Goal: Information Seeking & Learning: Learn about a topic

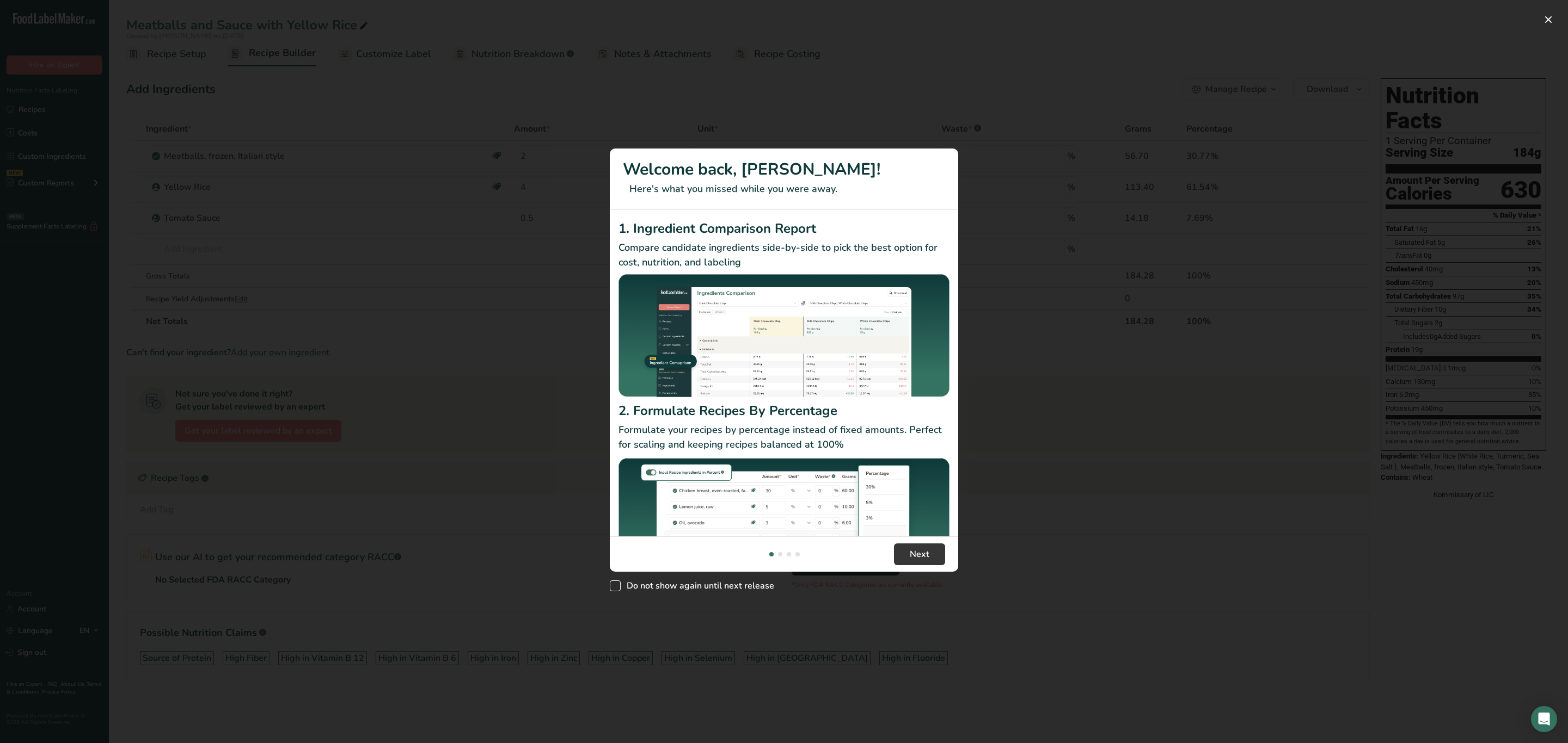
click at [742, 584] on span "Do not show again until next release" at bounding box center [697, 586] width 153 height 11
click at [617, 584] on input "Do not show again until next release" at bounding box center [613, 585] width 7 height 7
checkbox input "true"
click at [906, 544] on button "Next" at bounding box center [919, 554] width 51 height 22
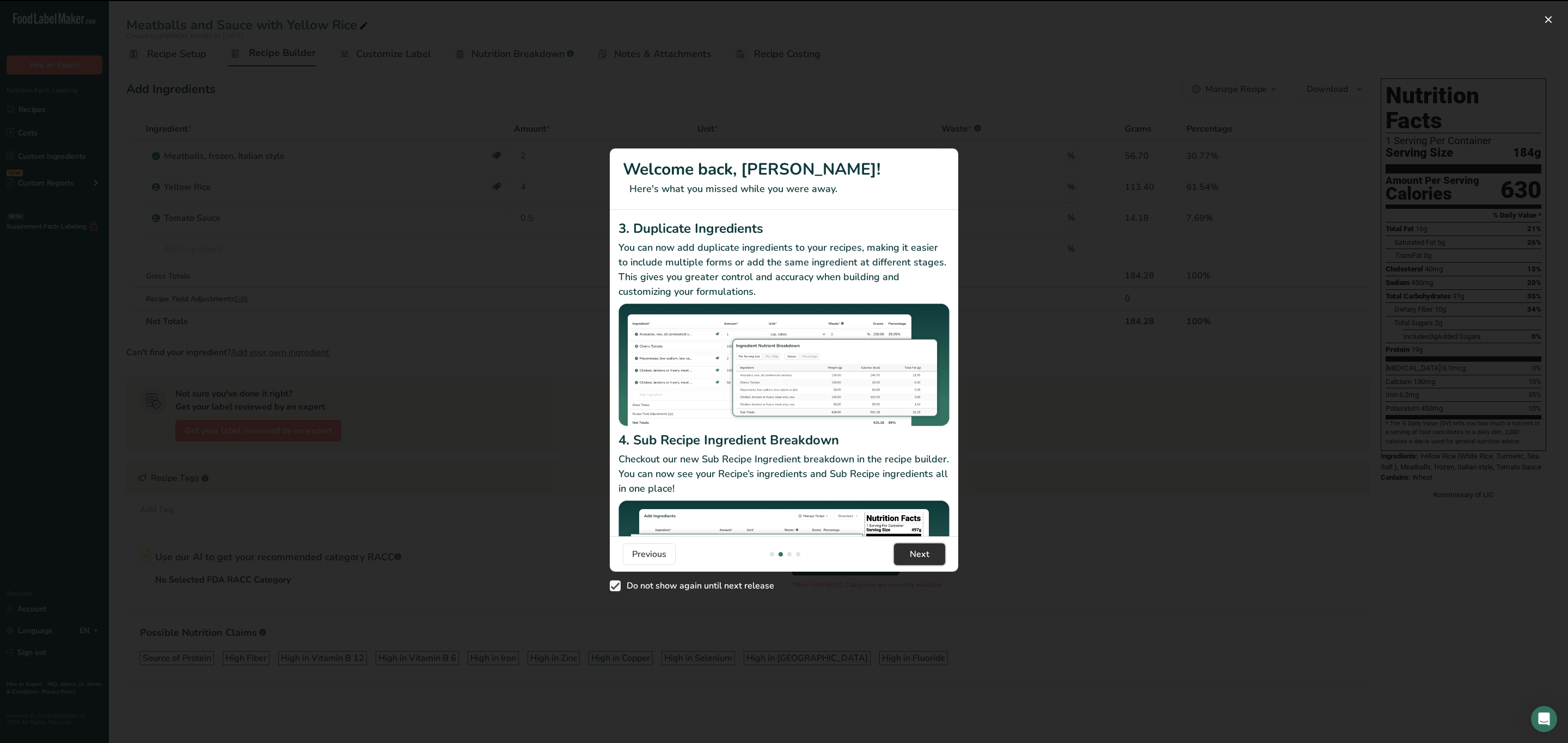
click at [916, 548] on span "Next" at bounding box center [919, 554] width 20 height 13
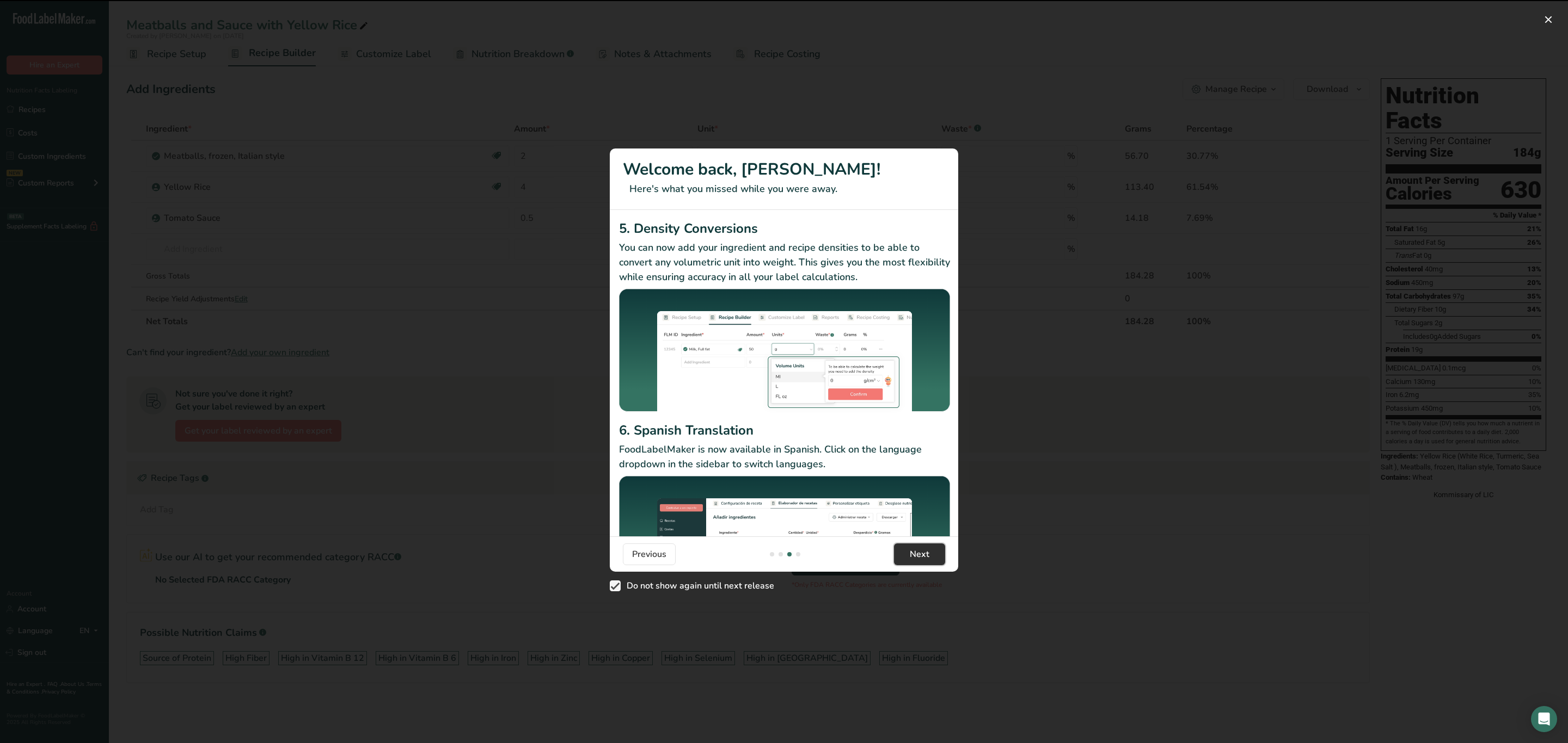
click at [908, 549] on button "Next" at bounding box center [919, 554] width 51 height 22
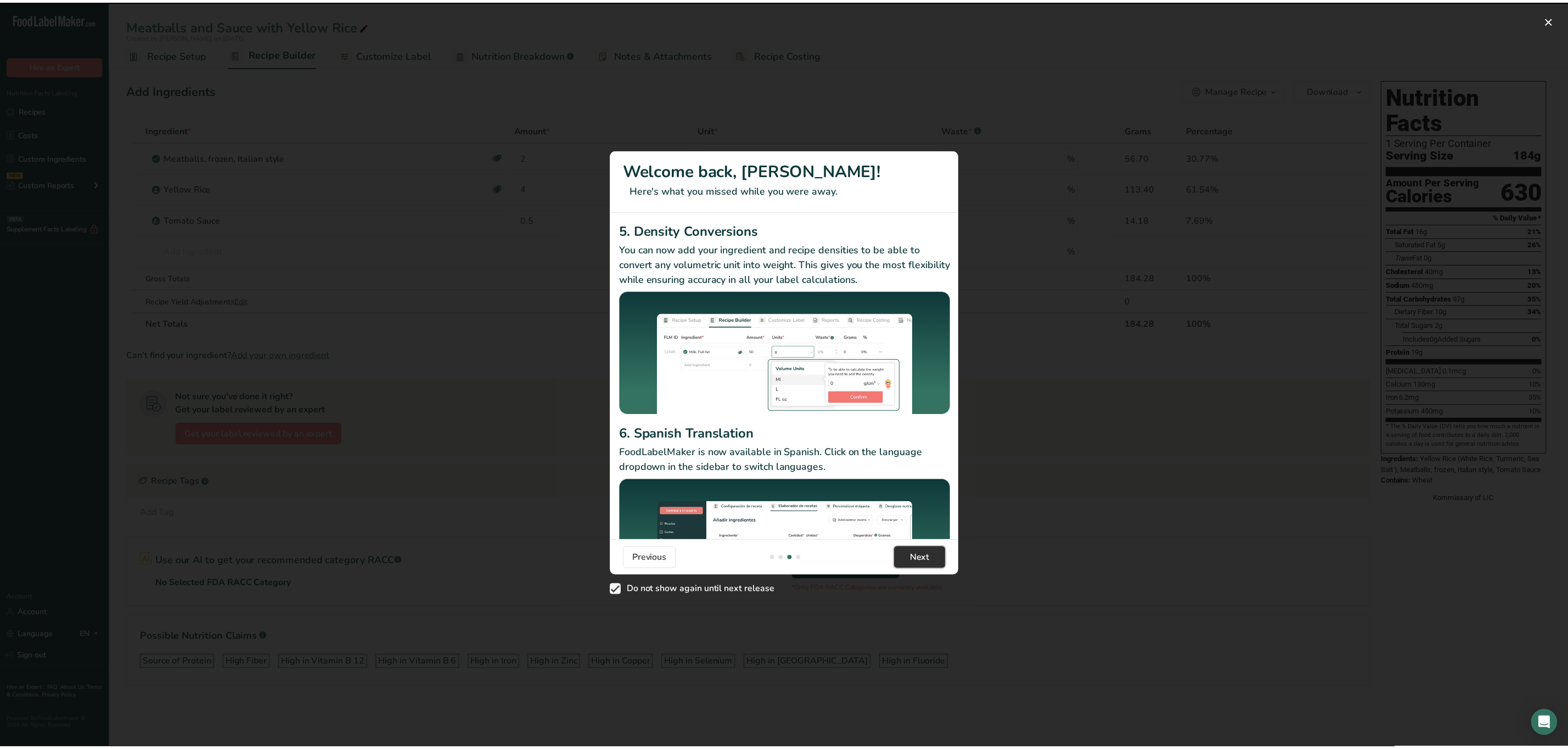
scroll to position [0, 1054]
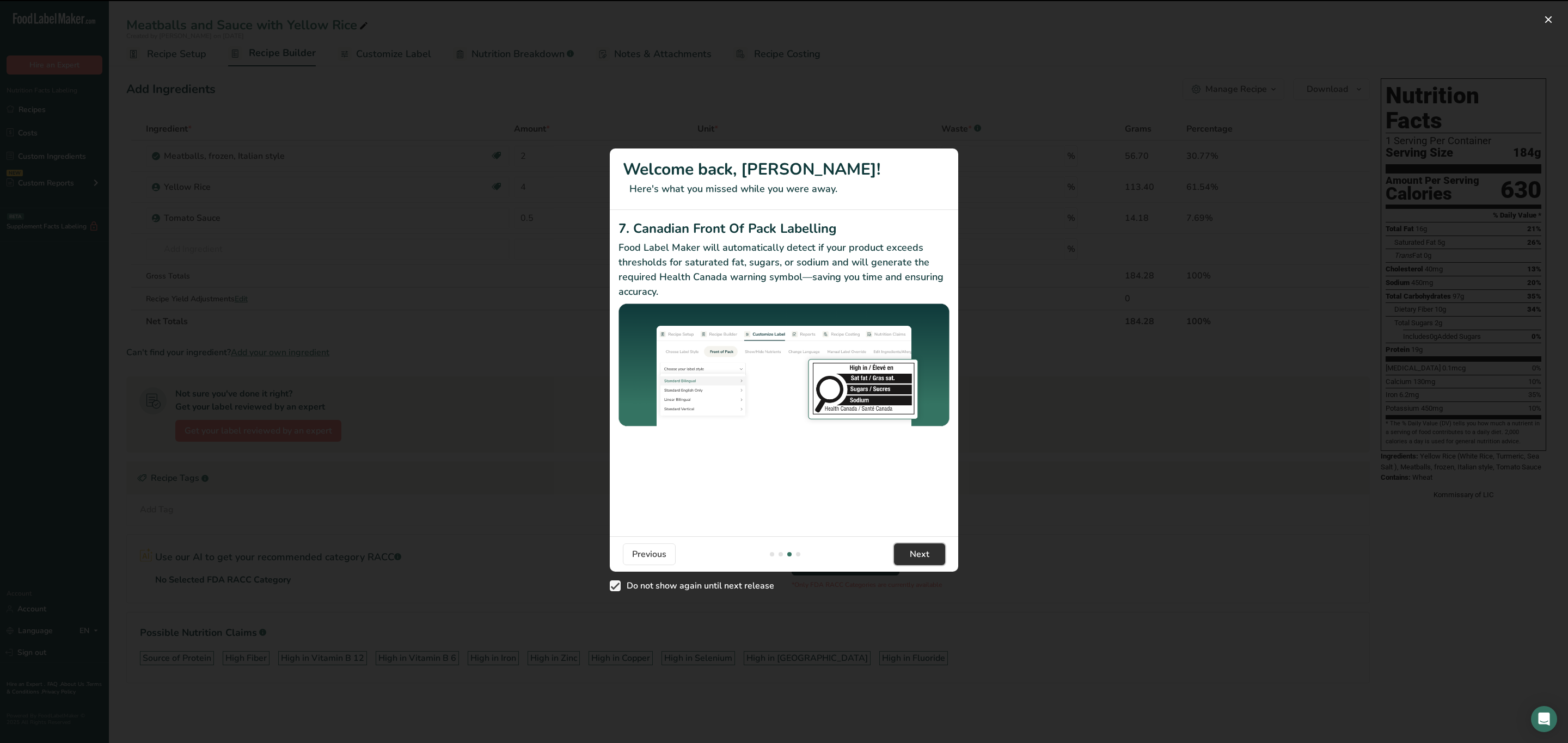
click at [909, 549] on span "Next" at bounding box center [919, 554] width 20 height 13
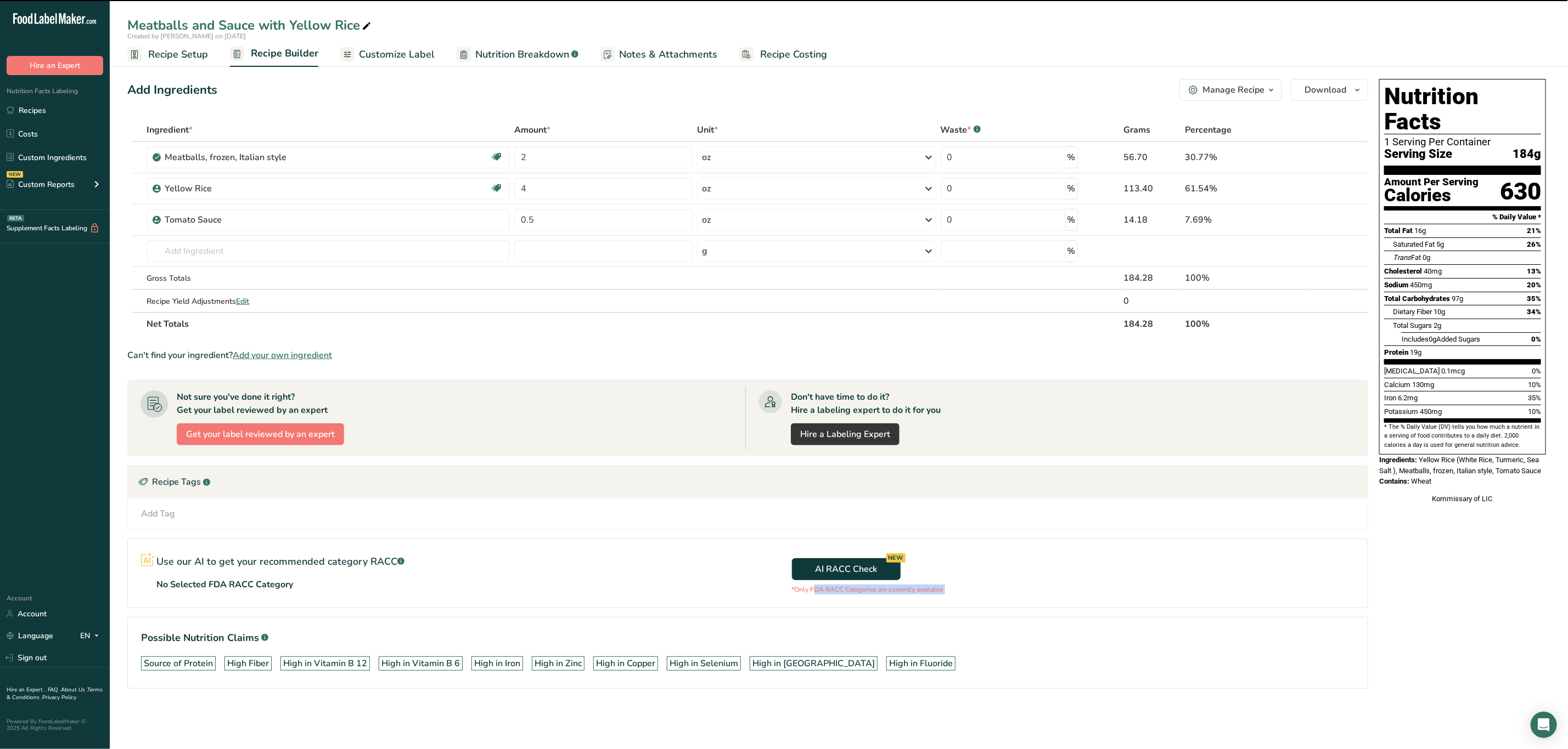
click at [915, 553] on div "AI RACC Check NEW *Only FDA RACC Categories are currently available" at bounding box center [1058, 573] width 620 height 69
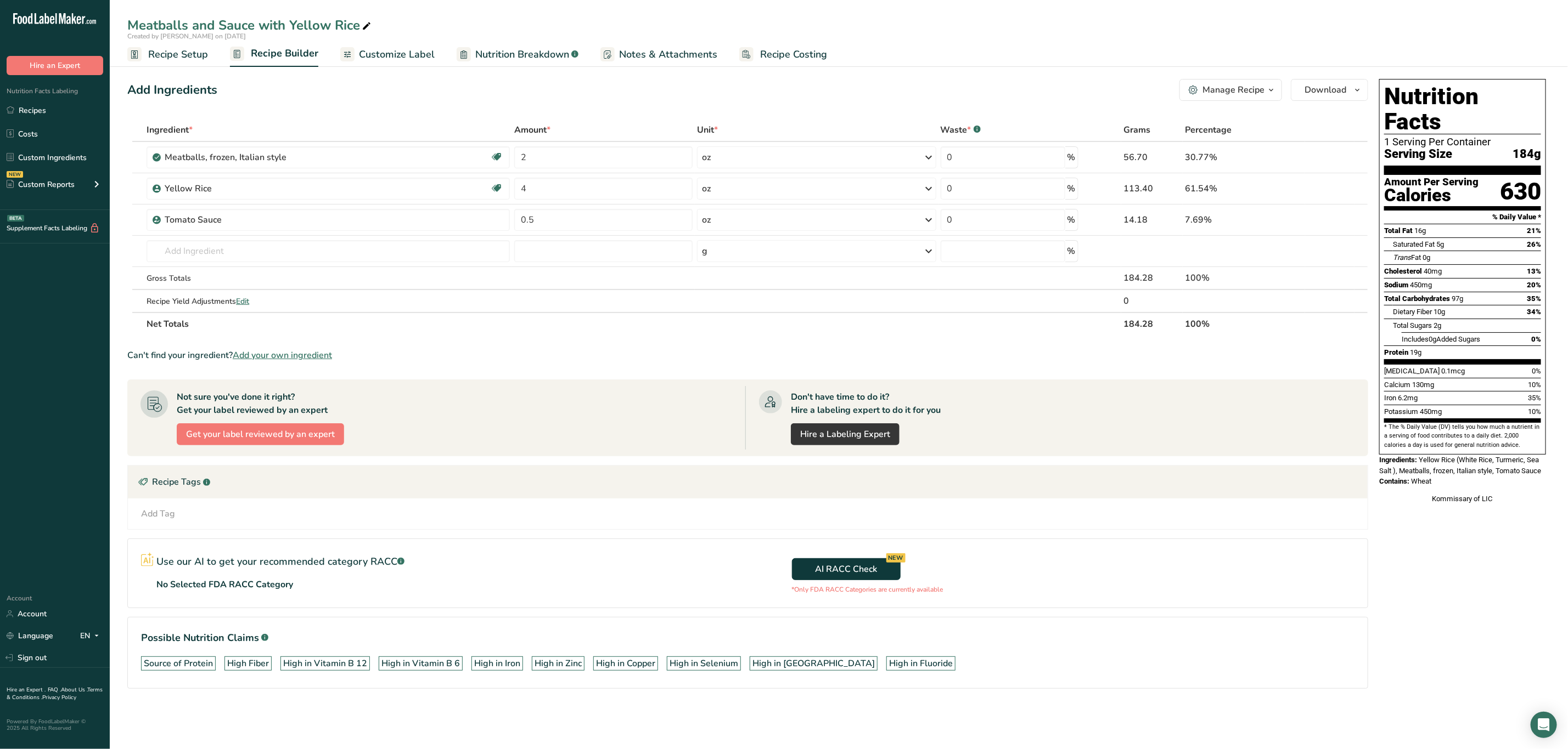
click at [985, 521] on div "Add Tag Standard Tags Custom Tags Source of Antioxidants Prebiotic Effect Sourc…" at bounding box center [747, 514] width 1222 height 13
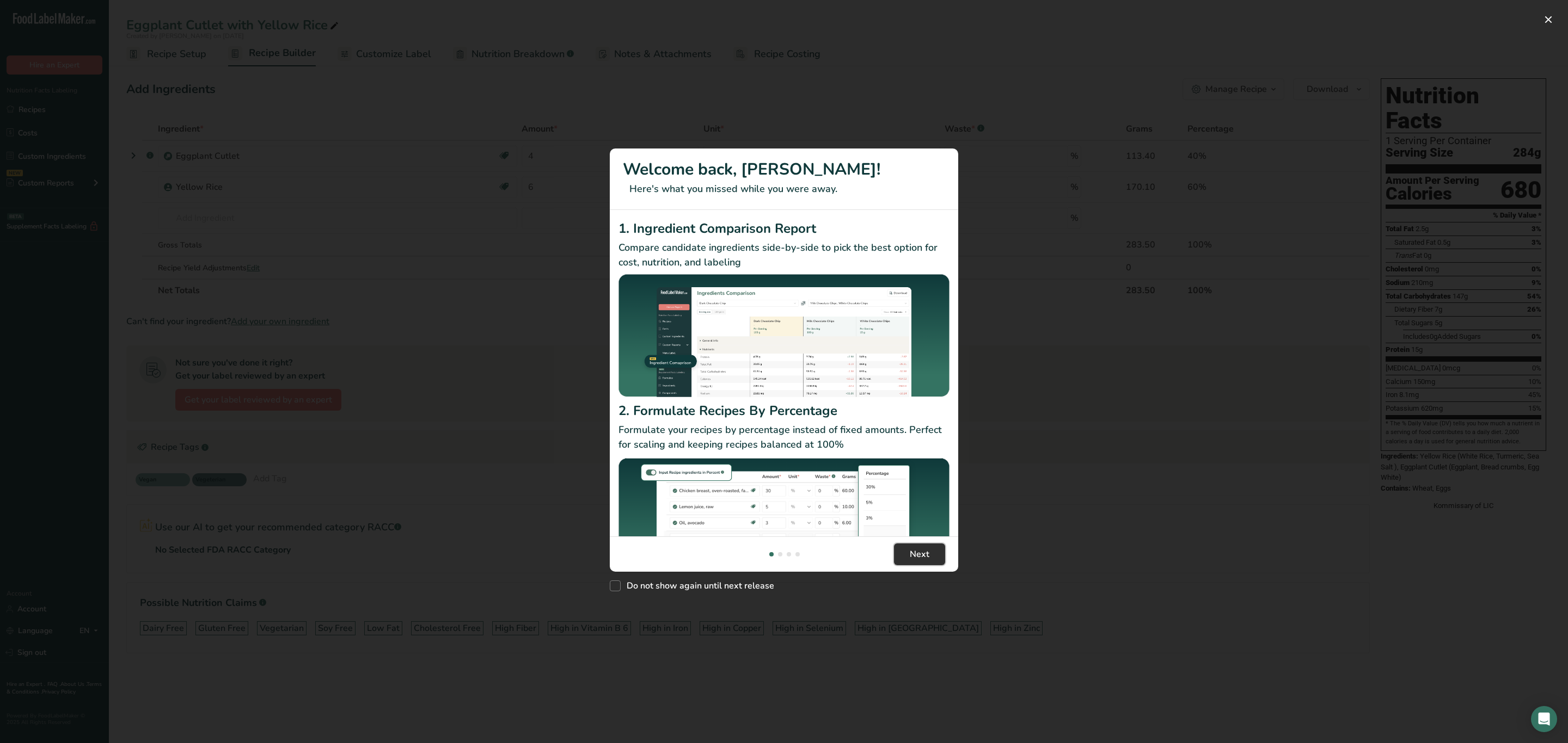
click at [926, 557] on span "Next" at bounding box center [919, 554] width 20 height 13
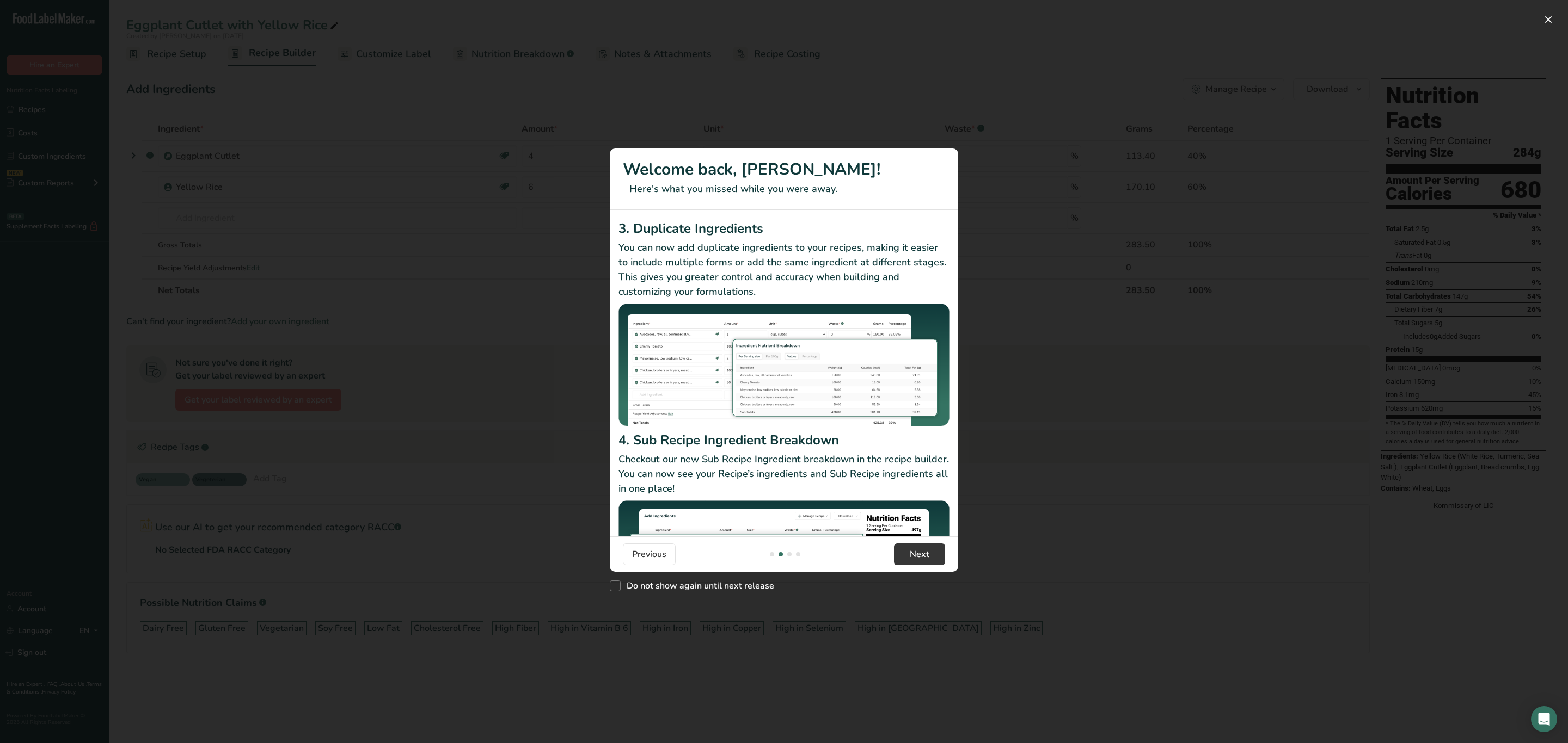
click at [701, 576] on div "Do not show again until next release" at bounding box center [783, 583] width 348 height 23
drag, startPoint x: 705, startPoint y: 583, endPoint x: 720, endPoint y: 581, distance: 15.1
click at [706, 583] on span "Do not show again until next release" at bounding box center [697, 586] width 153 height 11
click at [617, 583] on input "Do not show again until next release" at bounding box center [613, 585] width 7 height 7
checkbox input "true"
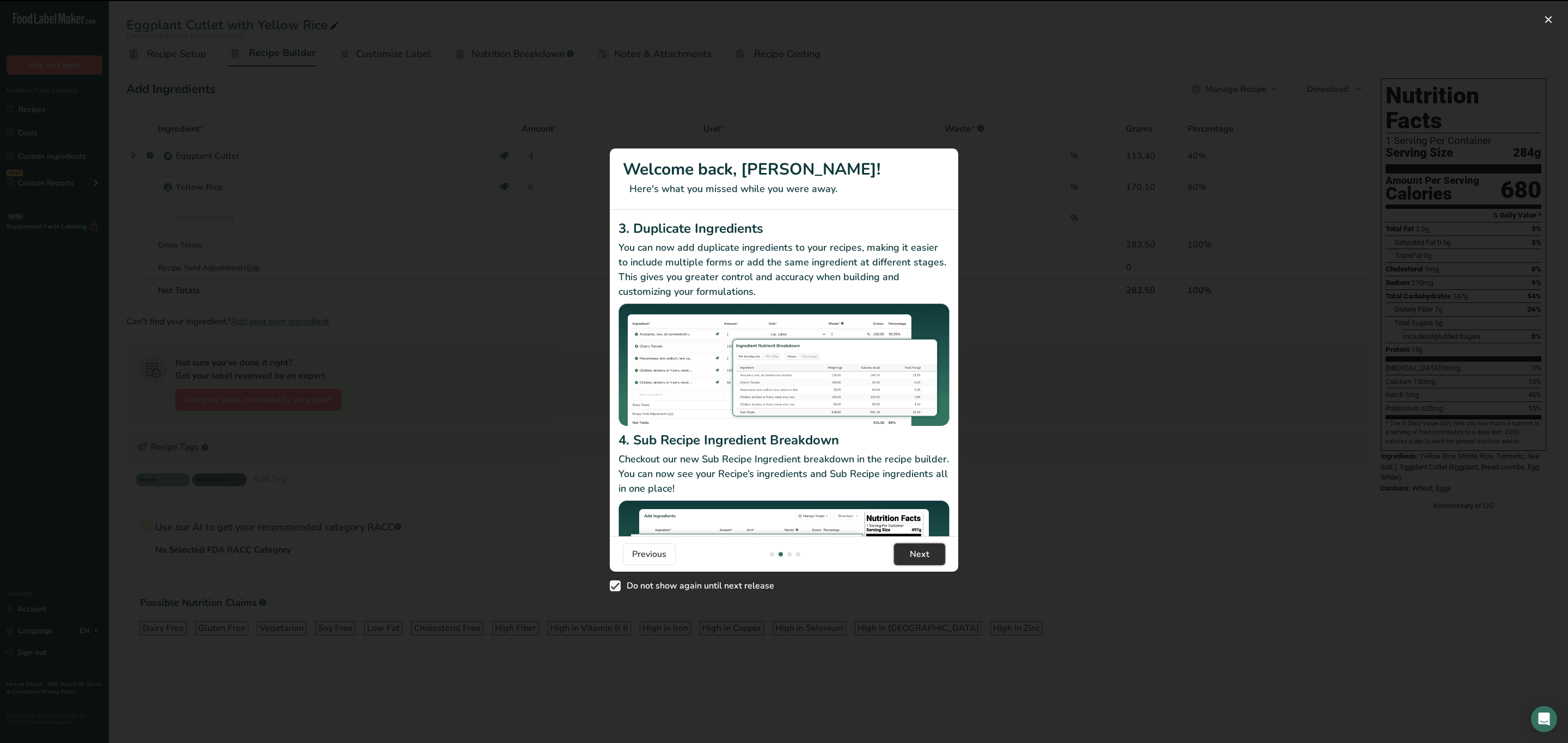
click at [915, 550] on span "Next" at bounding box center [919, 554] width 20 height 13
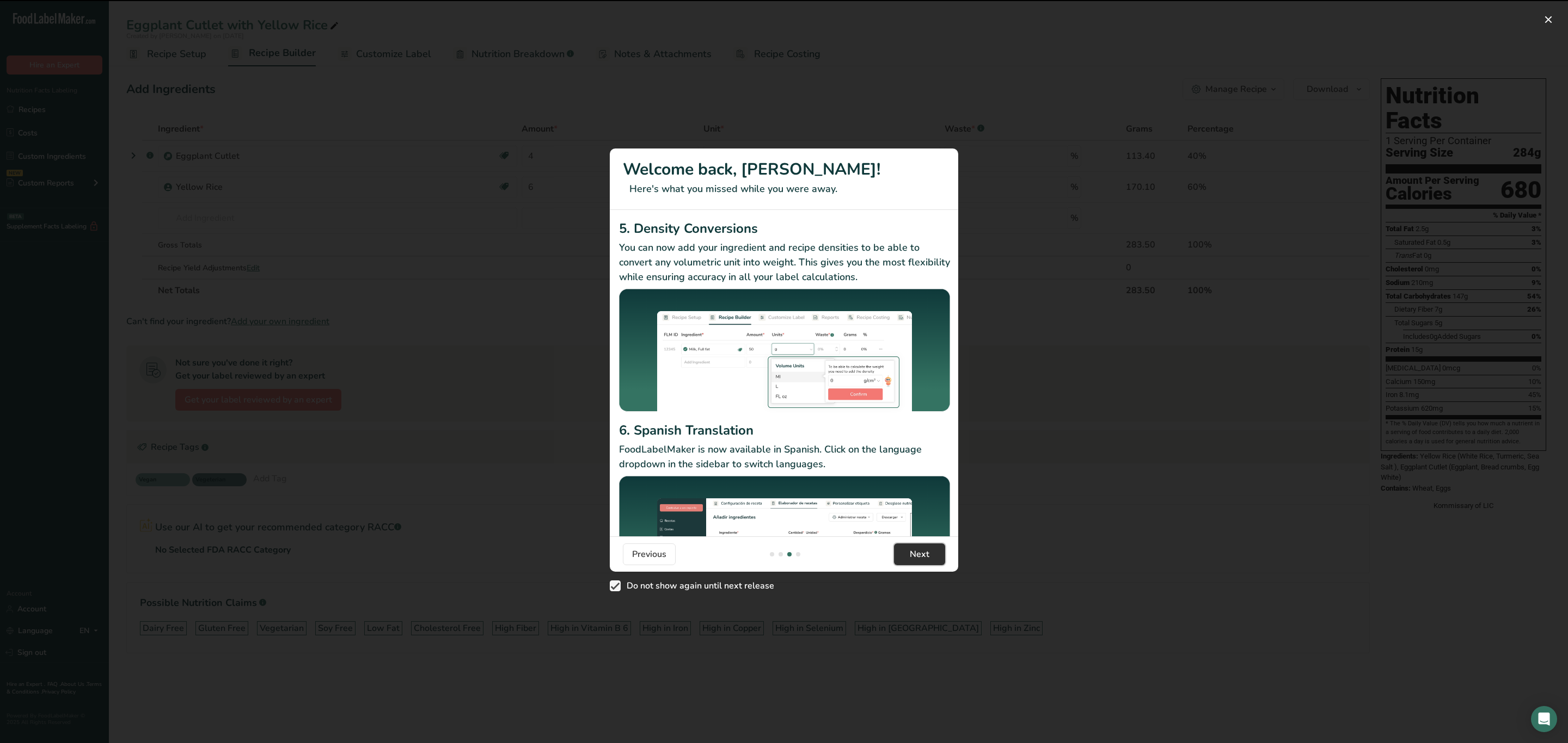
click at [939, 556] on button "Next" at bounding box center [919, 554] width 51 height 22
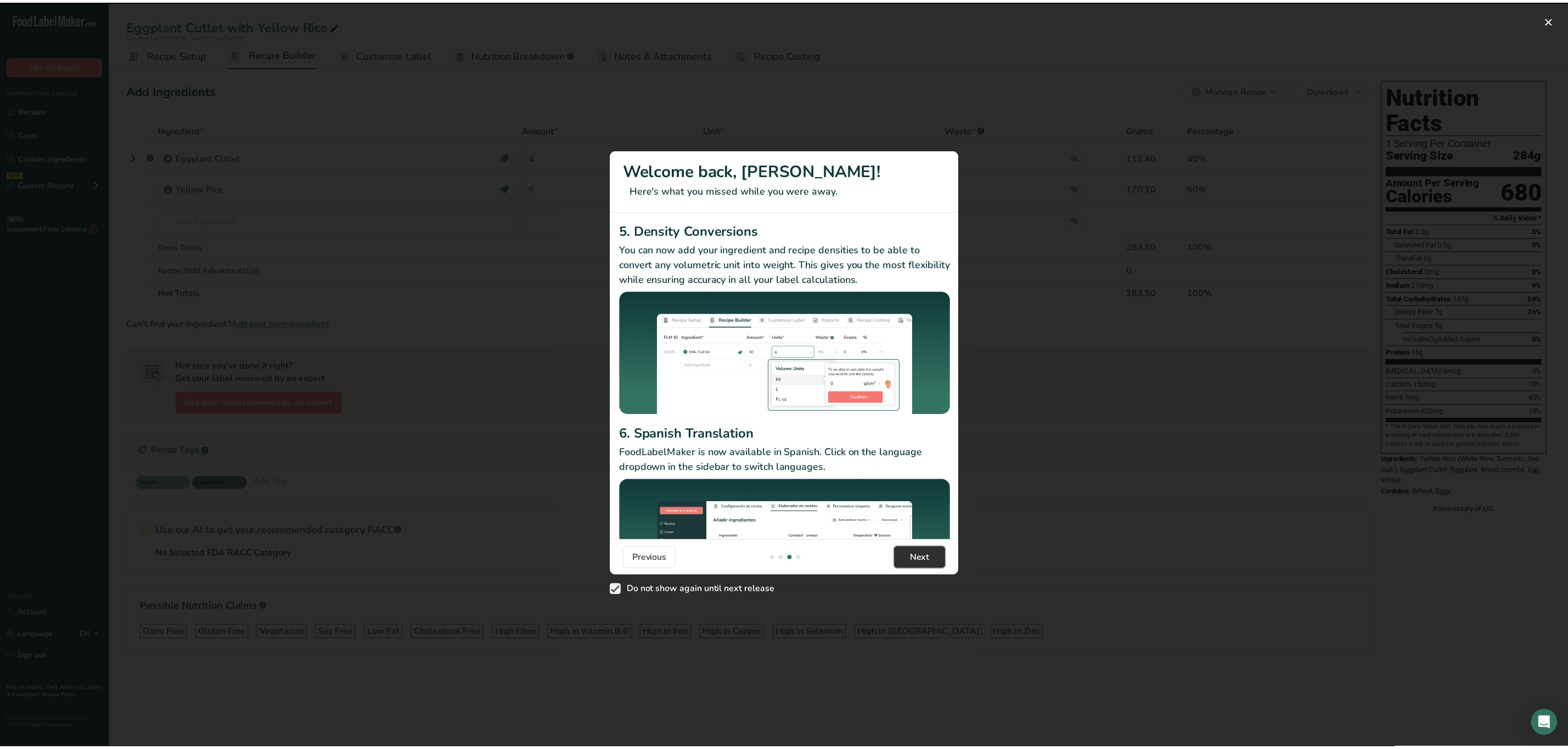
scroll to position [0, 1054]
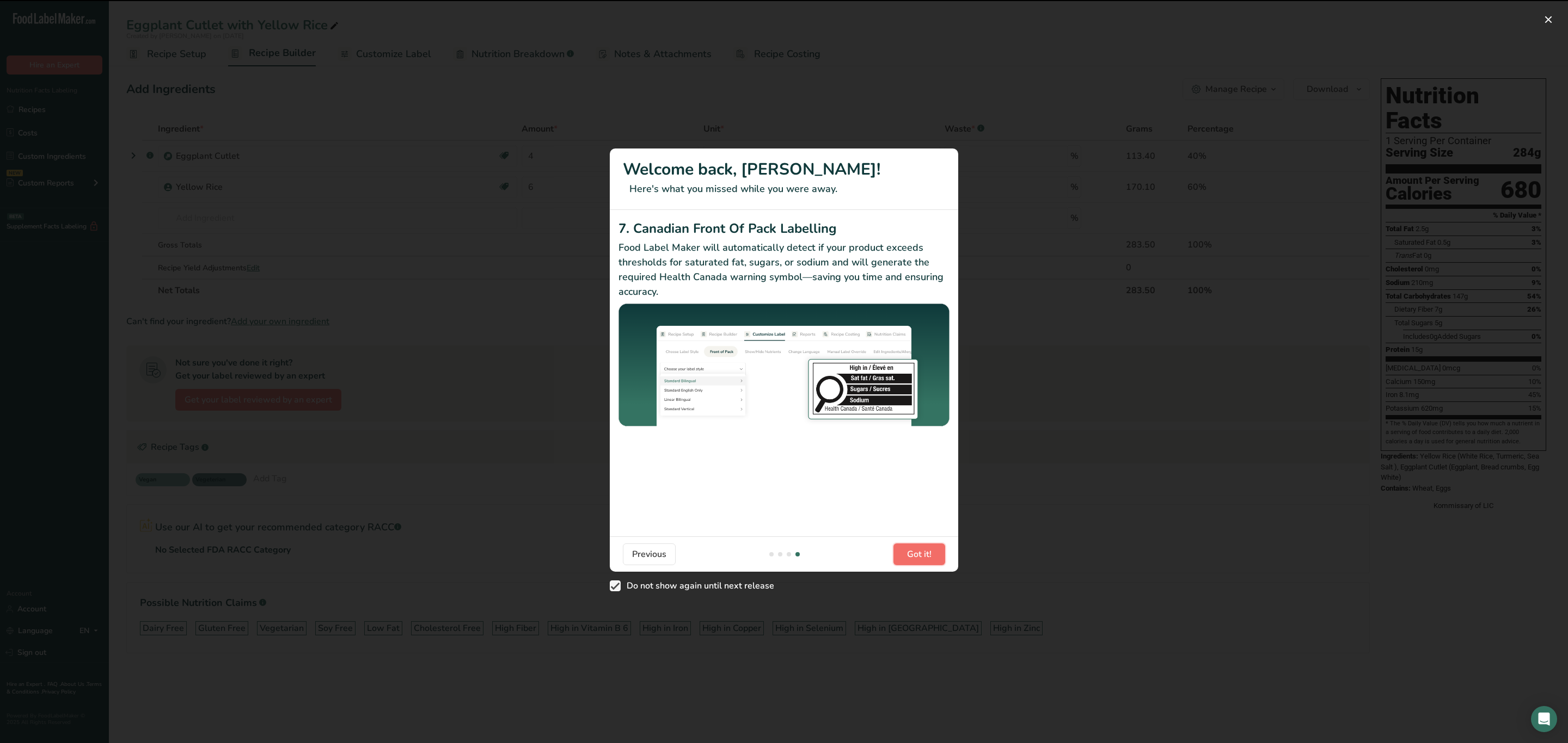
click at [938, 556] on button "Got it!" at bounding box center [919, 554] width 51 height 22
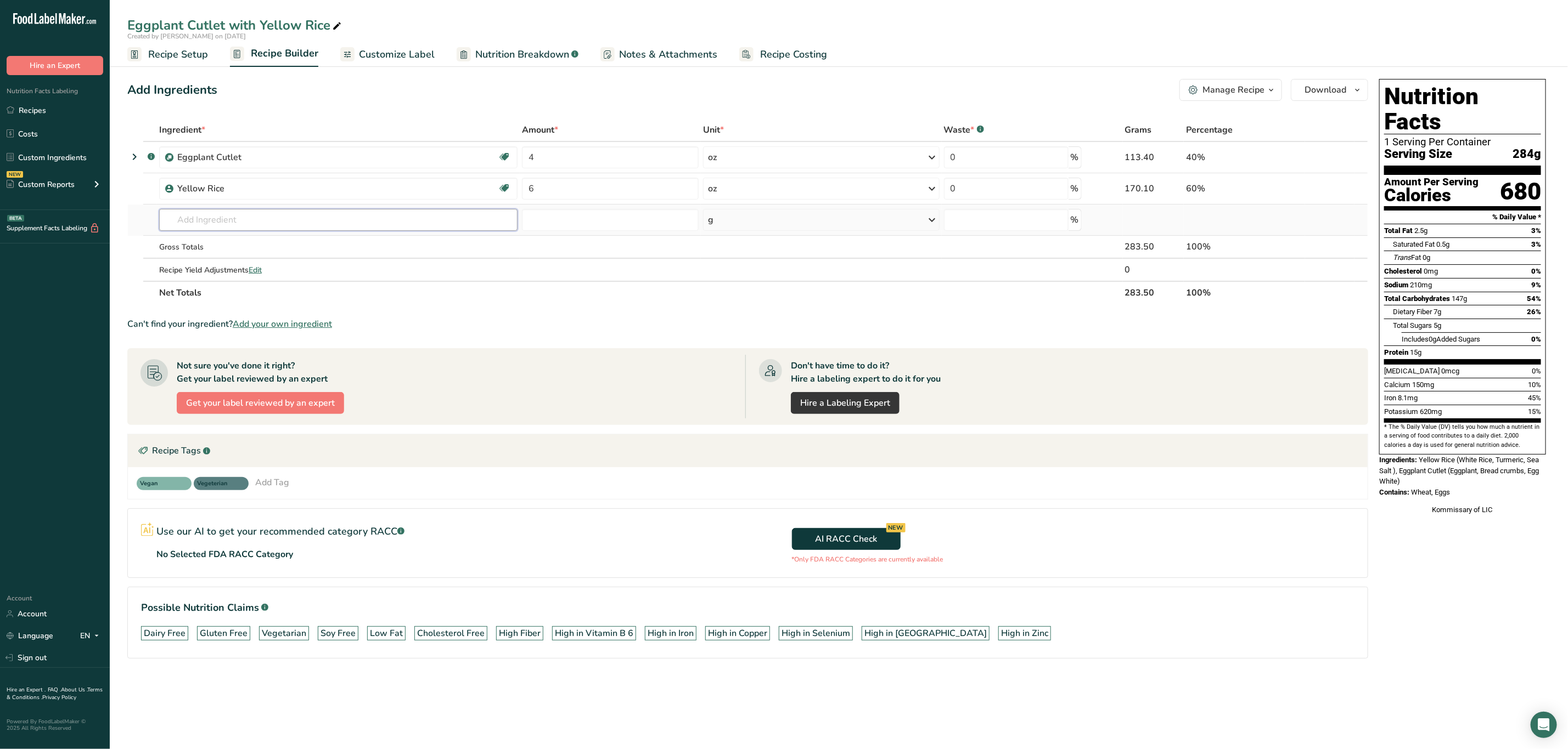
click at [251, 221] on input "text" at bounding box center [338, 220] width 359 height 22
type input "Spinach"
click at [327, 327] on div "See full Results" at bounding box center [339, 333] width 341 height 11
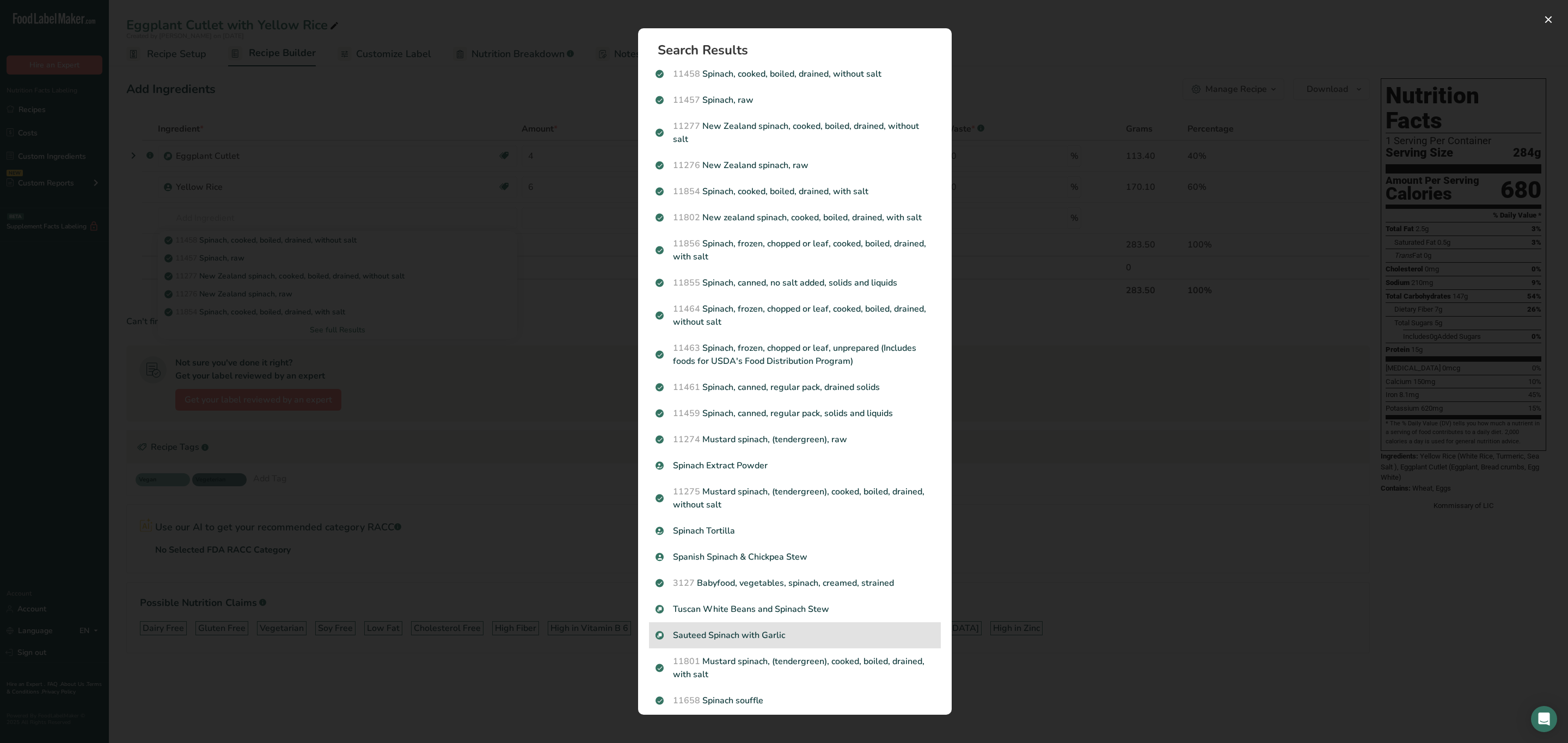
click at [732, 642] on p "Sauteed Spinach with Garlic" at bounding box center [795, 635] width 279 height 13
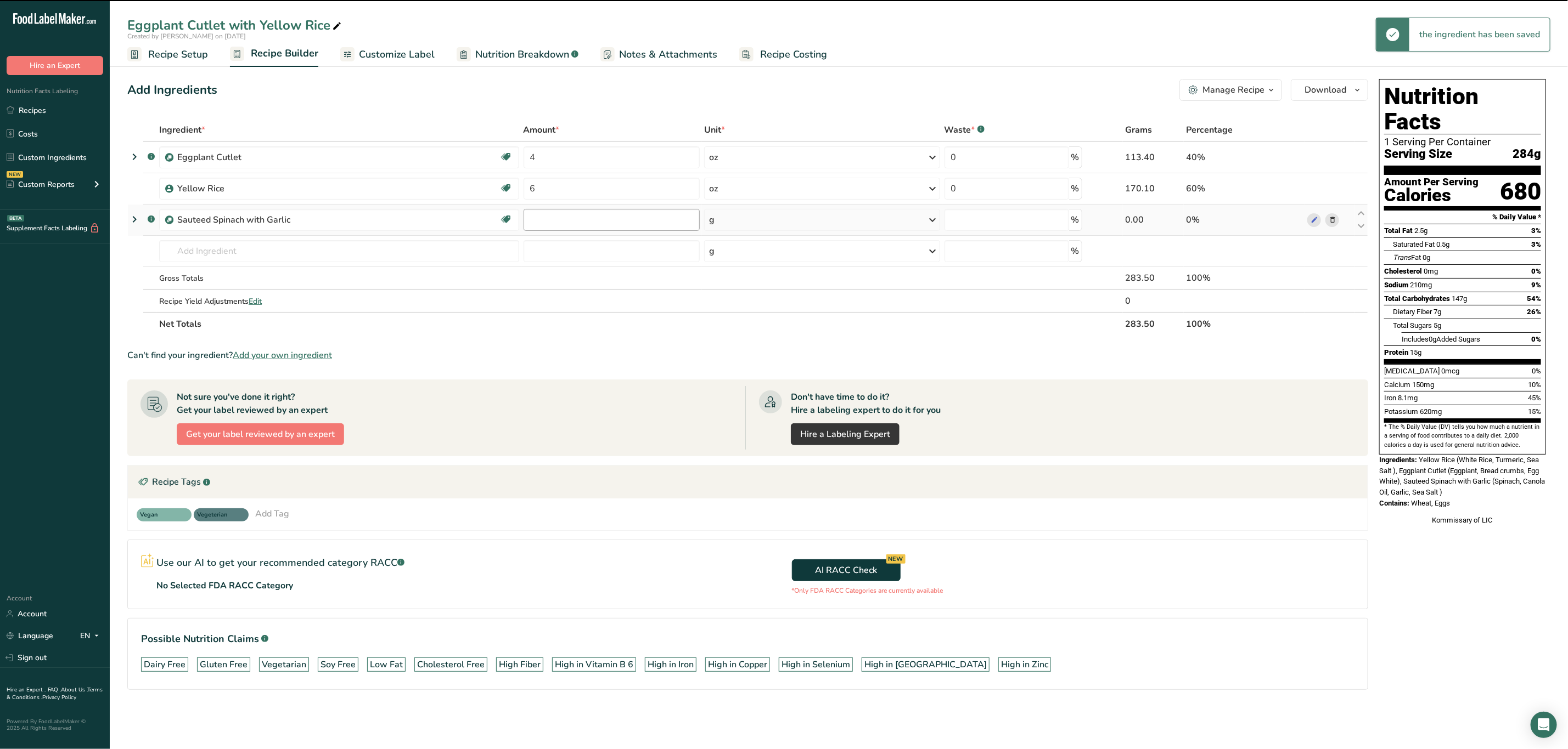
type input "0"
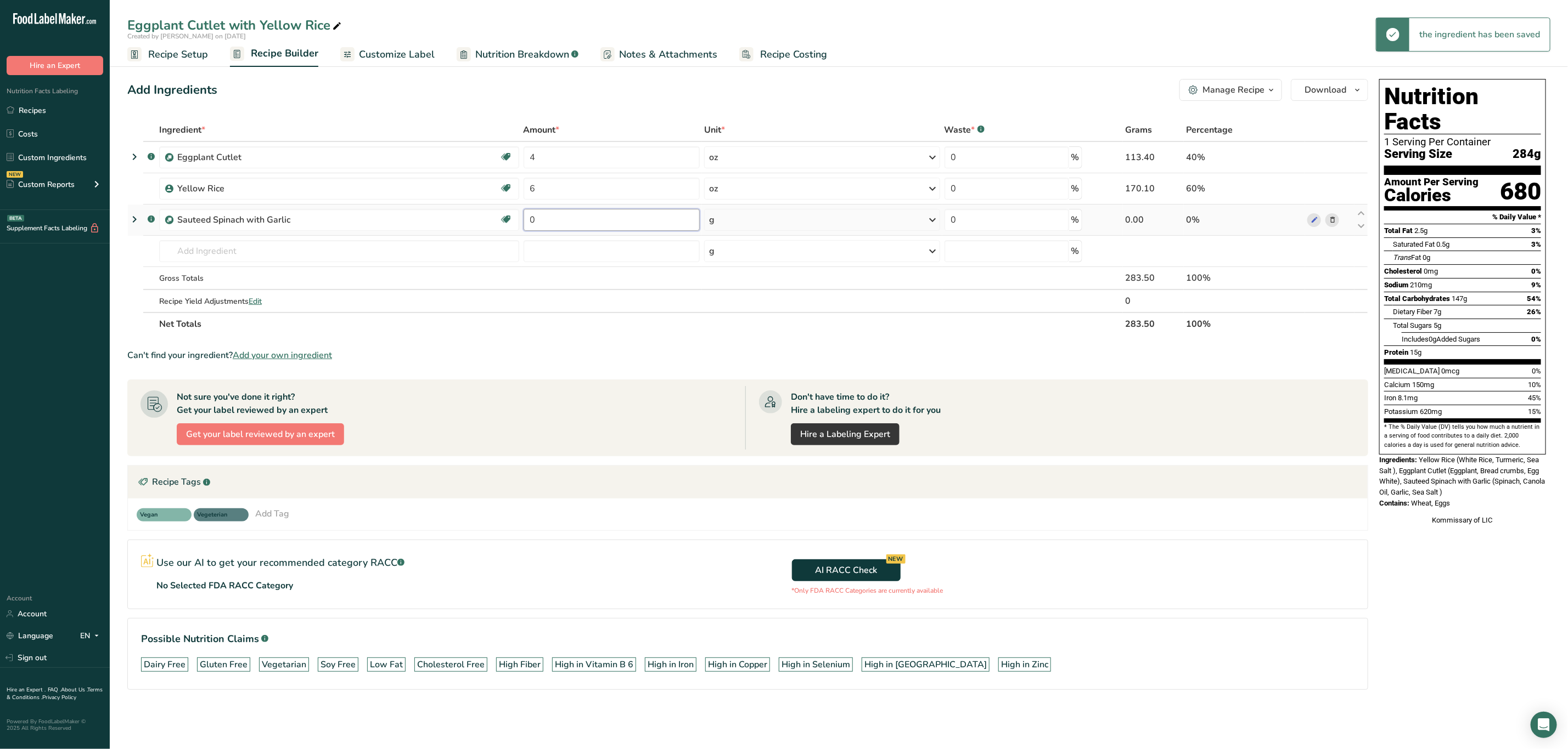
click at [557, 221] on input "0" at bounding box center [612, 220] width 176 height 22
type input "4"
click at [724, 224] on div "Ingredient * Amount * Unit * Waste * .a-a{fill:#347362;}.b-a{fill:#fff;} Grams …" at bounding box center [747, 227] width 1241 height 217
click at [735, 225] on div "g" at bounding box center [822, 220] width 236 height 22
click at [732, 301] on div "See more" at bounding box center [756, 307] width 92 height 11
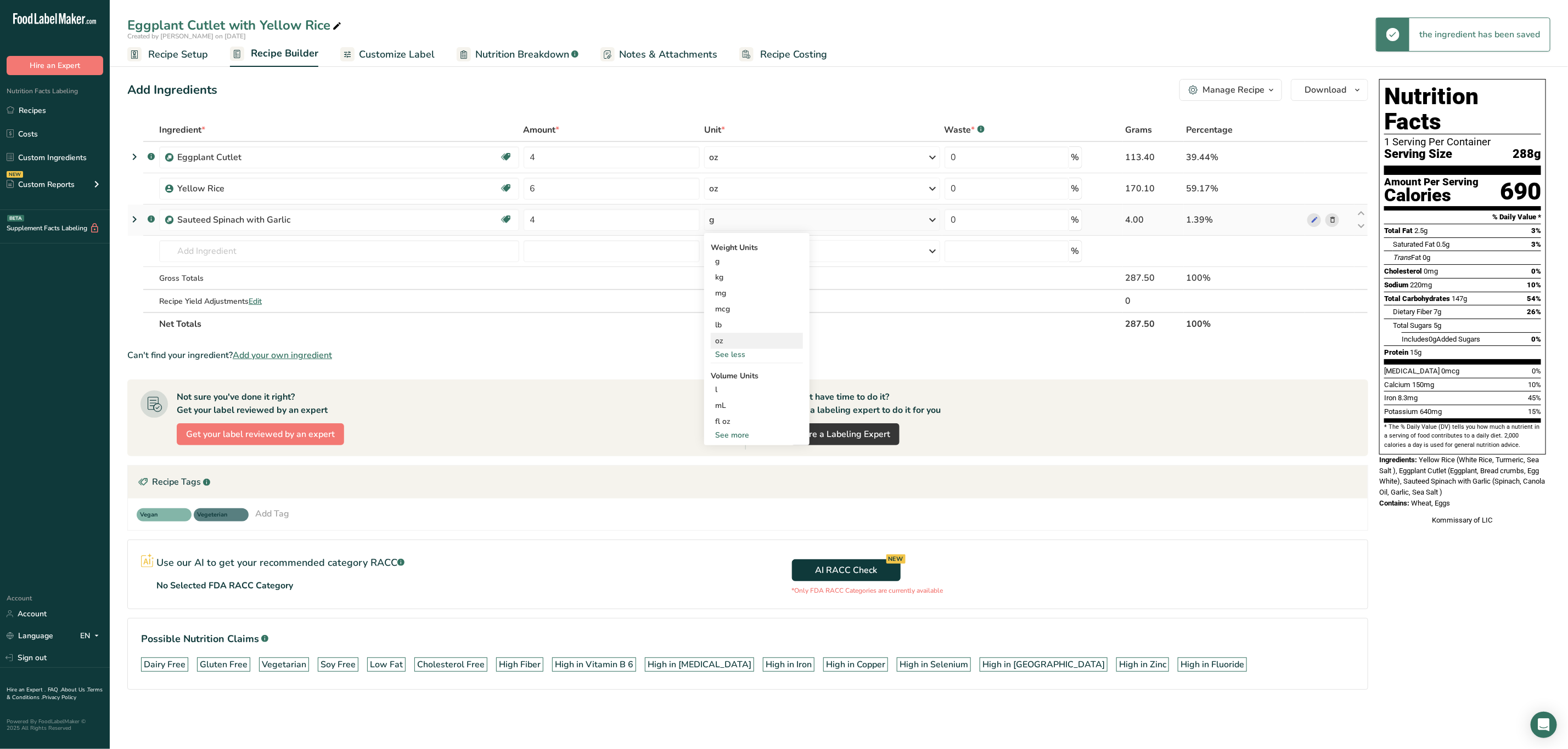
drag, startPoint x: 738, startPoint y: 331, endPoint x: 742, endPoint y: 338, distance: 8.1
click at [742, 338] on div "Weight Units g kg mg mcg lb oz See less Volume Units l Volume units require a d…" at bounding box center [757, 339] width 105 height 212
click at [742, 338] on div "oz" at bounding box center [756, 340] width 92 height 16
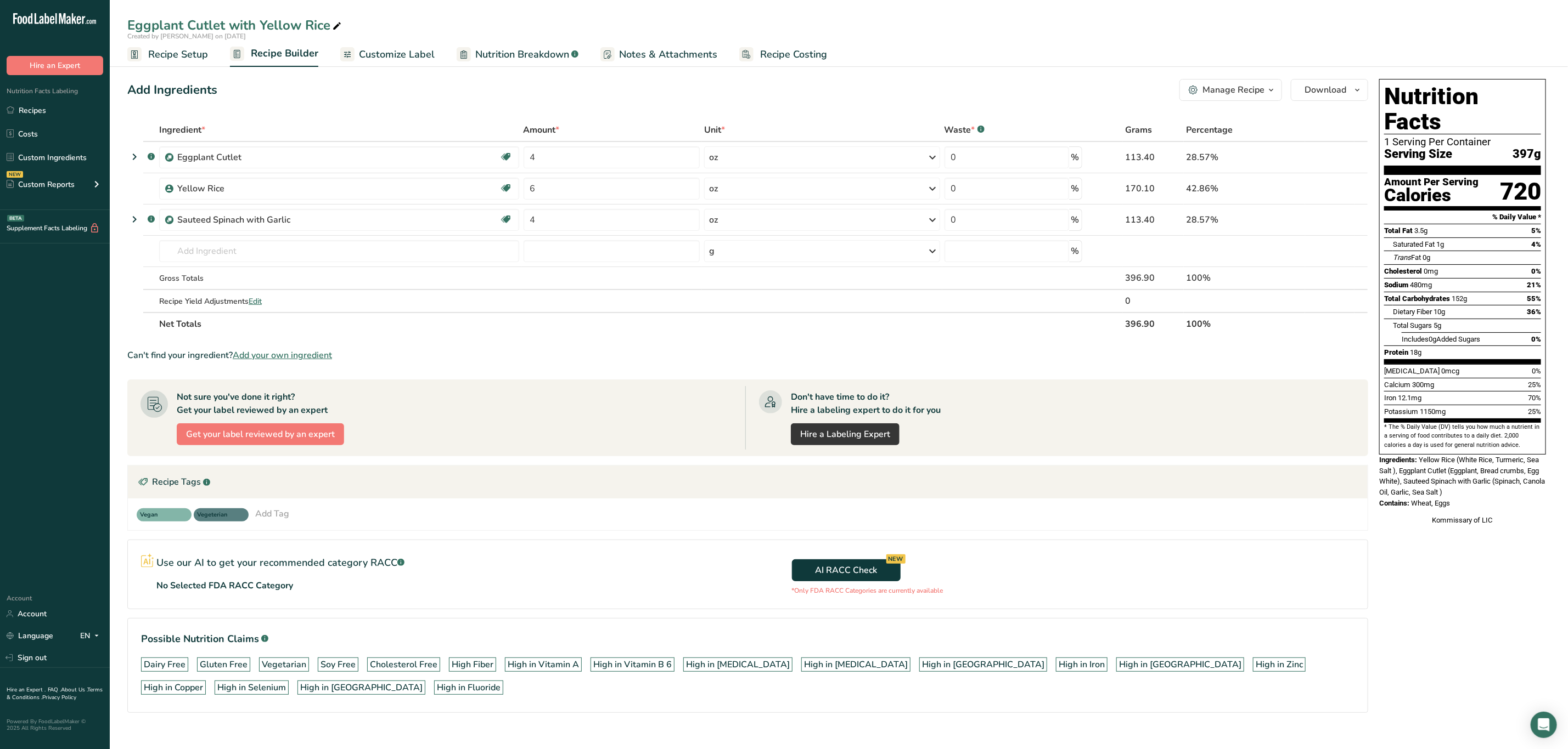
click at [338, 17] on div at bounding box center [337, 25] width 13 height 20
type input "Eggplant Cutlet with Yellow Rice and Spinach"
click at [389, 88] on div "Add Ingredients Manage Recipe Delete Recipe Duplicate Recipe Scale Recipe Save …" at bounding box center [747, 90] width 1241 height 22
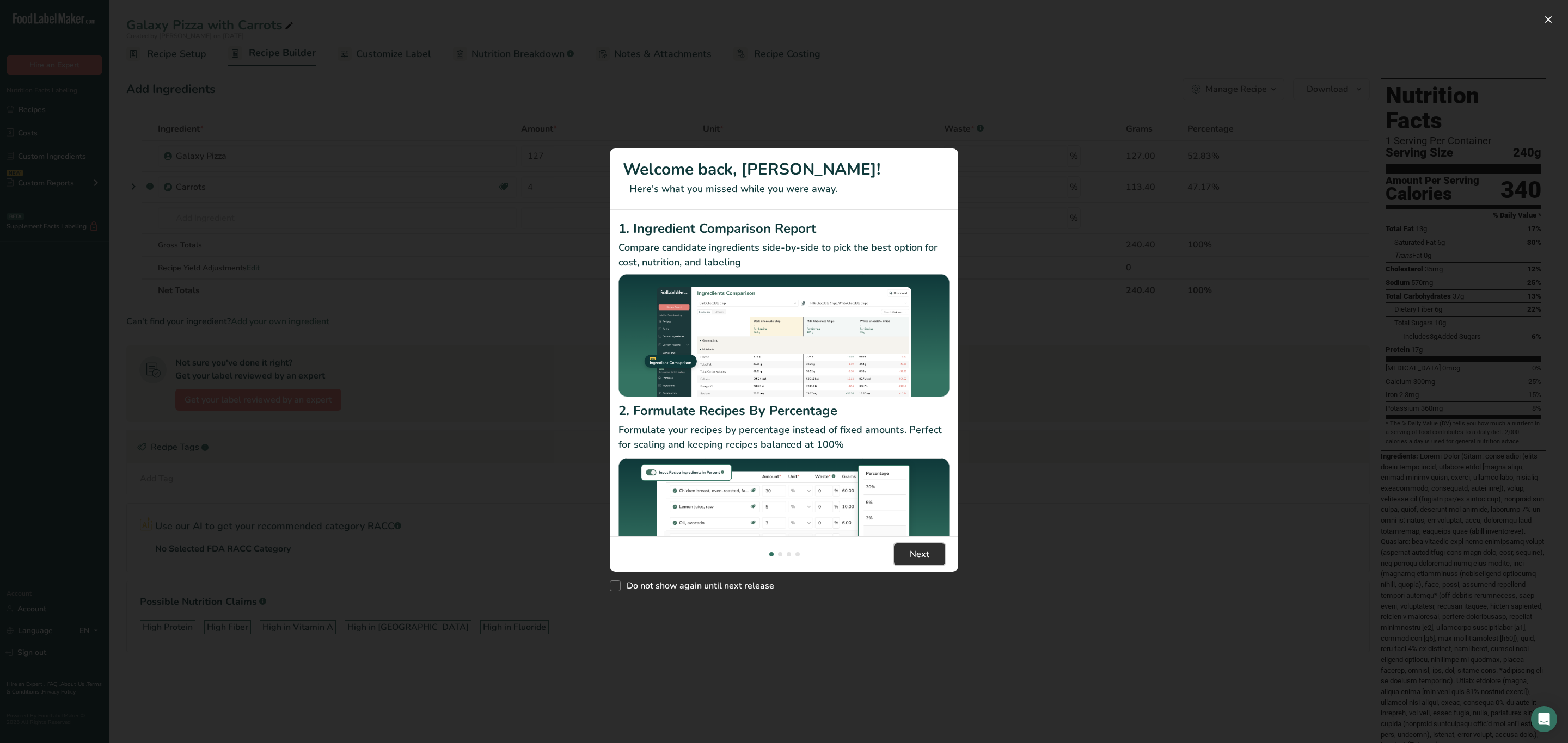
click at [938, 552] on button "Next" at bounding box center [919, 554] width 51 height 22
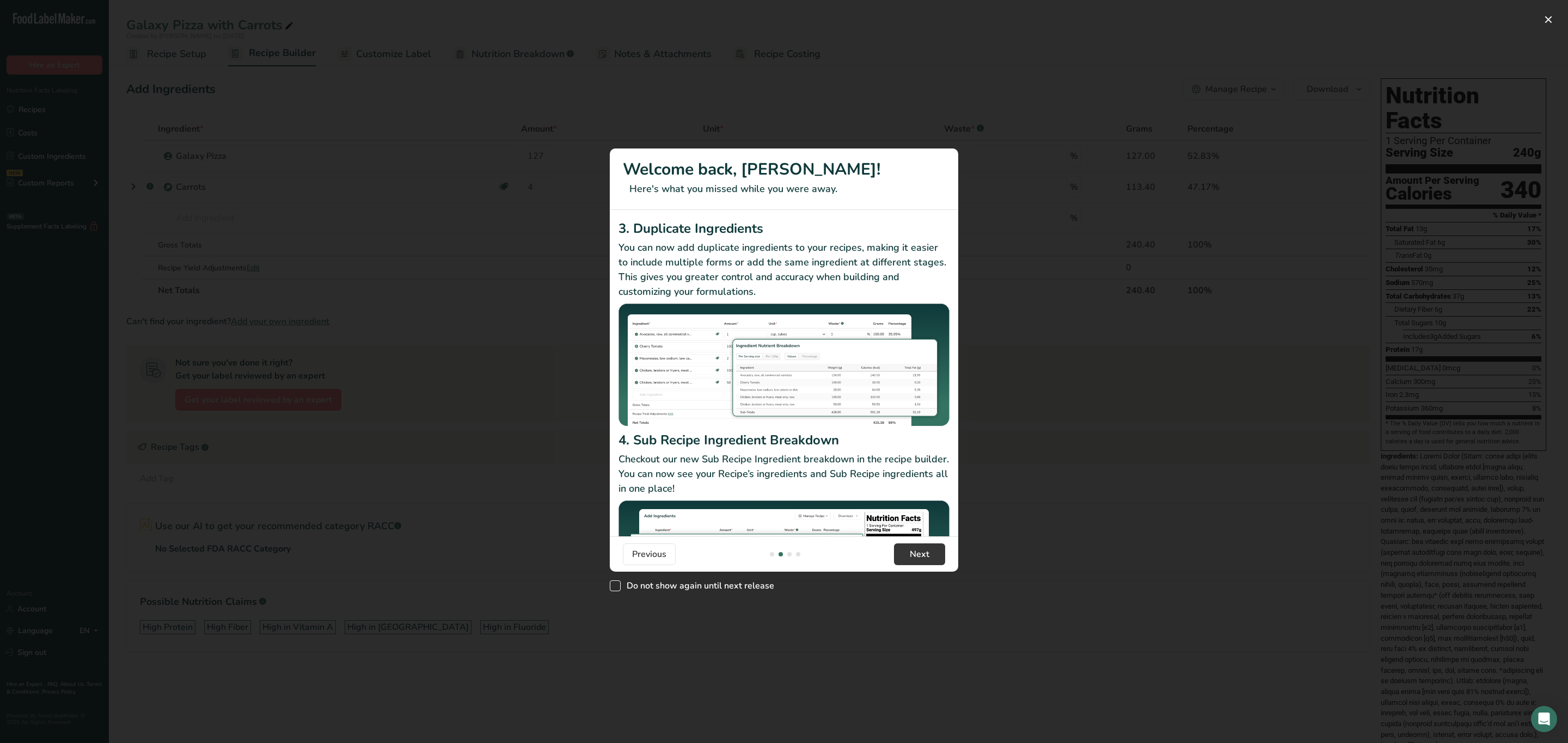
click at [753, 581] on span "Do not show again until next release" at bounding box center [697, 586] width 153 height 11
click at [617, 582] on input "Do not show again until next release" at bounding box center [613, 585] width 7 height 7
checkbox input "true"
click at [923, 553] on span "Next" at bounding box center [919, 554] width 20 height 13
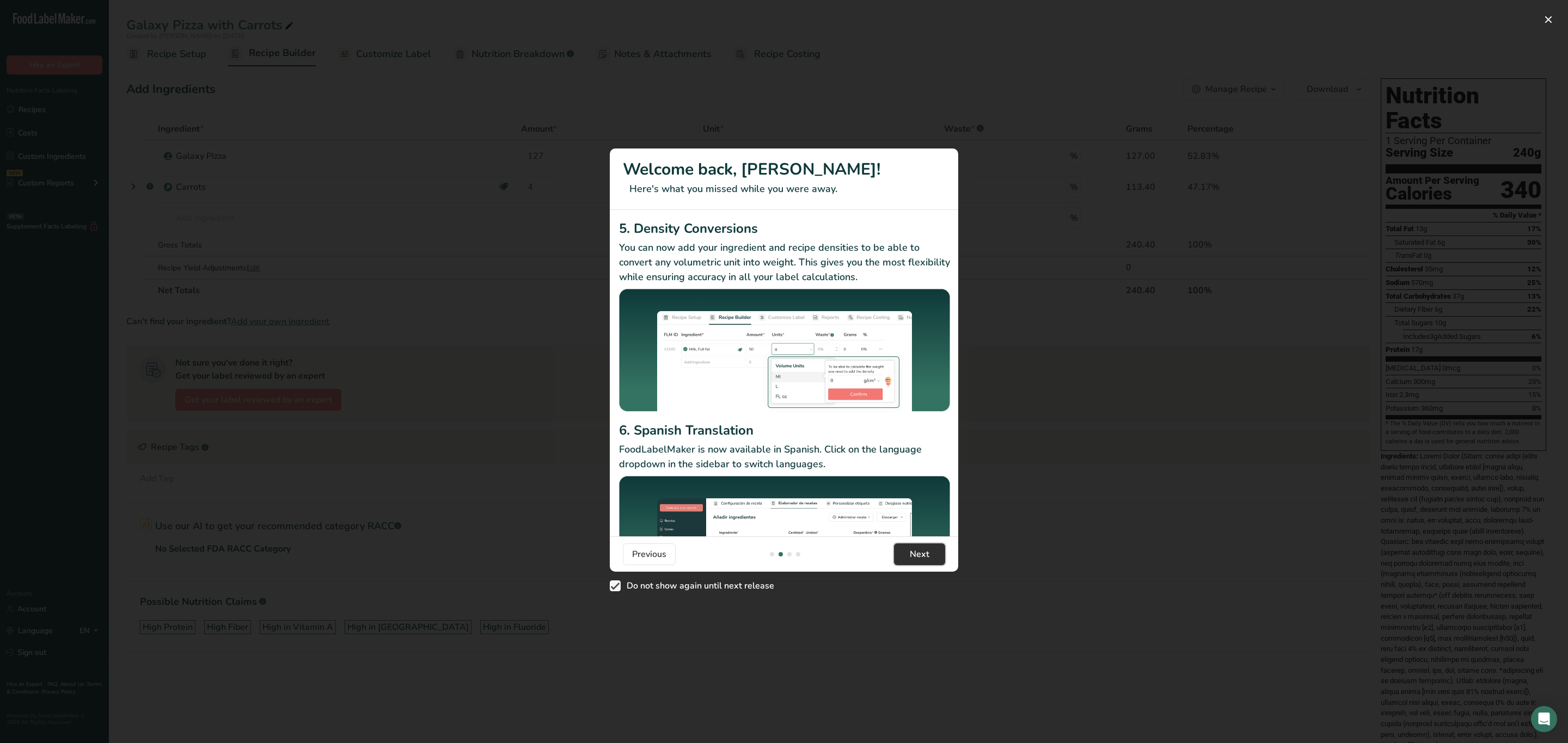
click at [923, 553] on span "Next" at bounding box center [919, 554] width 20 height 13
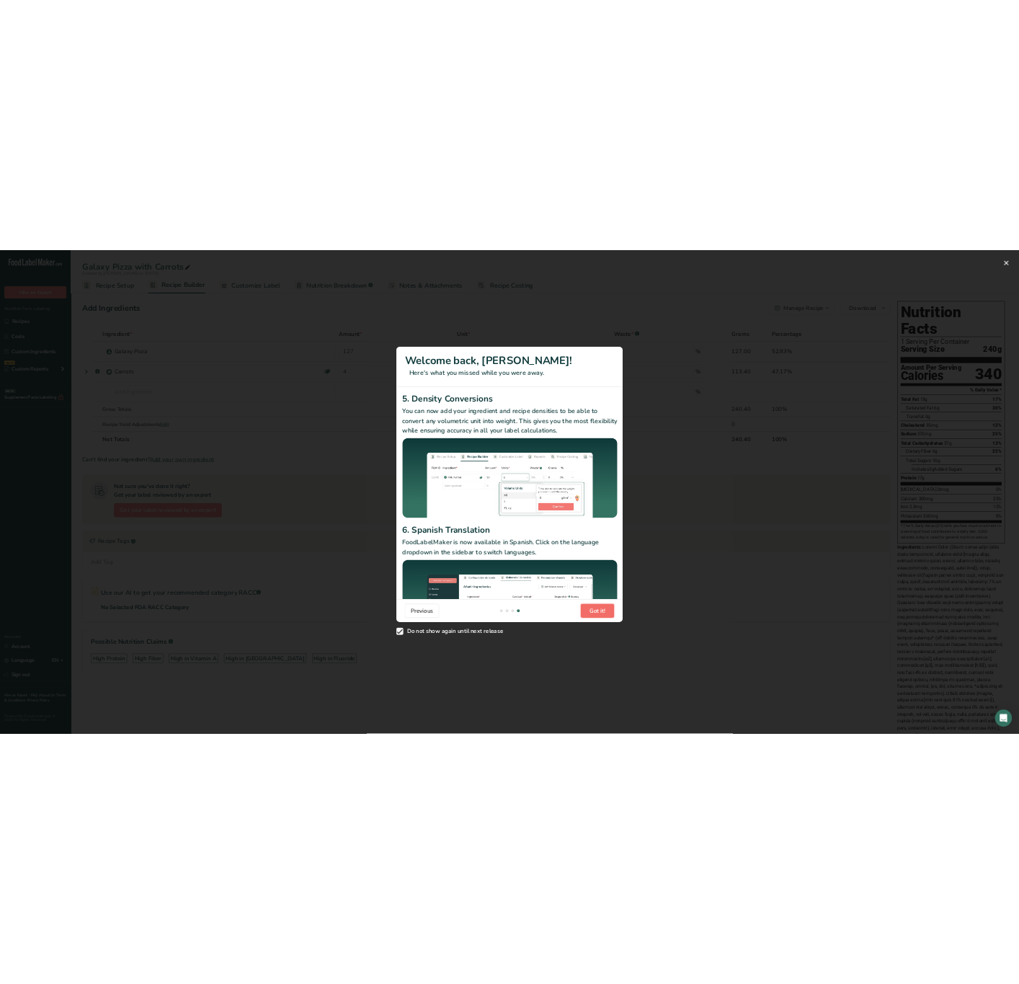
scroll to position [0, 1384]
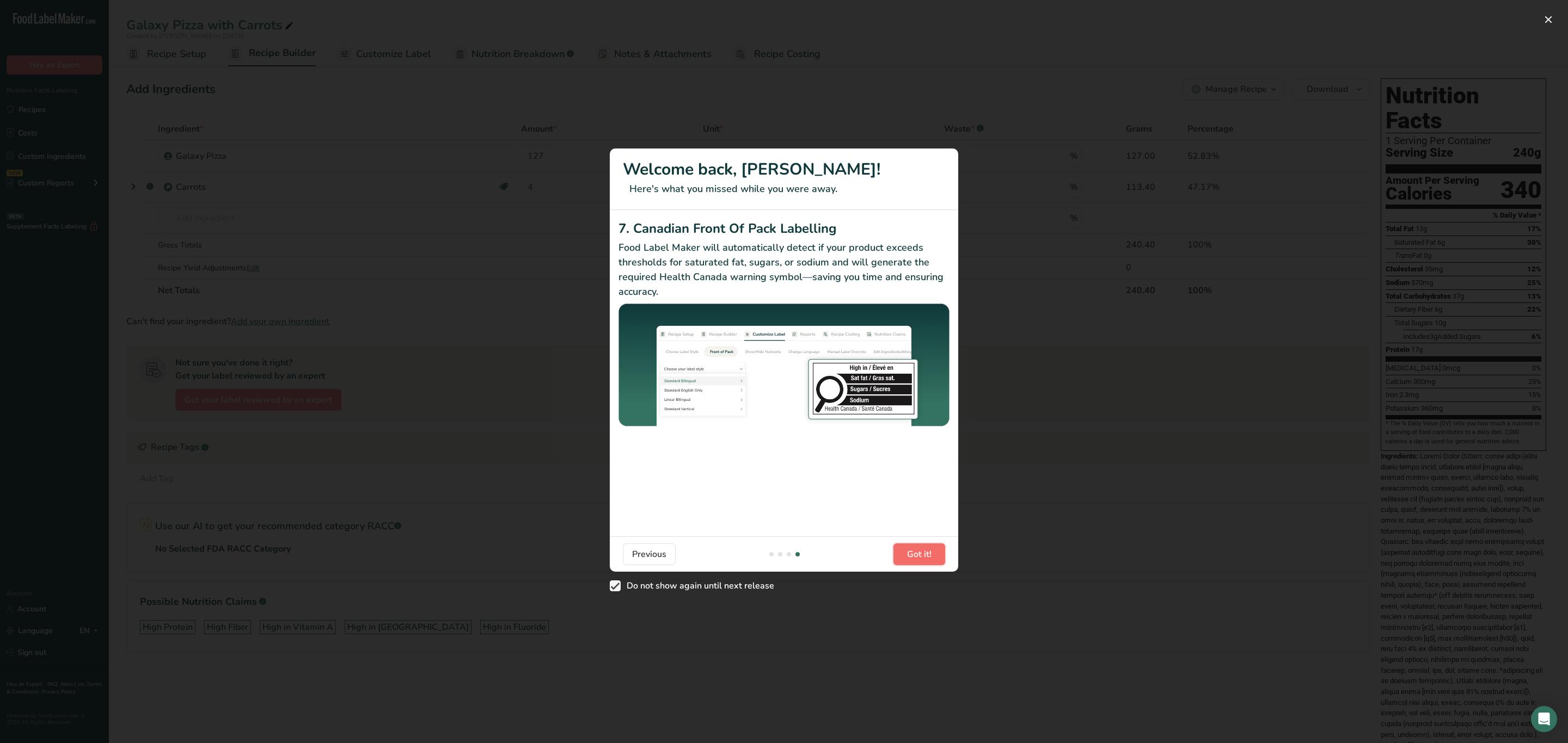
click at [923, 553] on span "Got it!" at bounding box center [919, 554] width 24 height 13
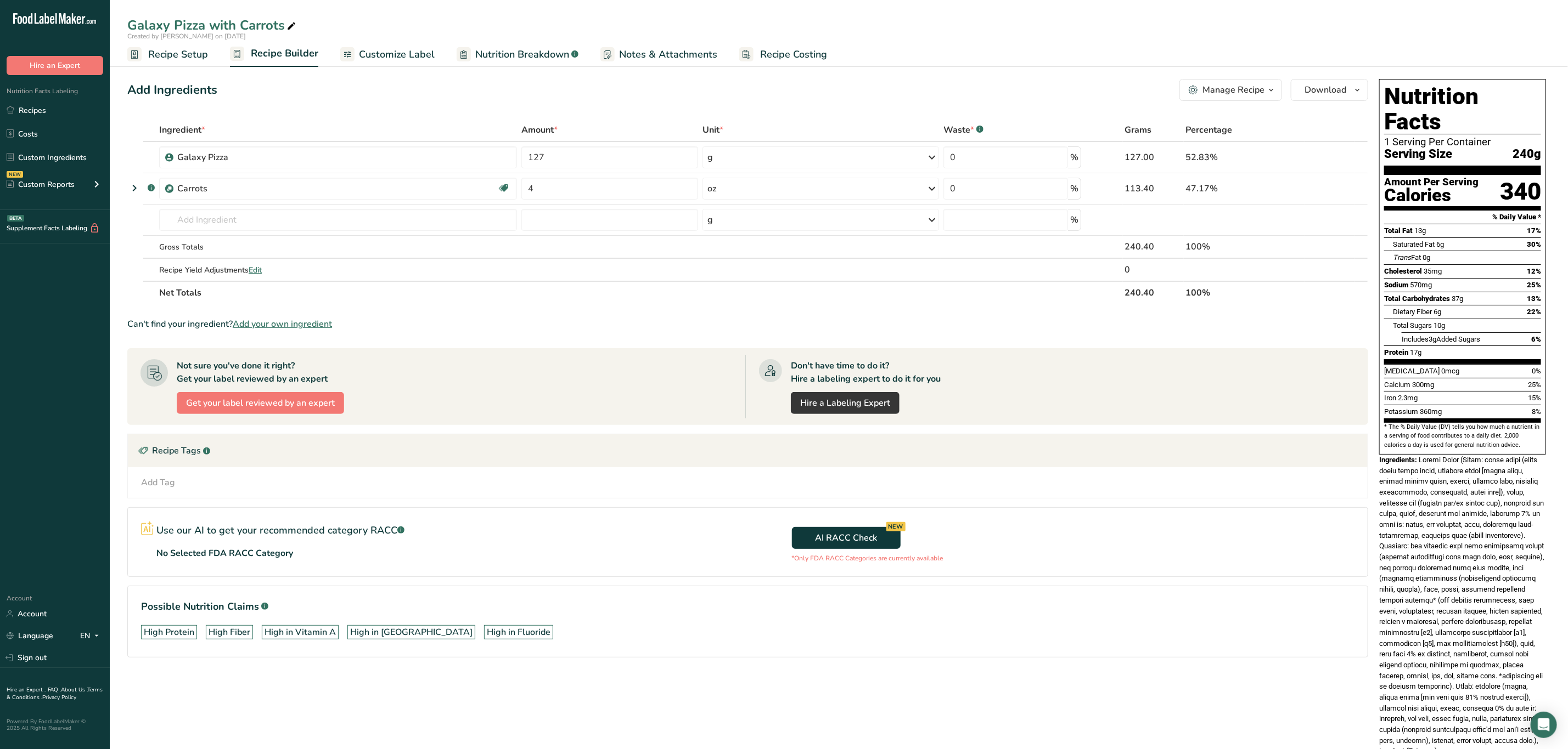
click at [931, 558] on button "Got it!" at bounding box center [928, 568] width 55 height 23
drag, startPoint x: 123, startPoint y: 4, endPoint x: 355, endPoint y: 92, distance: 248.1
click at [355, 92] on div "Add Ingredients Manage Recipe Delete Recipe Duplicate Recipe Scale Recipe Save …" at bounding box center [747, 90] width 1241 height 22
drag, startPoint x: 247, startPoint y: 0, endPoint x: 358, endPoint y: 18, distance: 112.4
click at [358, 18] on div "Galaxy Pizza with Carrots" at bounding box center [838, 25] width 1458 height 20
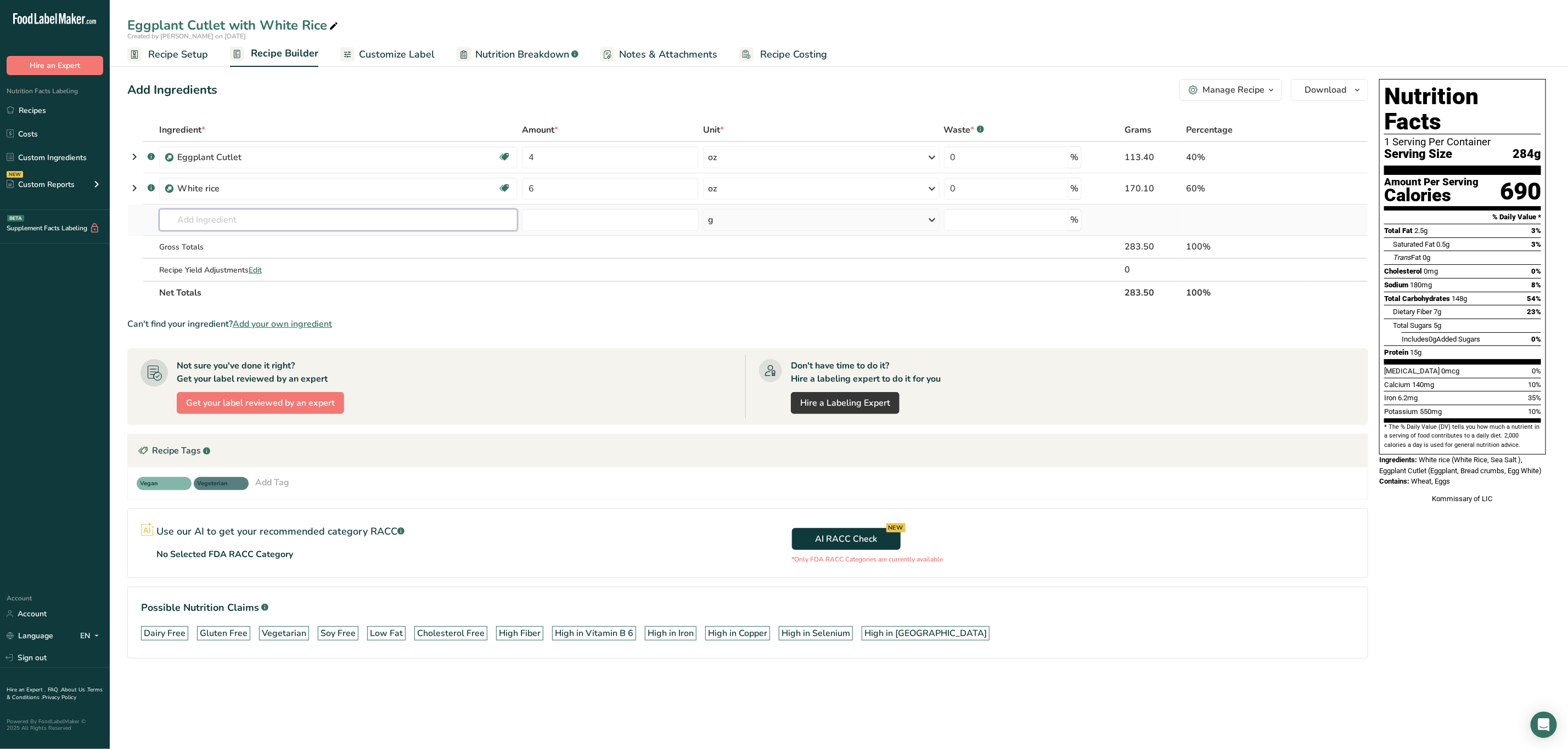
click at [418, 215] on input "text" at bounding box center [338, 220] width 359 height 22
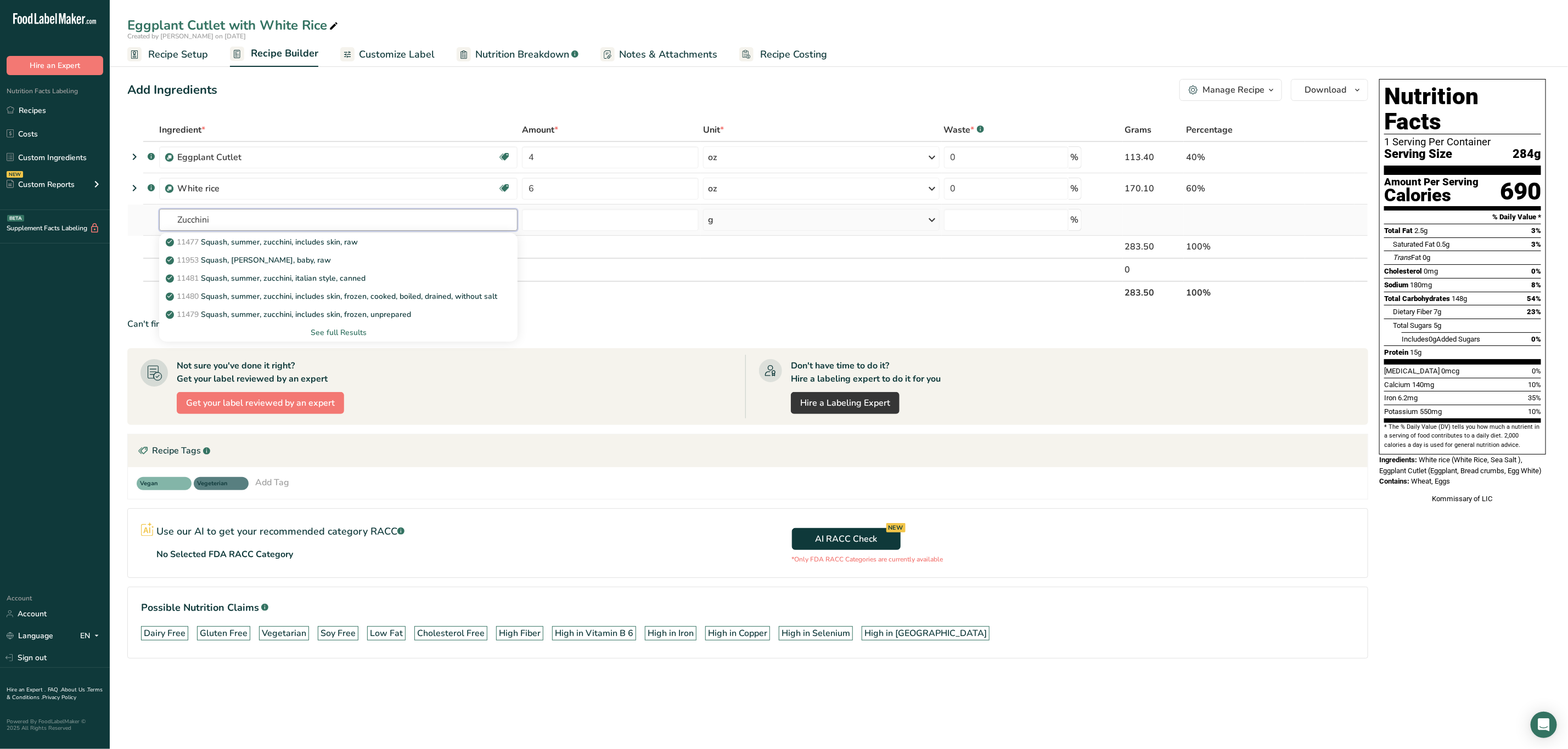
type input "Zucchini"
click at [343, 331] on div "See full Results" at bounding box center [339, 333] width 341 height 11
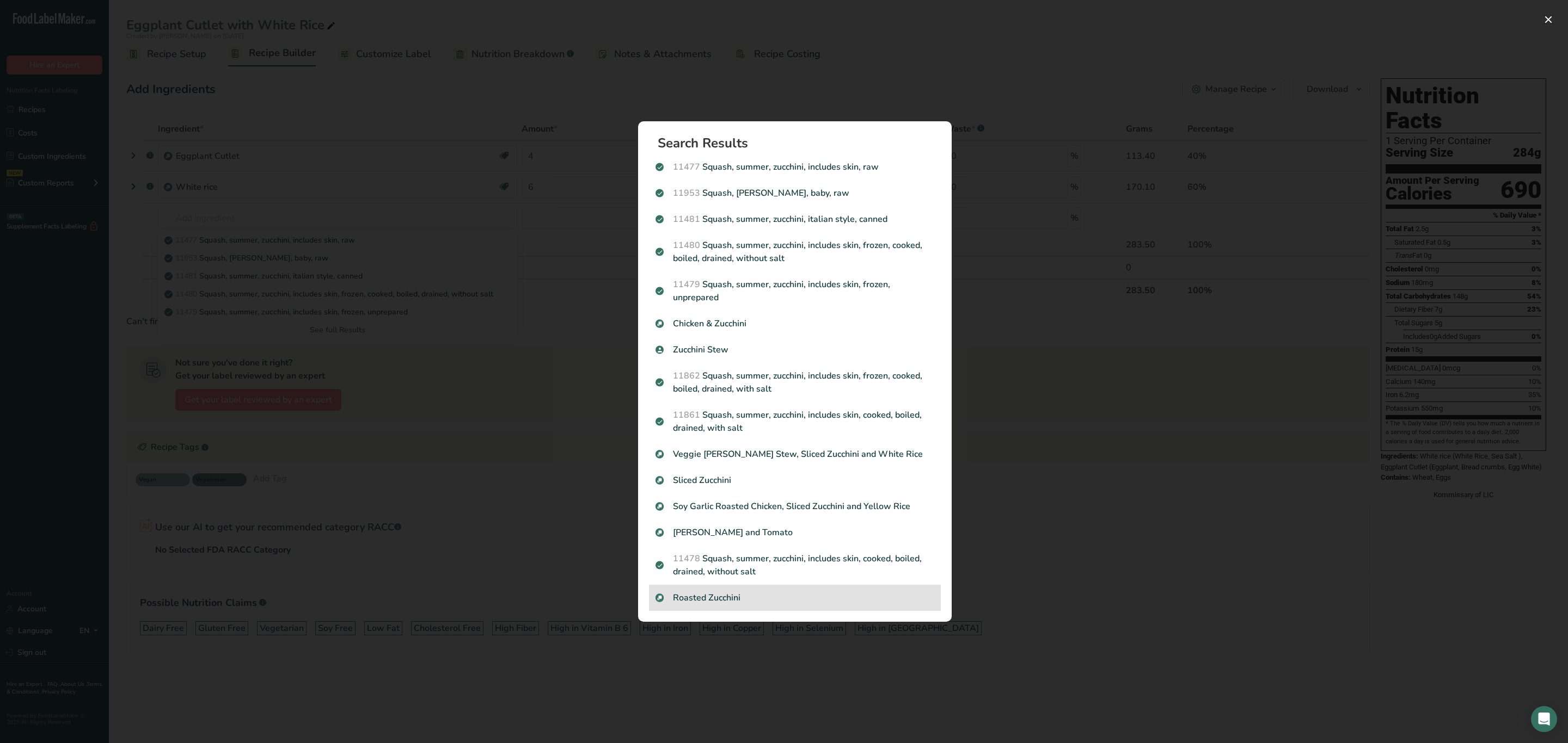
click at [757, 586] on div "Roasted Zucchini" at bounding box center [795, 598] width 292 height 26
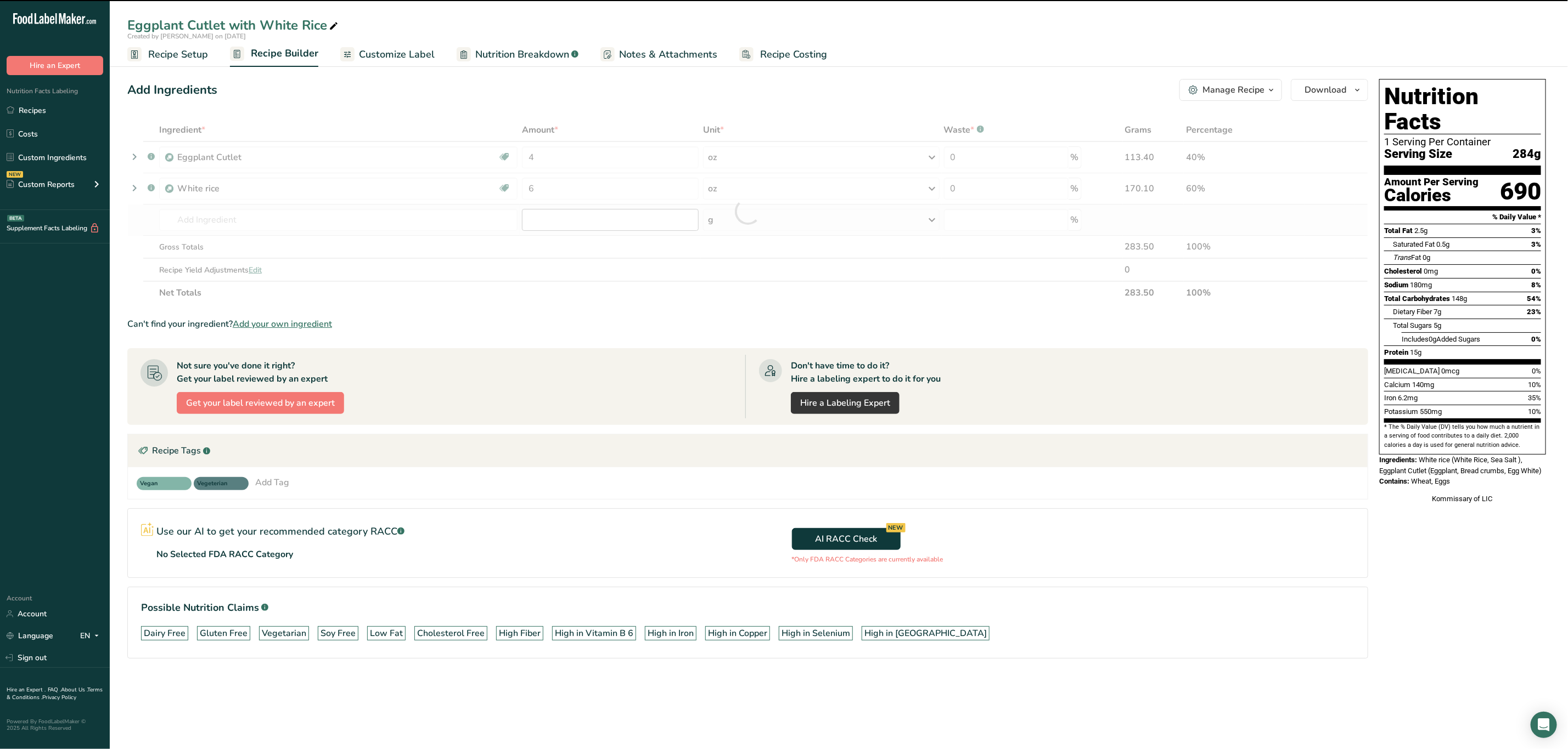
type input "0"
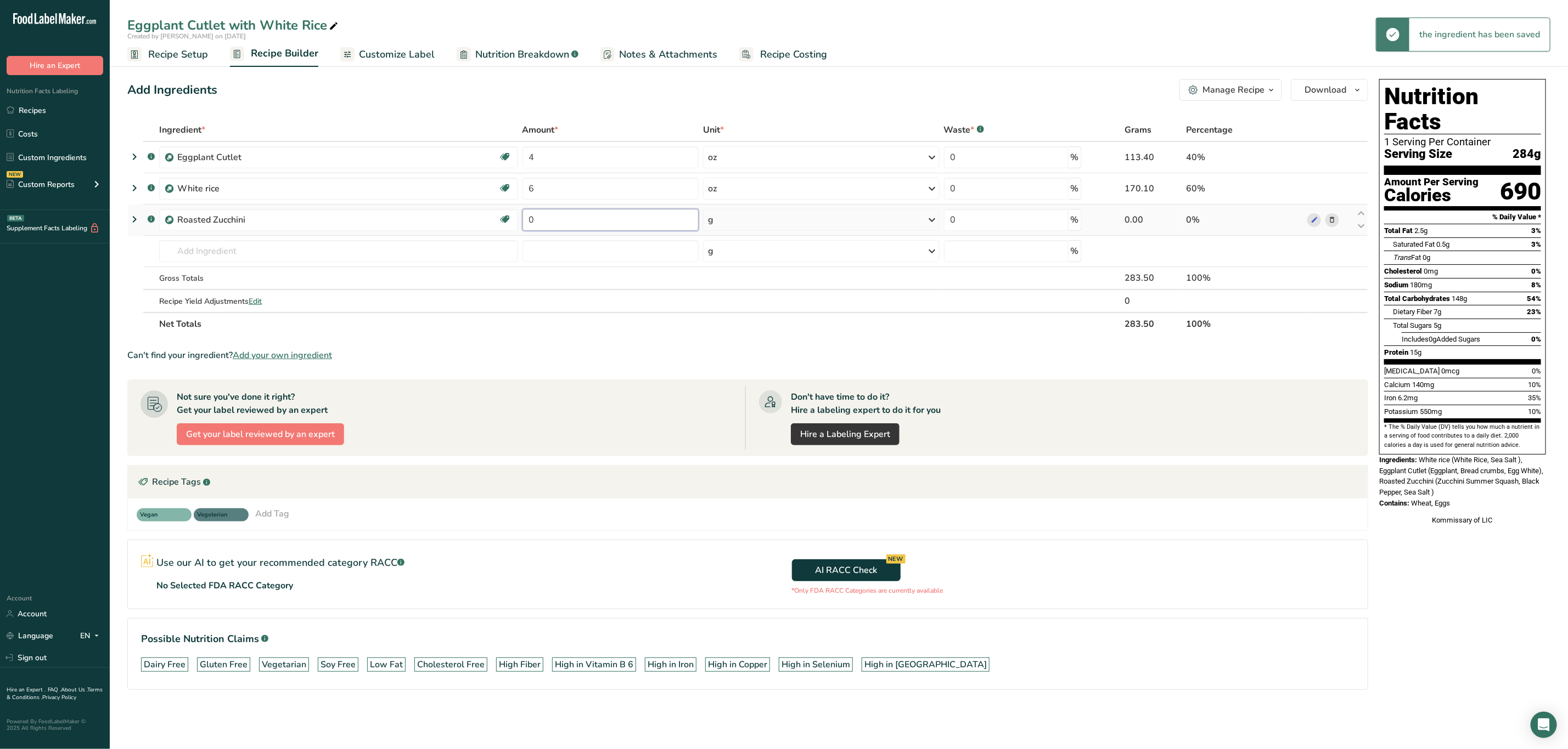
click at [630, 219] on input "0" at bounding box center [611, 220] width 177 height 22
type input "4"
click at [749, 221] on div "Ingredient * Amount * Unit * Waste * .a-a{fill:#347362;}.b-a{fill:#fff;} Grams …" at bounding box center [747, 227] width 1241 height 217
click at [749, 221] on div "g" at bounding box center [821, 220] width 236 height 22
click at [728, 308] on div "See more" at bounding box center [755, 307] width 92 height 11
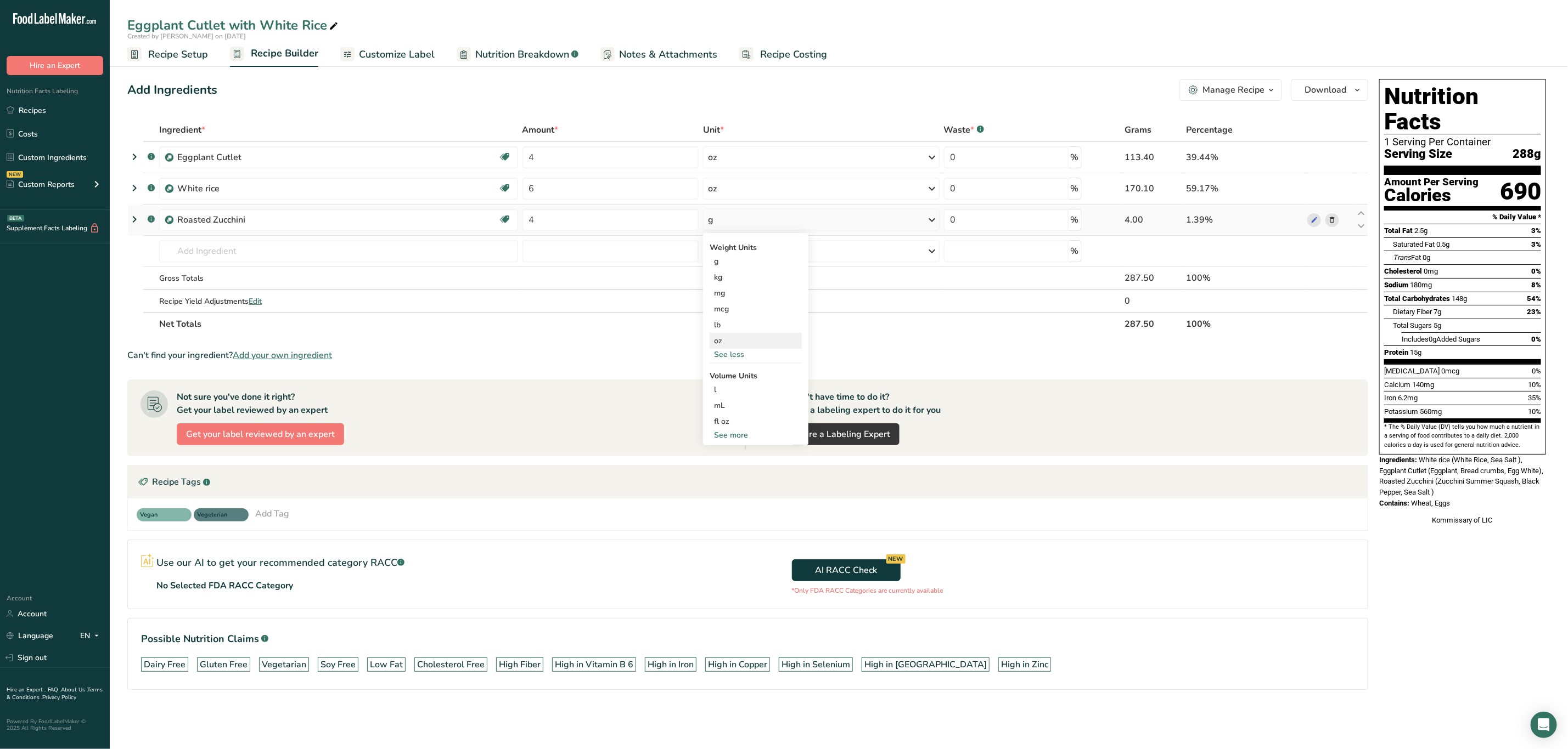
click at [744, 341] on div "oz" at bounding box center [755, 340] width 92 height 16
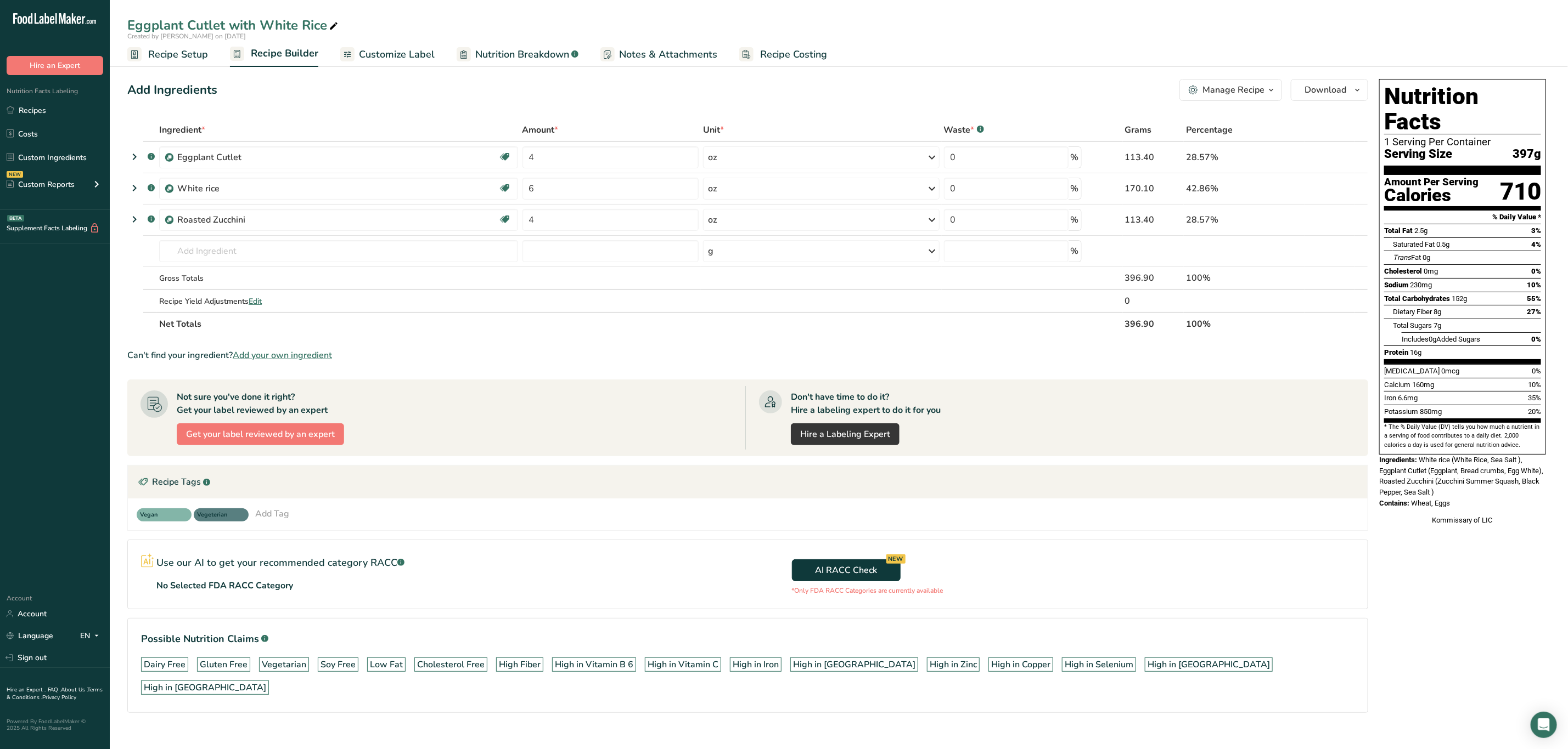
click at [337, 24] on icon at bounding box center [334, 27] width 10 height 15
type input "Eggplant Cutlet with White Rice and Zucchini"
drag, startPoint x: 448, startPoint y: 343, endPoint x: 324, endPoint y: 132, distance: 244.7
click at [447, 339] on section "Ingredient * Amount * Unit * Waste * .a-a{fill:#347362;}.b-a{fill:#fff;} Grams …" at bounding box center [747, 425] width 1241 height 612
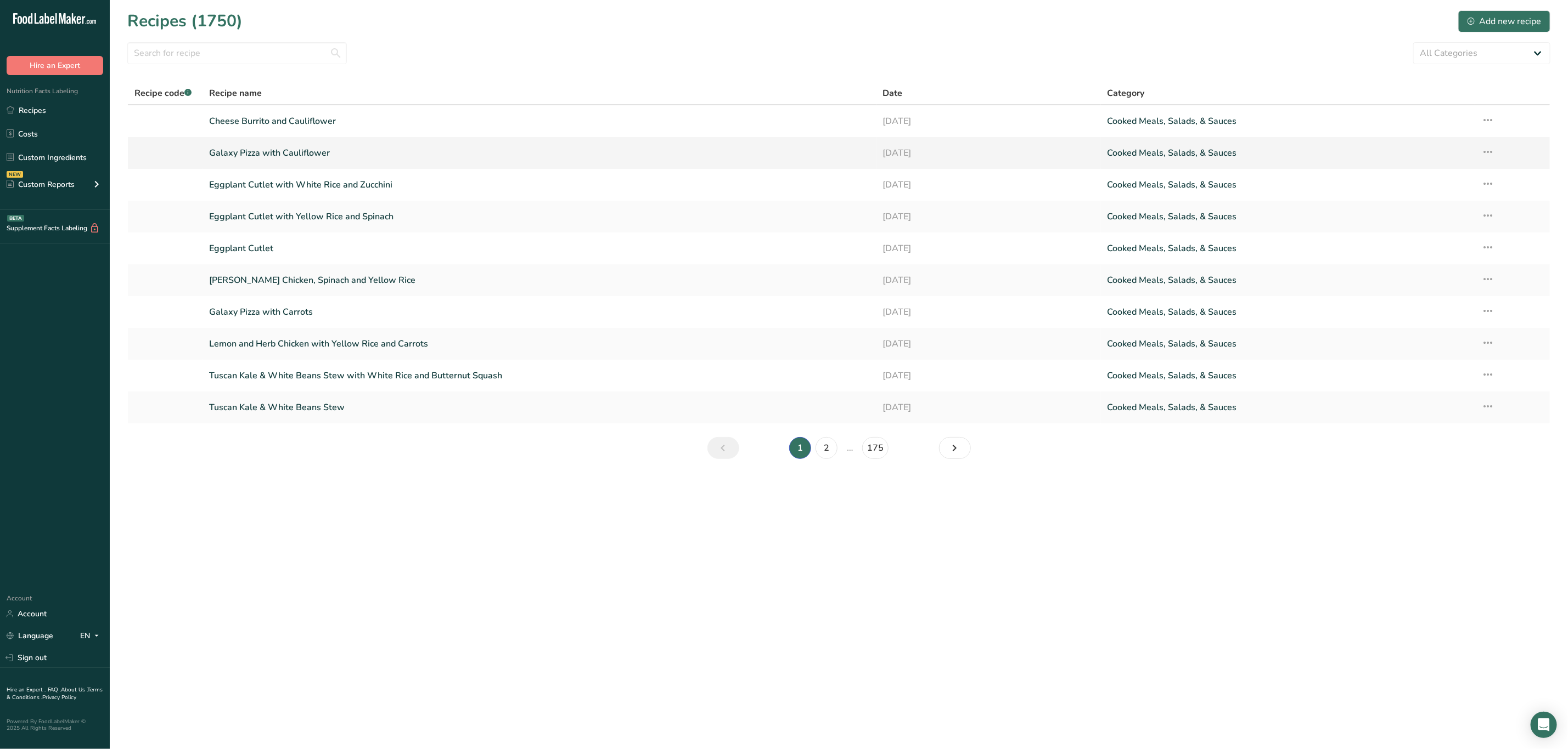
click at [1489, 153] on icon at bounding box center [1488, 152] width 13 height 20
click at [1423, 226] on span "Duplicate Recipe" at bounding box center [1397, 229] width 60 height 13
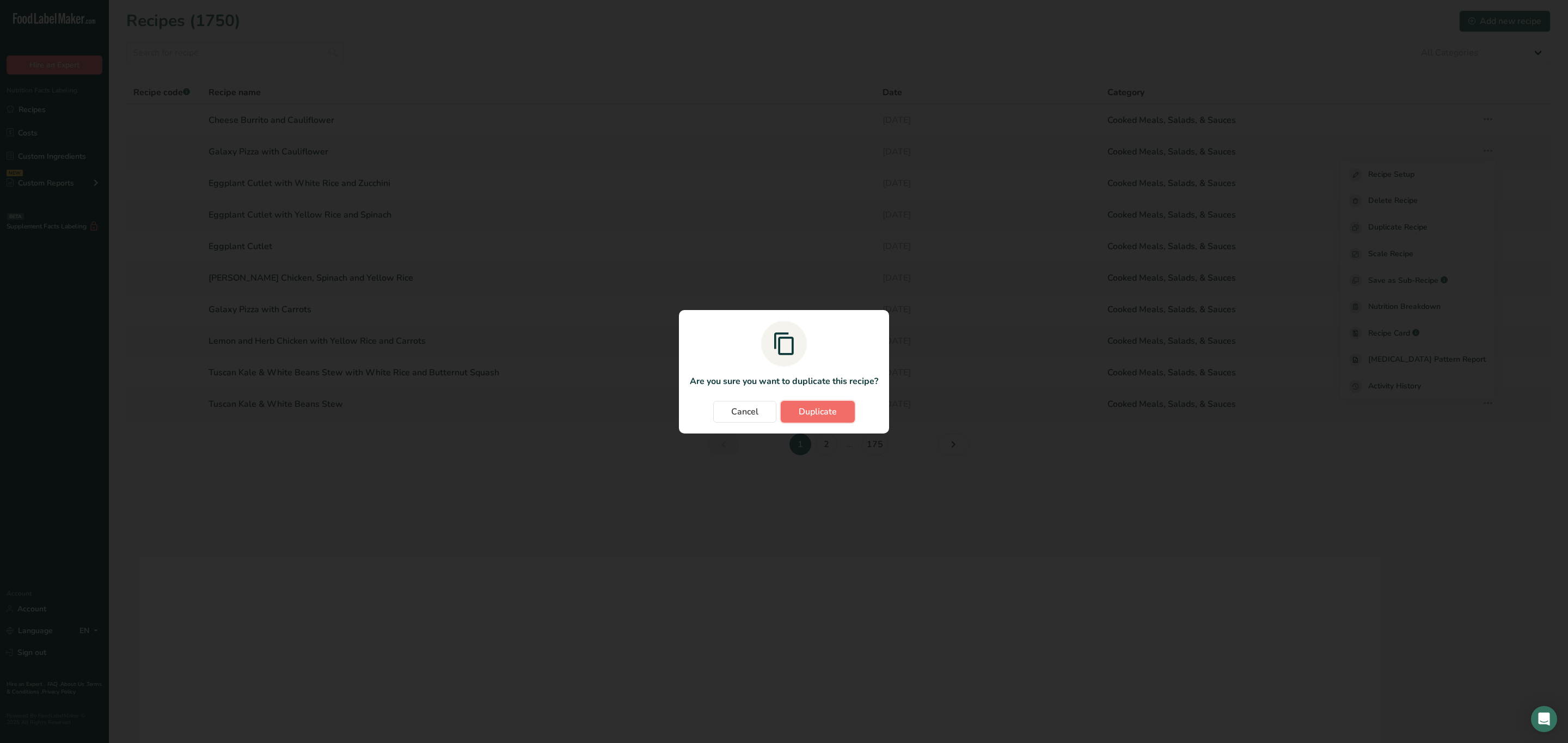
click at [815, 415] on span "Duplicate" at bounding box center [817, 412] width 38 height 13
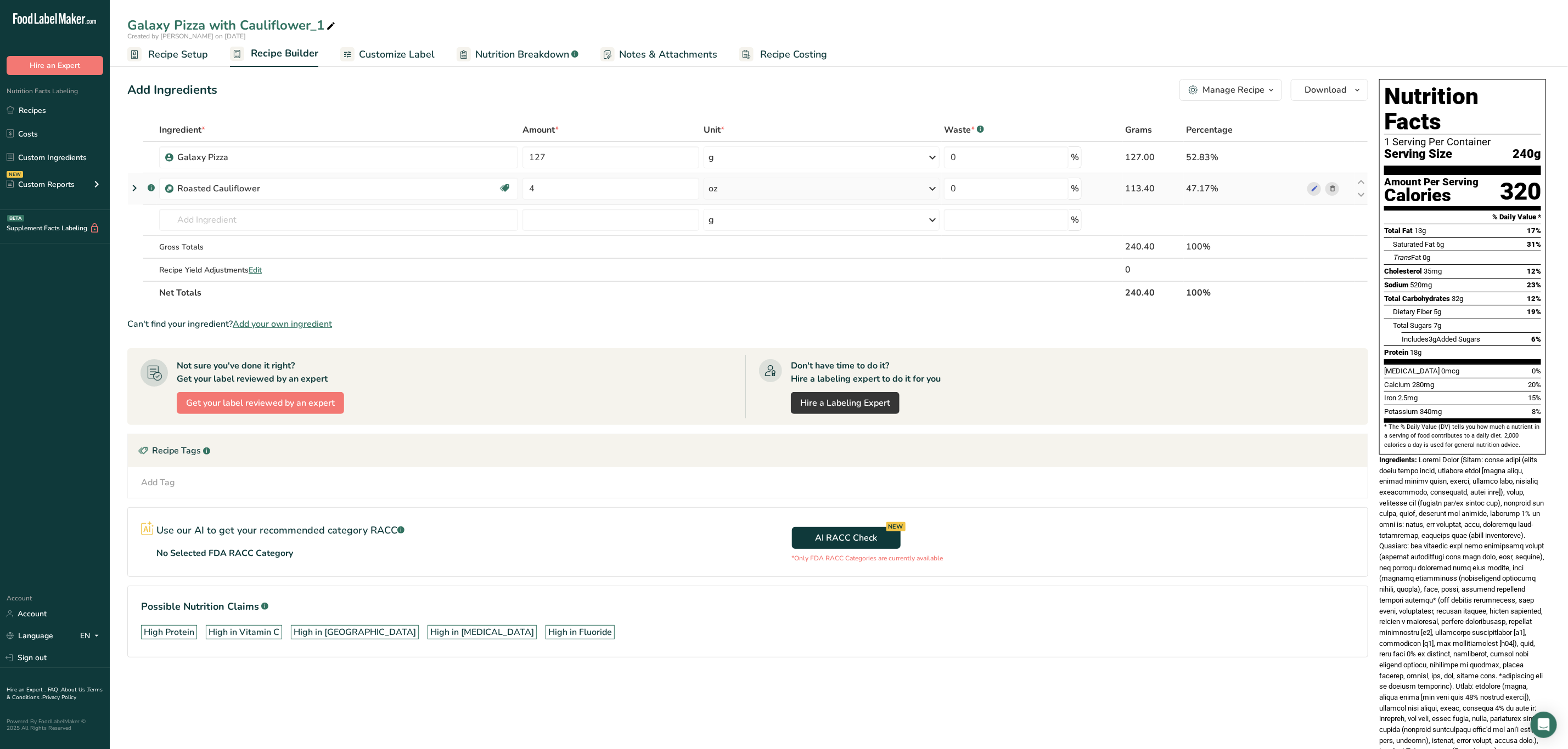
click at [1331, 191] on icon at bounding box center [1333, 189] width 8 height 11
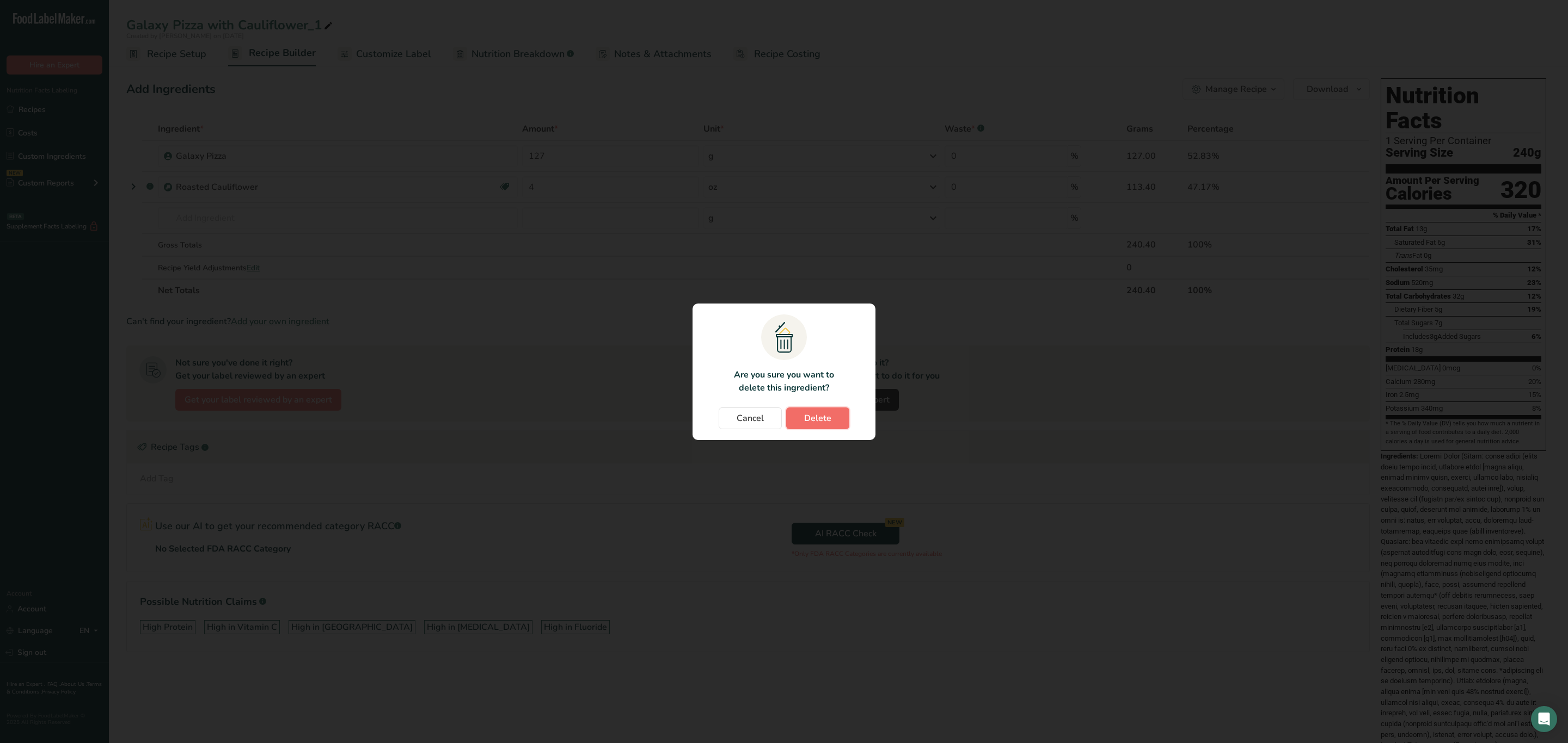
click at [822, 426] on button "Delete" at bounding box center [818, 418] width 63 height 22
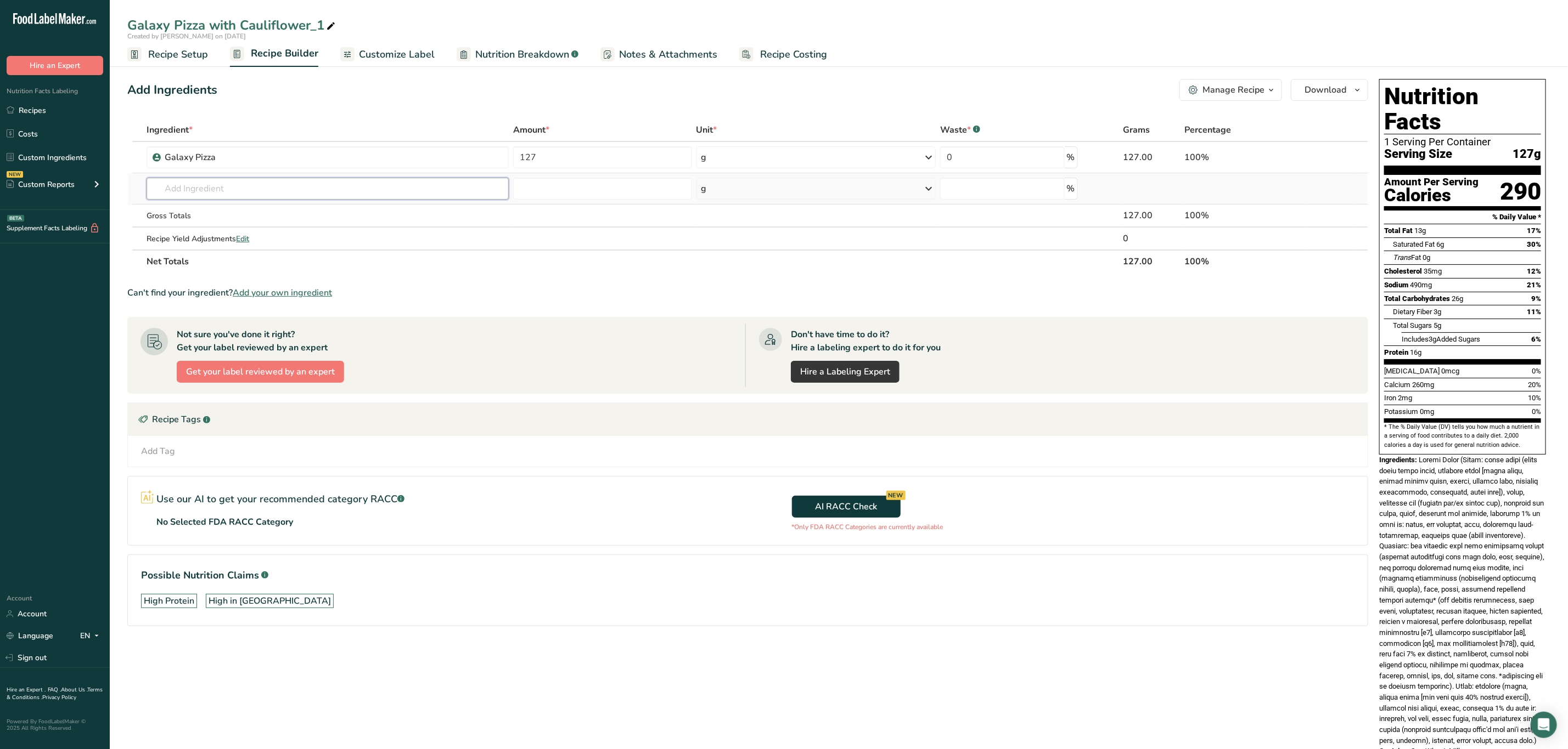
click at [299, 185] on input "text" at bounding box center [327, 189] width 362 height 22
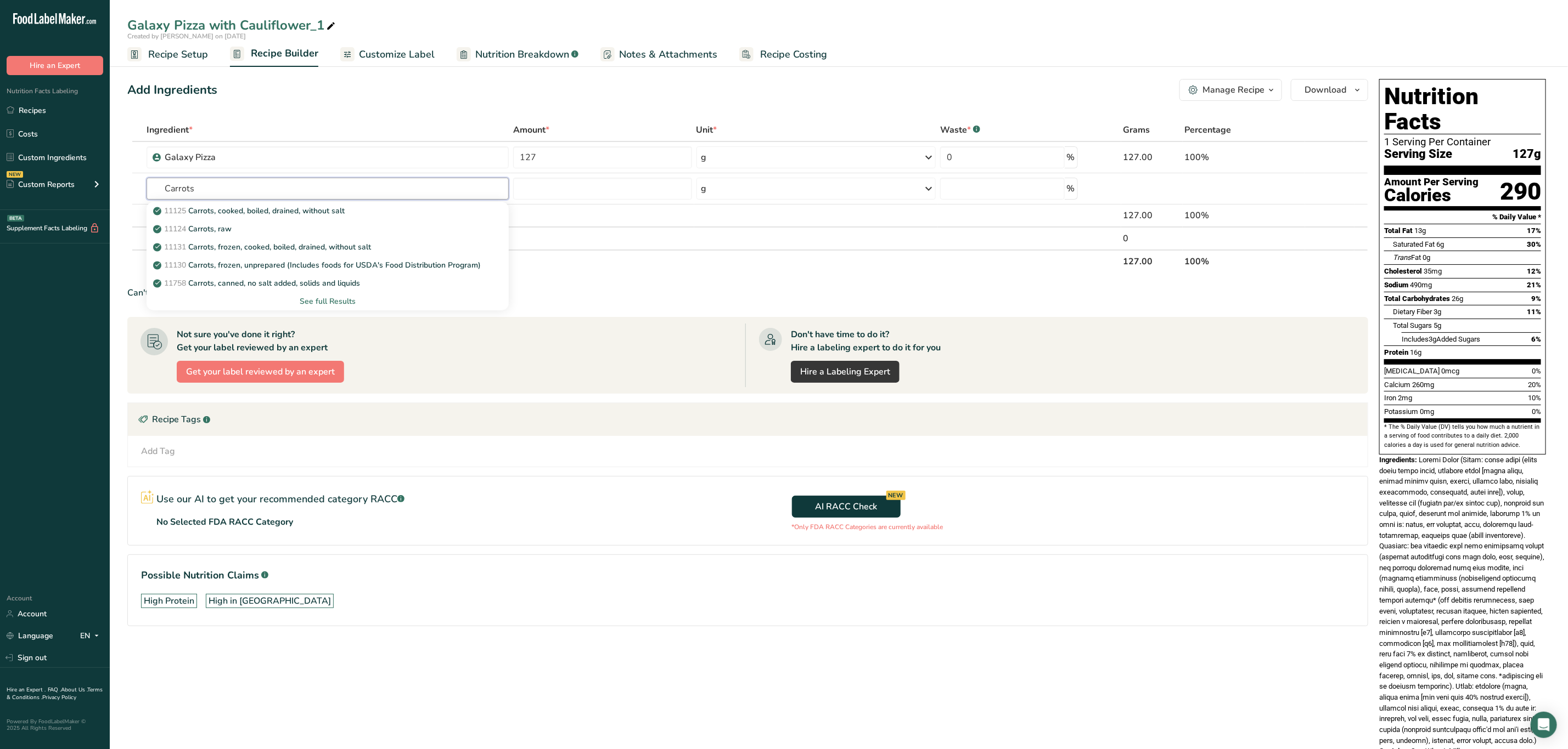
type input "Carrots"
click at [1252, 88] on div "Manage Recipe" at bounding box center [1233, 90] width 62 height 13
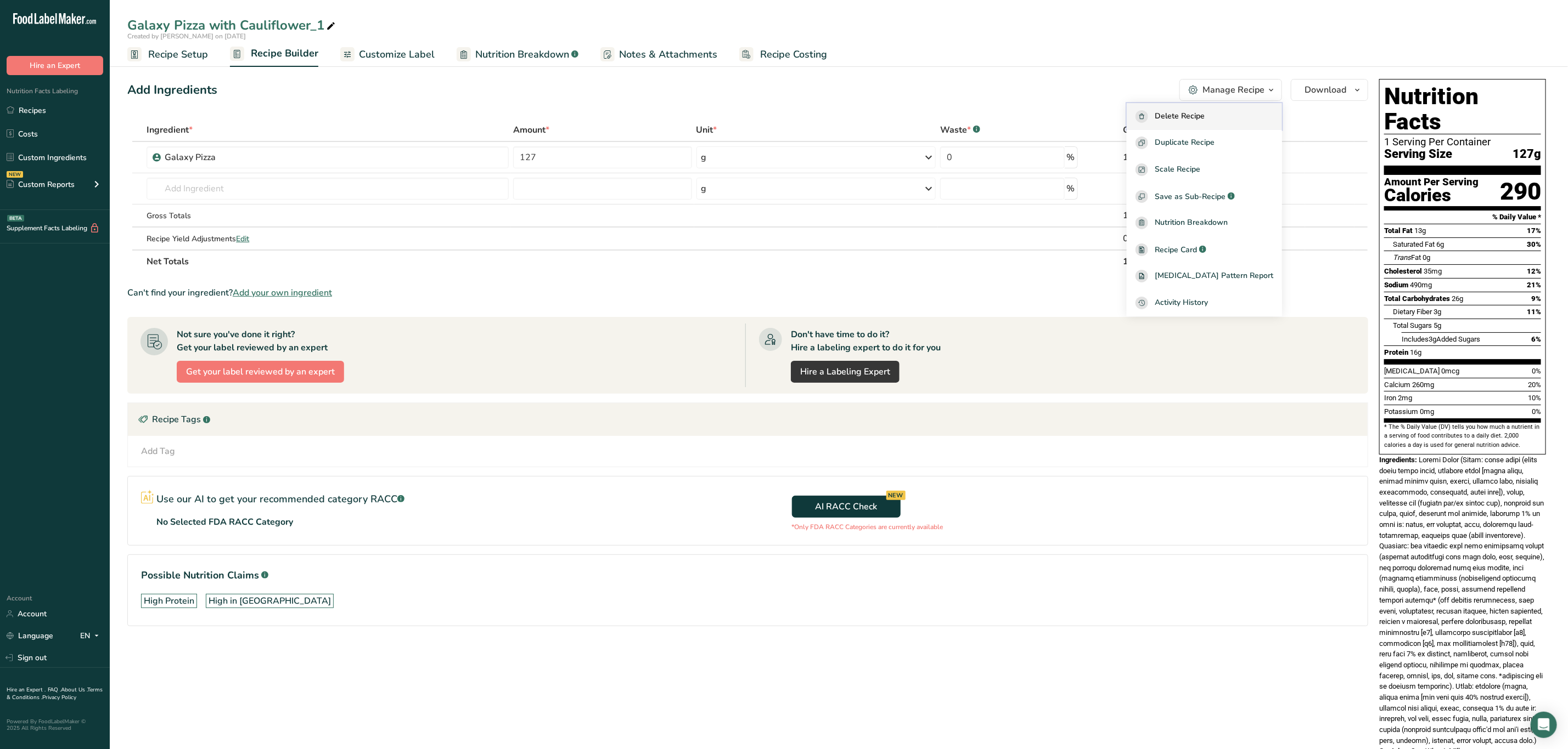
click at [1204, 113] on span "Delete Recipe" at bounding box center [1180, 116] width 50 height 13
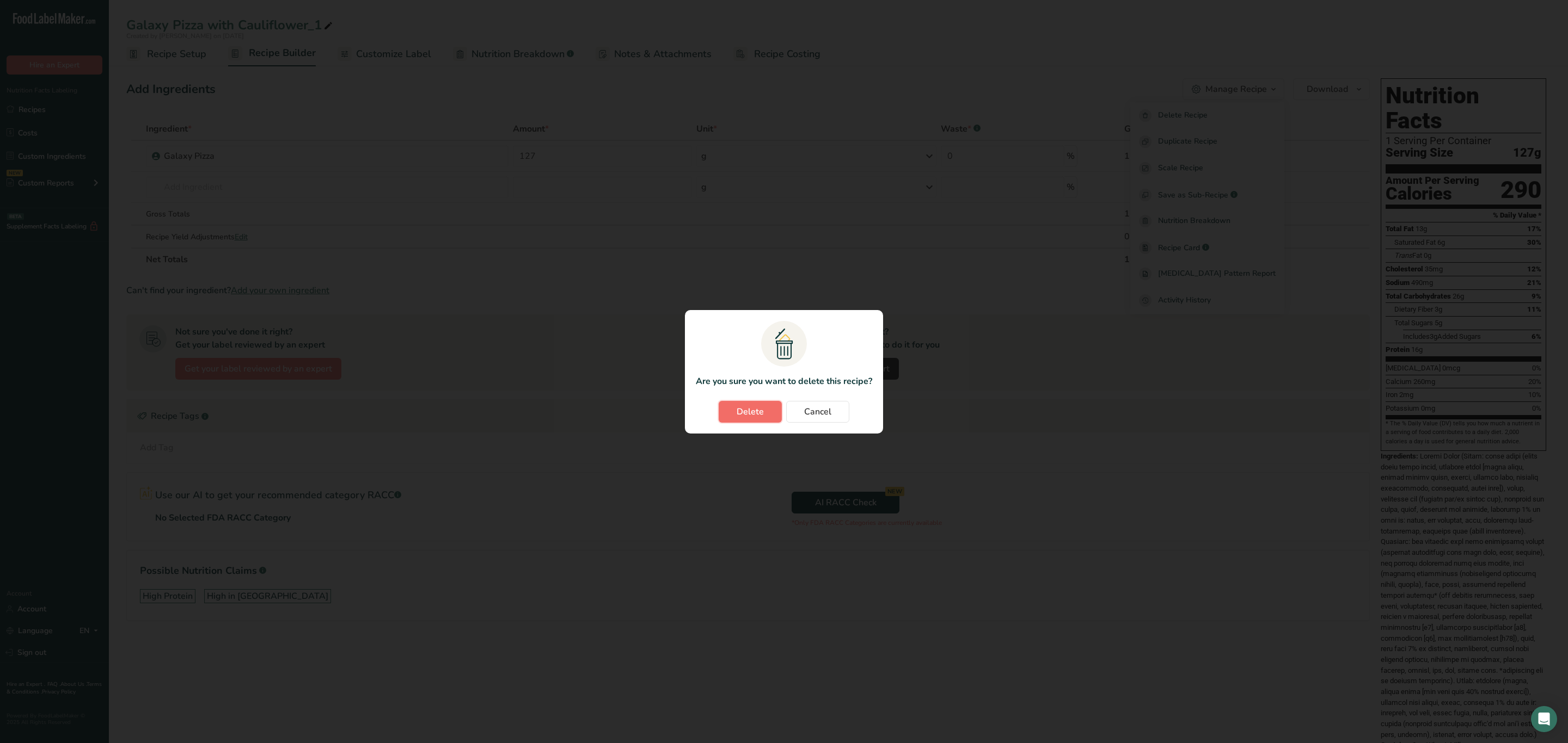
click at [730, 405] on button "Delete" at bounding box center [750, 412] width 63 height 22
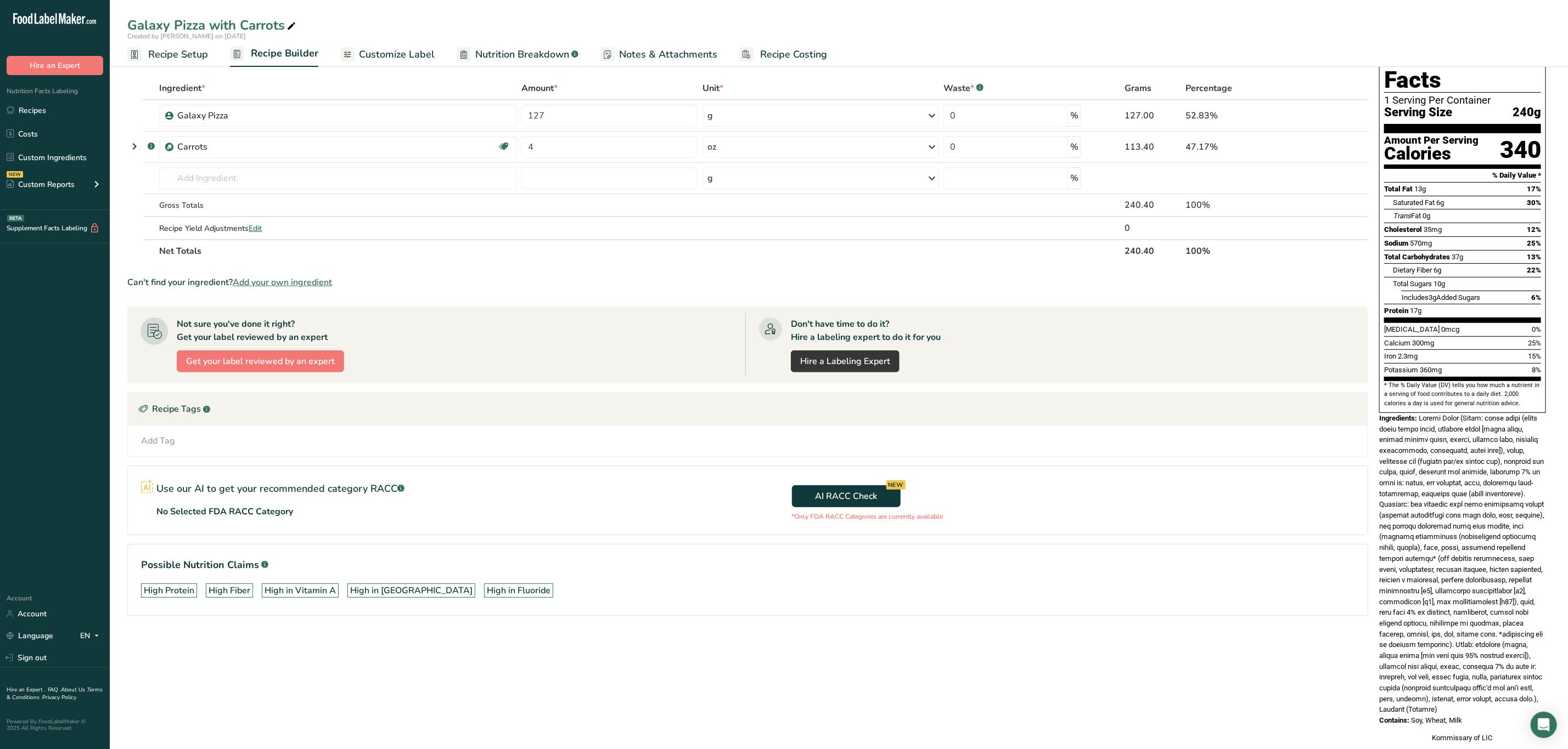
scroll to position [43, 0]
drag, startPoint x: 1420, startPoint y: 395, endPoint x: 1490, endPoint y: 688, distance: 301.2
click at [1490, 688] on div "Nutrition Facts 1 Serving Per Container Serving Size 240g Amount Per Serving Ca…" at bounding box center [1462, 390] width 176 height 716
copy div "Galaxy Pizza (Crust: flour blend (white whole wheat flour, enriched flour [whea…"
click at [1474, 474] on span at bounding box center [1461, 563] width 165 height 300
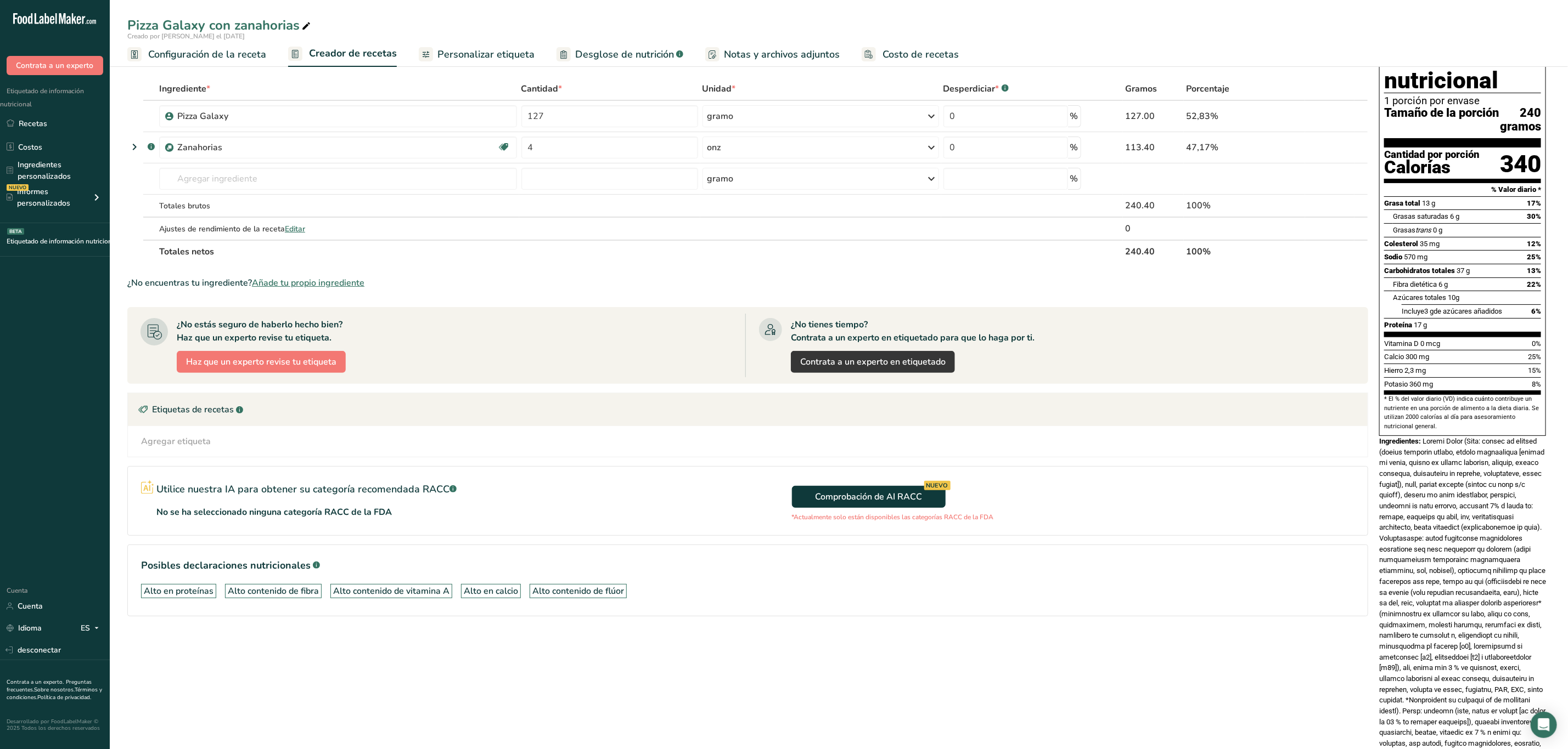
scroll to position [164, 0]
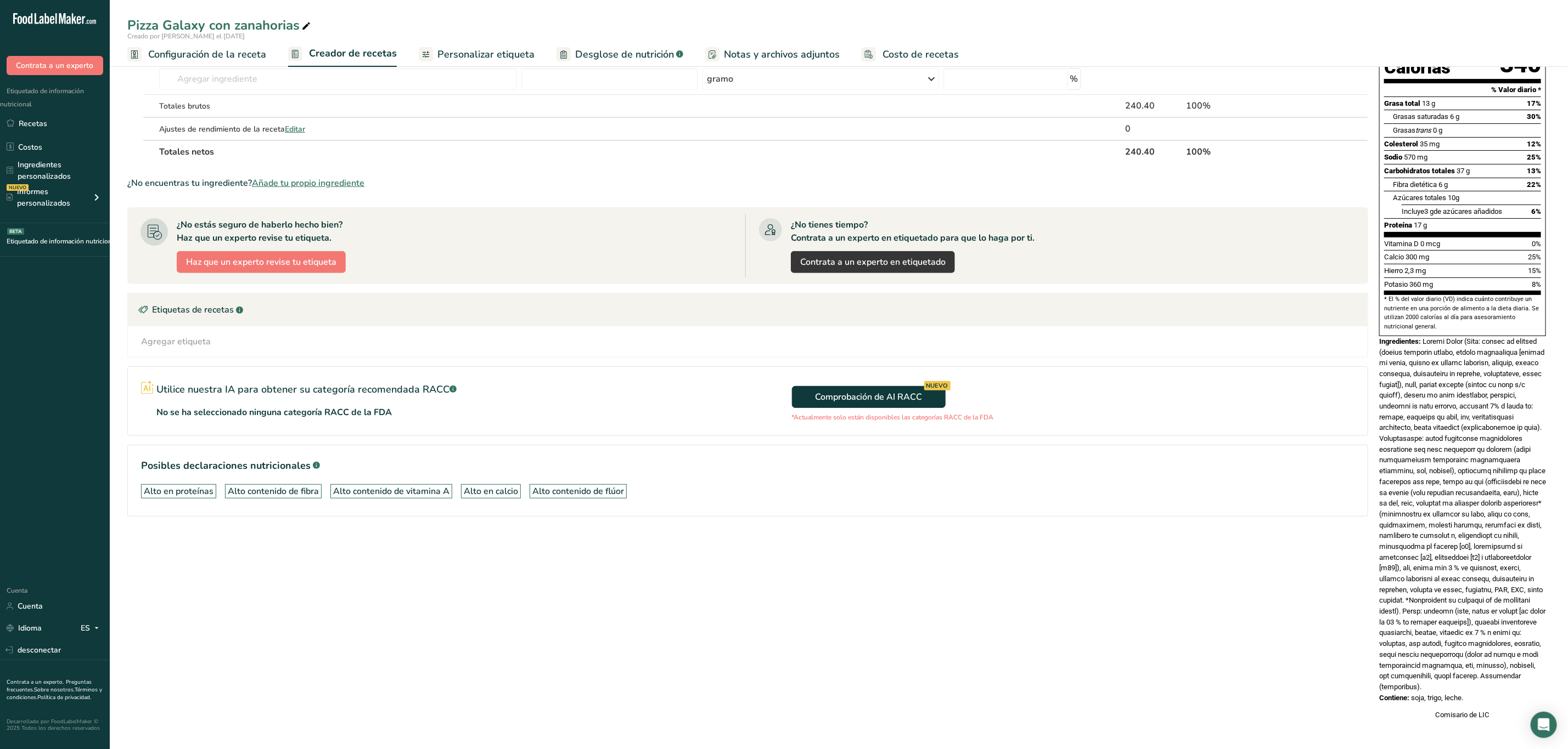
drag, startPoint x: 1426, startPoint y: 334, endPoint x: 1504, endPoint y: 692, distance: 366.4
click at [1504, 692] on div "Información nutricional 1 porción por envase Tamaño de la porción 240 gramos Ca…" at bounding box center [1462, 330] width 176 height 792
copy div "Galaxy Pizza (Masa: mezcla de harinas (harina integral blanca, harina enriqueci…"
click at [1522, 454] on div "Ingredientes:" at bounding box center [1462, 515] width 167 height 356
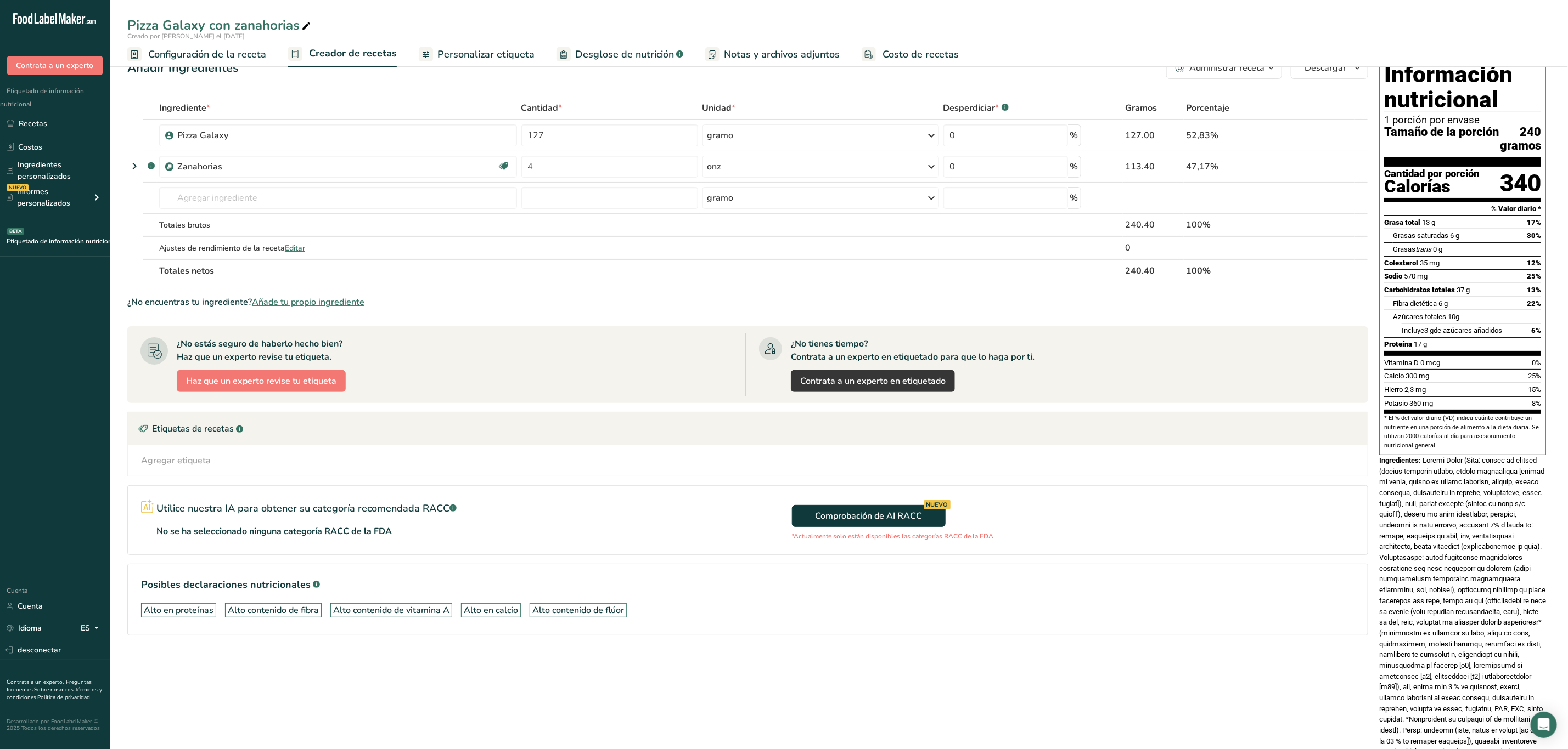
scroll to position [0, 0]
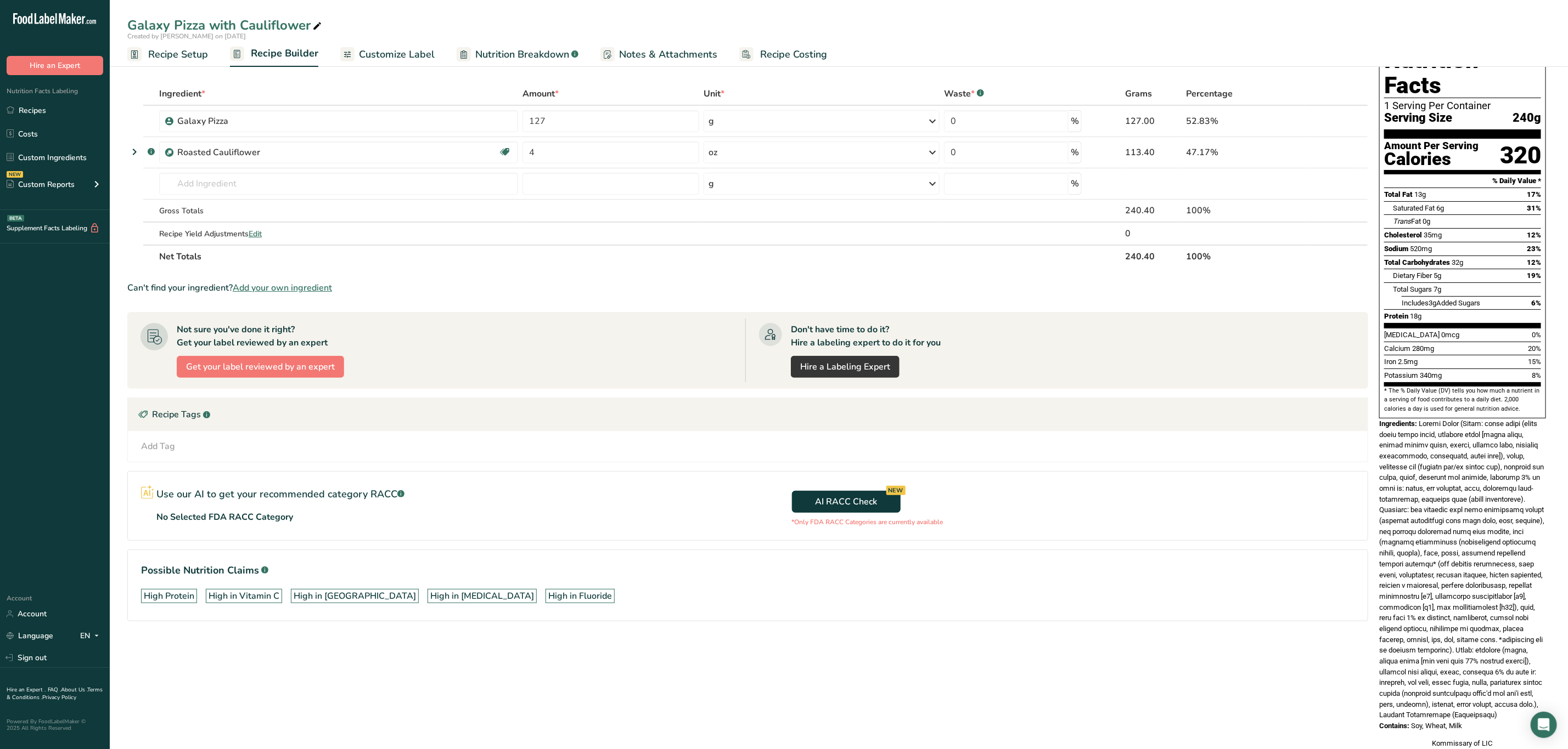
scroll to position [53, 0]
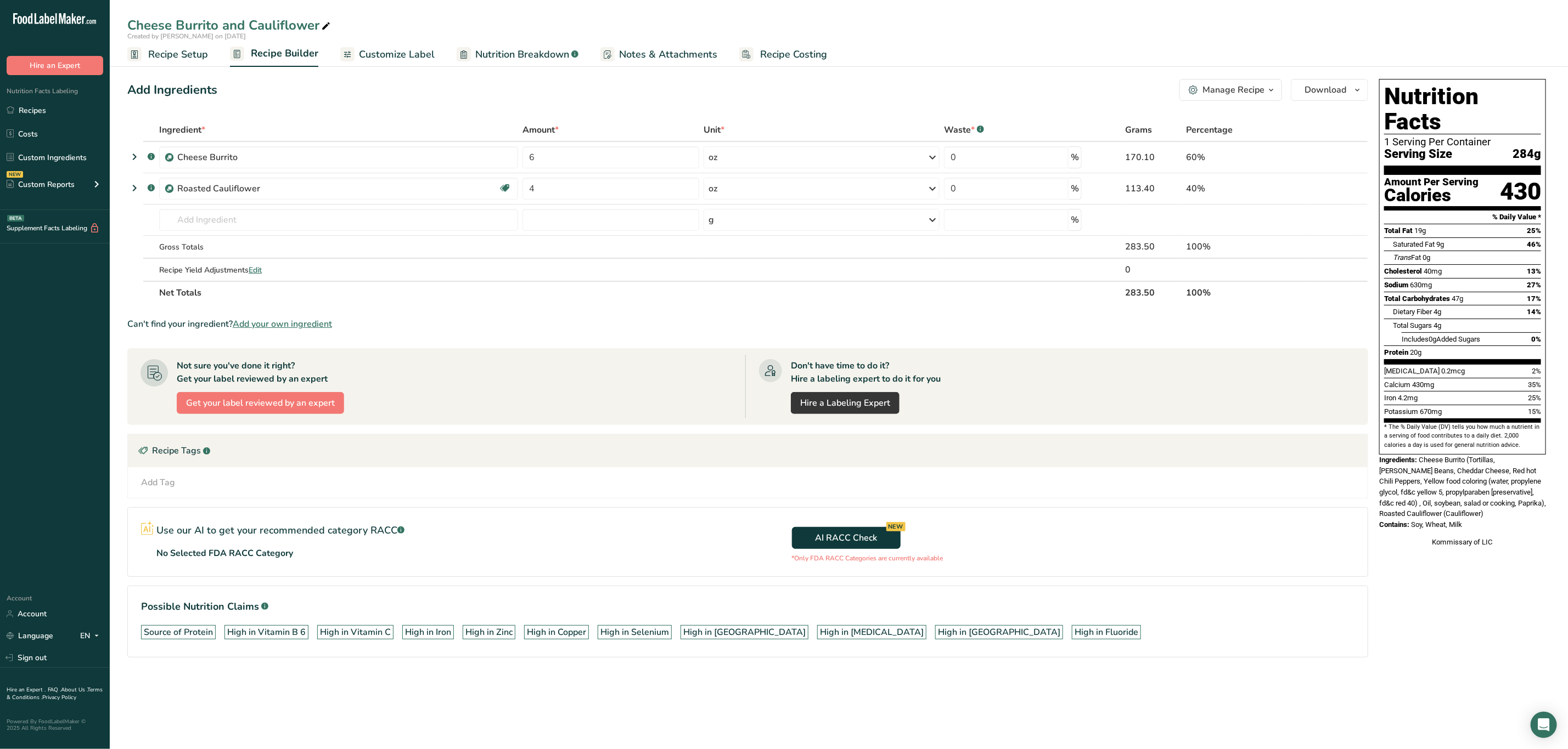
drag, startPoint x: 1420, startPoint y: 438, endPoint x: 1494, endPoint y: 504, distance: 99.2
click at [518, 286] on div "Nutrition Facts 1 Serving Per Container Serving Size 284g Amount Per Serving Ca…" at bounding box center [1462, 313] width 176 height 477
copy div "Cheese Burrito (Tortillas, [PERSON_NAME] Beans, Cheddar Cheese, Red hot Chili P…"
click at [518, 286] on span "Cheese Burrito (Tortillas, Pinto Beans, Cheddar Cheese, Red hot Chili Peppers, …" at bounding box center [1462, 486] width 167 height 62
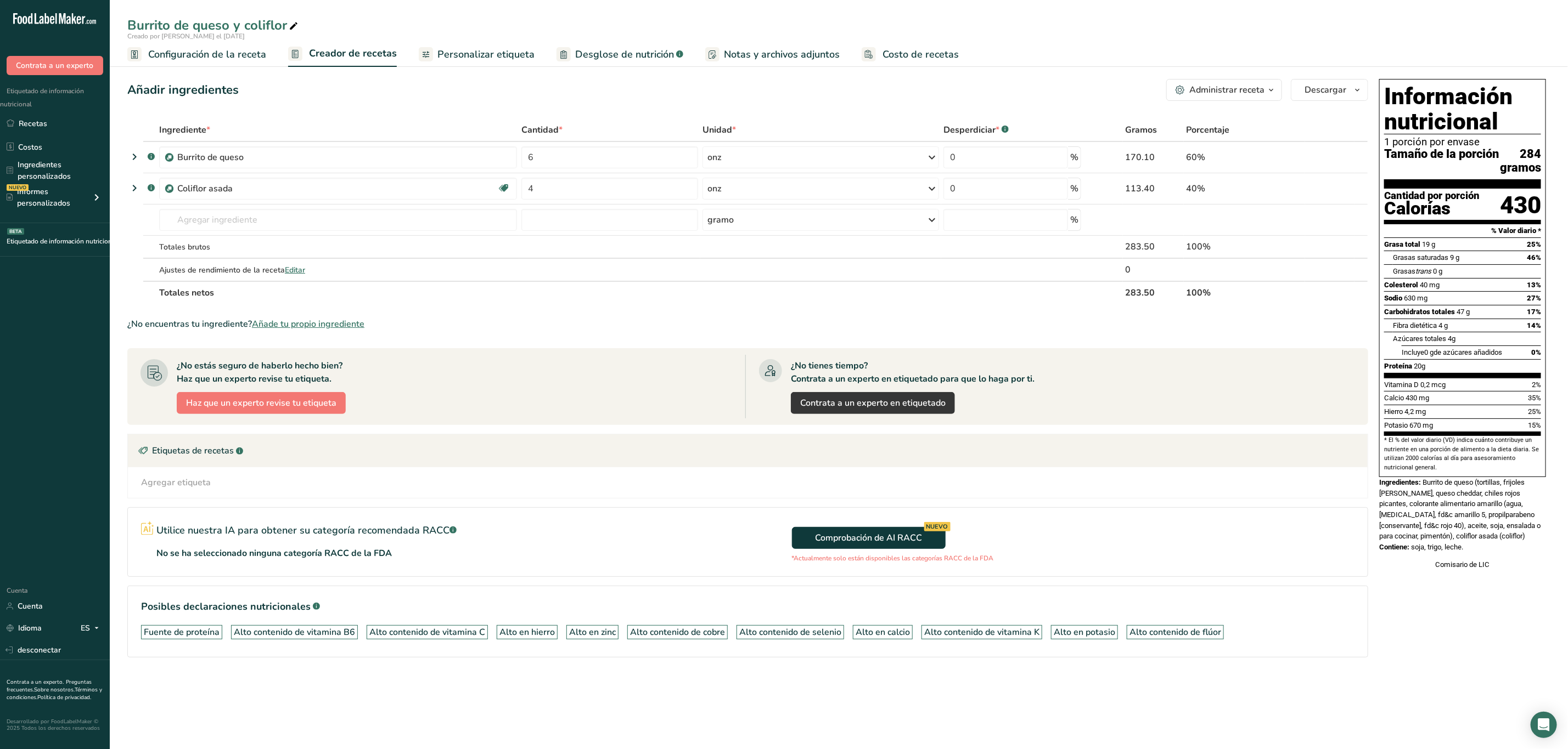
drag, startPoint x: 1425, startPoint y: 499, endPoint x: 1492, endPoint y: 566, distance: 94.8
click at [518, 286] on div "Información nutricional 1 porción por envase Tamaño de la porción 284 gramos Ca…" at bounding box center [1462, 324] width 176 height 500
copy div "Burrito de queso (tortillas, frijoles pintos, queso cheddar, chiles rojos pican…"
click at [518, 286] on font "Burrito de queso (tortillas, frijoles pintos, queso cheddar, chiles rojos pican…" at bounding box center [1460, 508] width 161 height 62
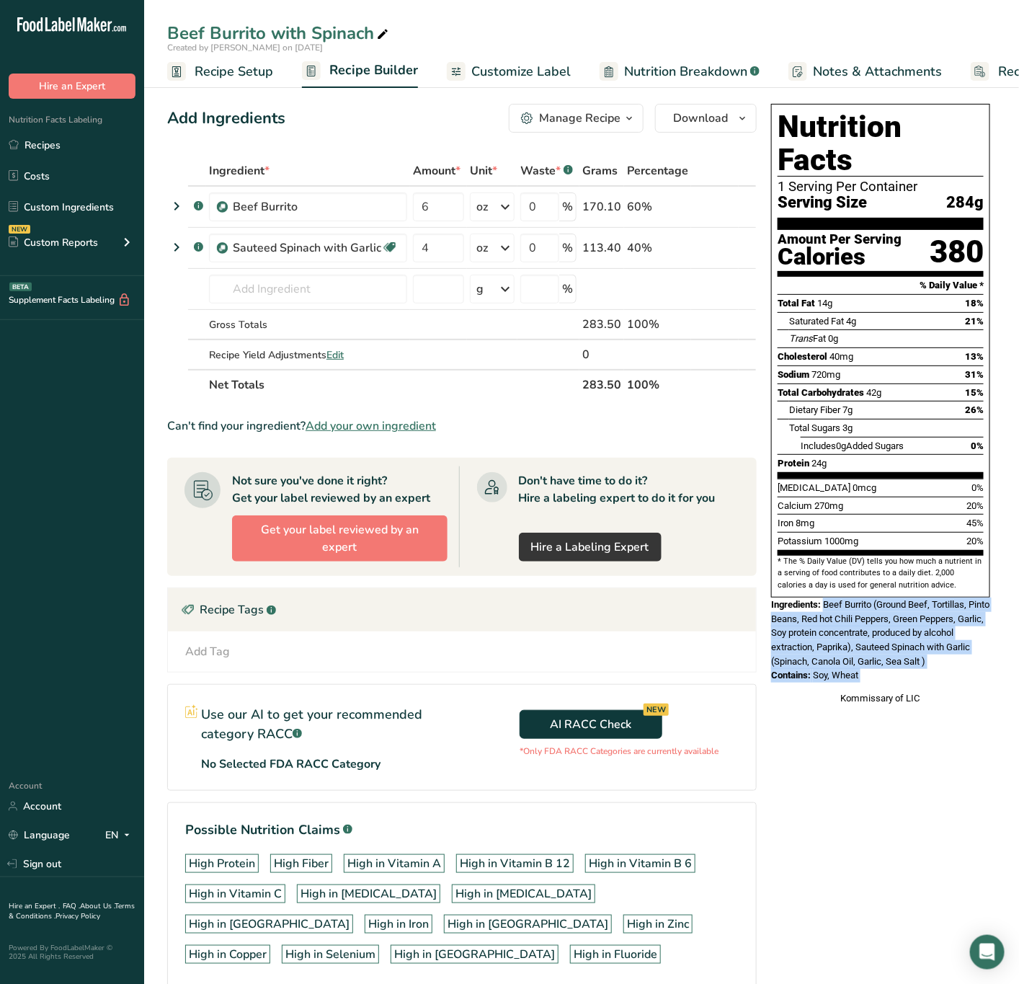
drag, startPoint x: 826, startPoint y: 575, endPoint x: 876, endPoint y: 659, distance: 98.3
click at [876, 659] on div "Nutrition Facts 1 Serving Per Container Serving Size 284g Amount Per Serving Ca…" at bounding box center [880, 404] width 231 height 613
copy div "Beef Burrito (Ground Beef, Tortillas, Pinto Beans, Red hot Chili Peppers, Green…"
click at [818, 629] on span "Beef Burrito (Ground Beef, Tortillas, Pinto Beans, Red hot Chili Peppers, Green…" at bounding box center [880, 633] width 218 height 68
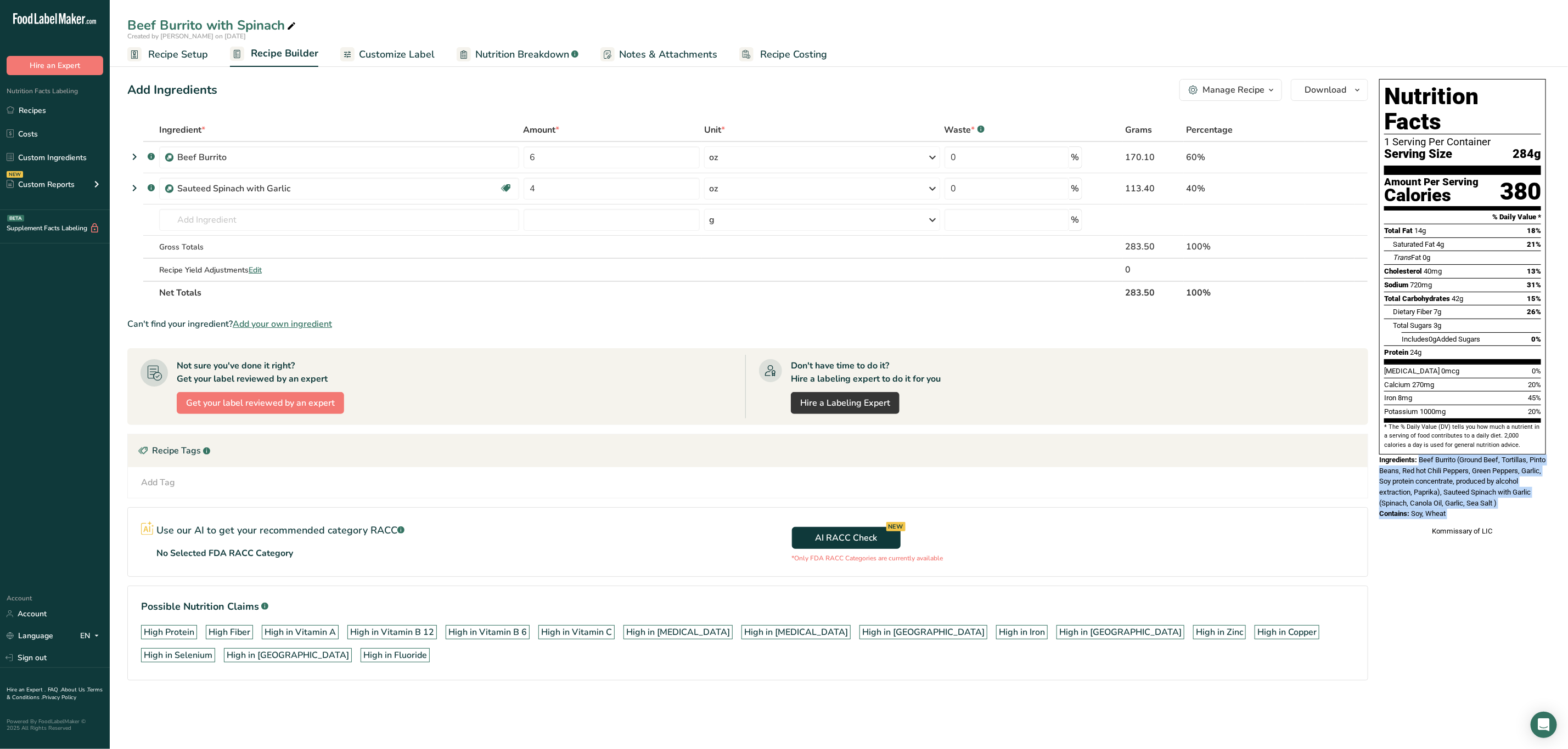
click at [775, 486] on span "Beef Burrito (Ground Beef, Tortillas, Pinto Beans, Red hot Chili Peppers, Green…" at bounding box center [1462, 482] width 166 height 52
click at [775, 526] on div "Kommissary of LIC" at bounding box center [1462, 531] width 167 height 11
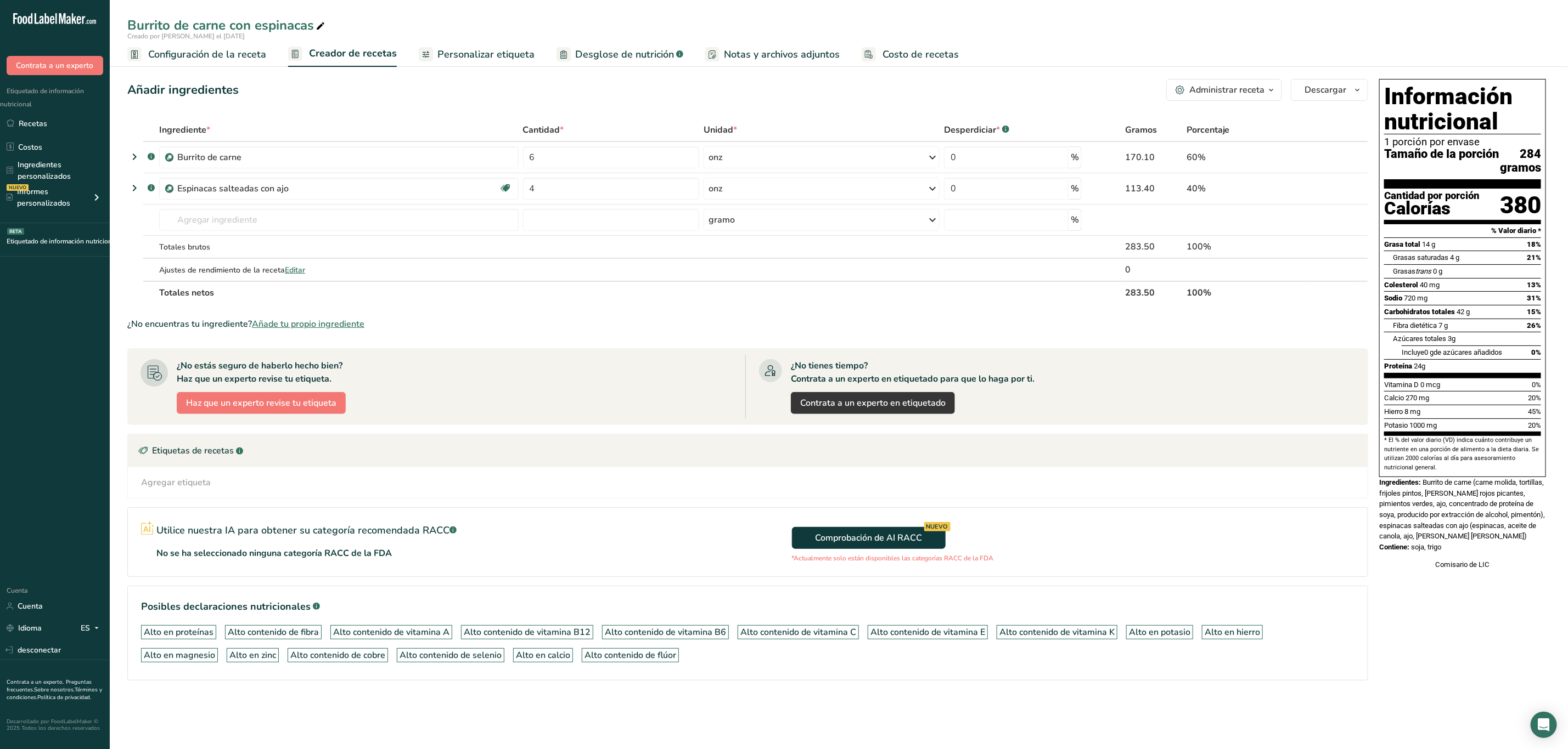
drag, startPoint x: 1426, startPoint y: 499, endPoint x: 1477, endPoint y: 563, distance: 81.8
click at [775, 563] on div "Información nutricional 1 porción por envase Tamaño de la porción 284 gramos Ca…" at bounding box center [1462, 324] width 176 height 500
copy div "Burrito de carne (carne molida, tortillas, frijoles pintos, chiles rojos picant…"
click at [775, 529] on font "Burrito de carne (carne molida, tortillas, frijoles pintos, chiles rojos picant…" at bounding box center [1462, 508] width 166 height 62
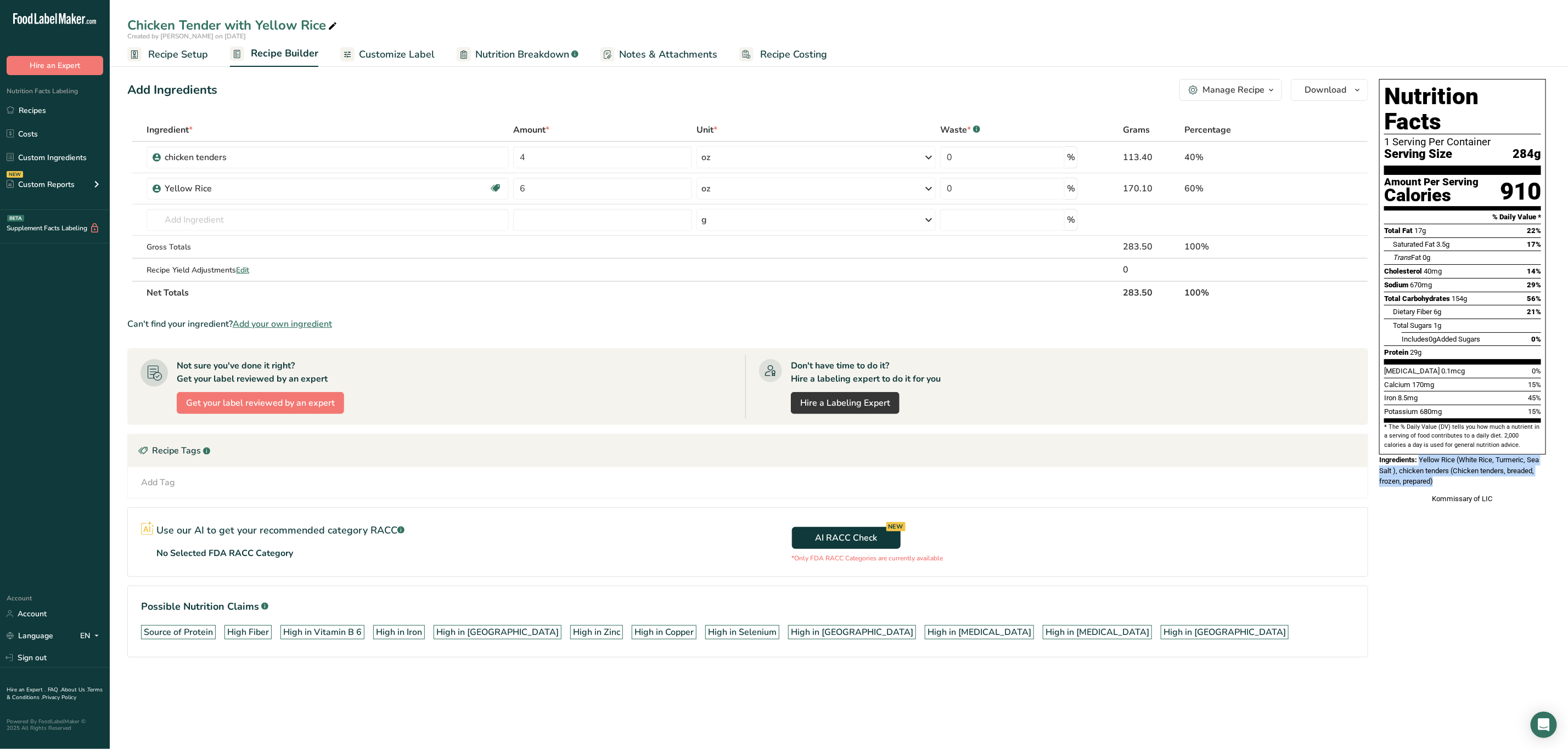
drag, startPoint x: 1420, startPoint y: 438, endPoint x: 1458, endPoint y: 457, distance: 42.5
click at [1458, 457] on div "Ingredients: Yellow Rice (White Rice, Turmeric, Sea Salt ), chicken tenders (Ch…" at bounding box center [1462, 470] width 167 height 33
copy span "Yellow Rice (White Rice, Turmeric, Sea Salt ), chicken tenders (Chicken tenders…"
click at [1467, 461] on div "Ingredients: Yellow Rice (White Rice, Turmeric, Sea Salt ), chicken tenders (Ch…" at bounding box center [1462, 470] width 167 height 33
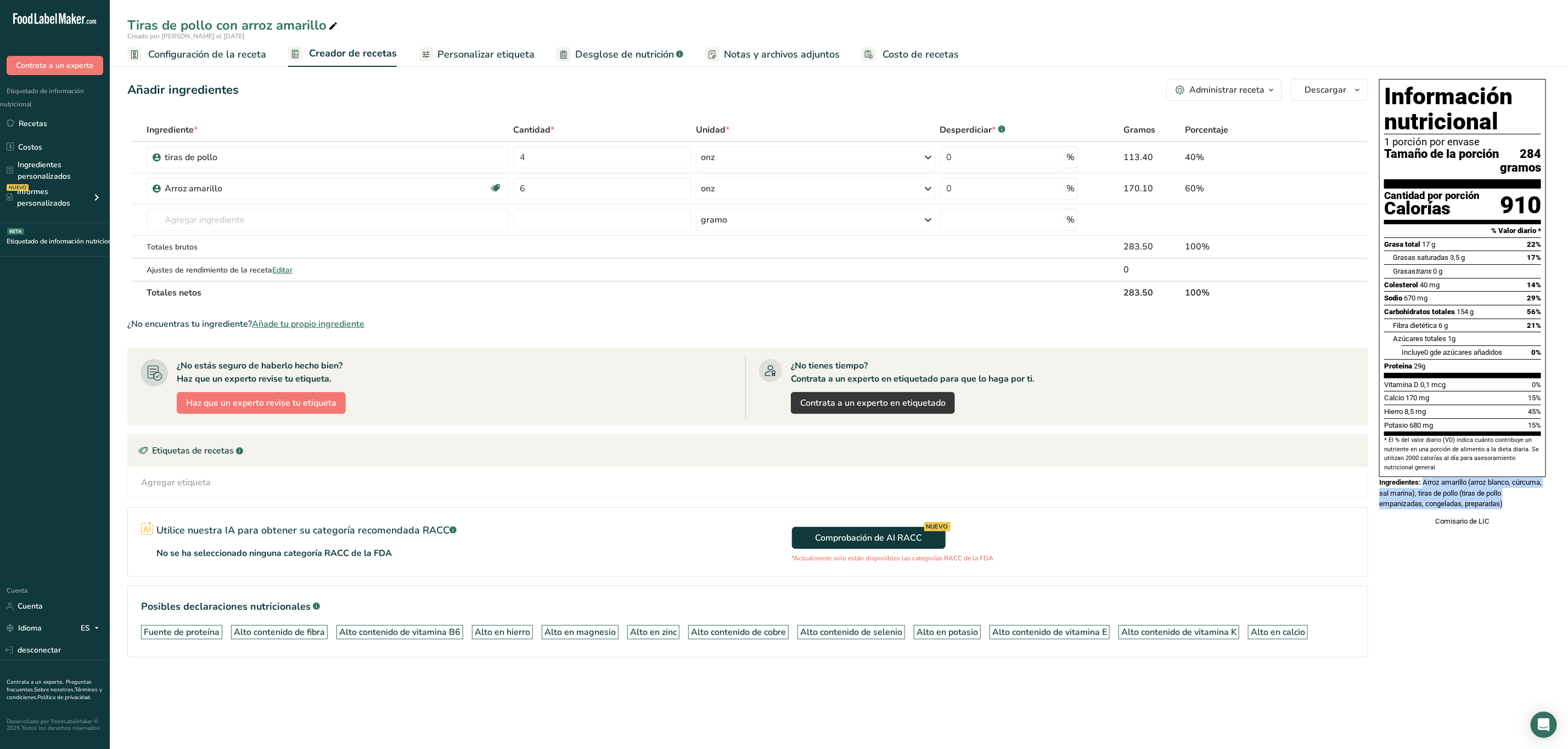
drag, startPoint x: 1424, startPoint y: 502, endPoint x: 1516, endPoint y: 521, distance: 93.9
click at [1516, 510] on div "Ingredientes: Arroz amarillo (arroz blanco, cúrcuma, sal marina), tiras de poll…" at bounding box center [1462, 493] width 167 height 33
copy font "Arroz amarillo (arroz blanco, cúrcuma, sal marina), tiras de pollo (tiras de po…"
click at [1411, 508] on font "Arroz amarillo (arroz blanco, cúrcuma, sal marina), tiras de pollo (tiras de po…" at bounding box center [1460, 492] width 162 height 30
click at [1439, 525] on font "Comisario de LIC" at bounding box center [1462, 521] width 54 height 8
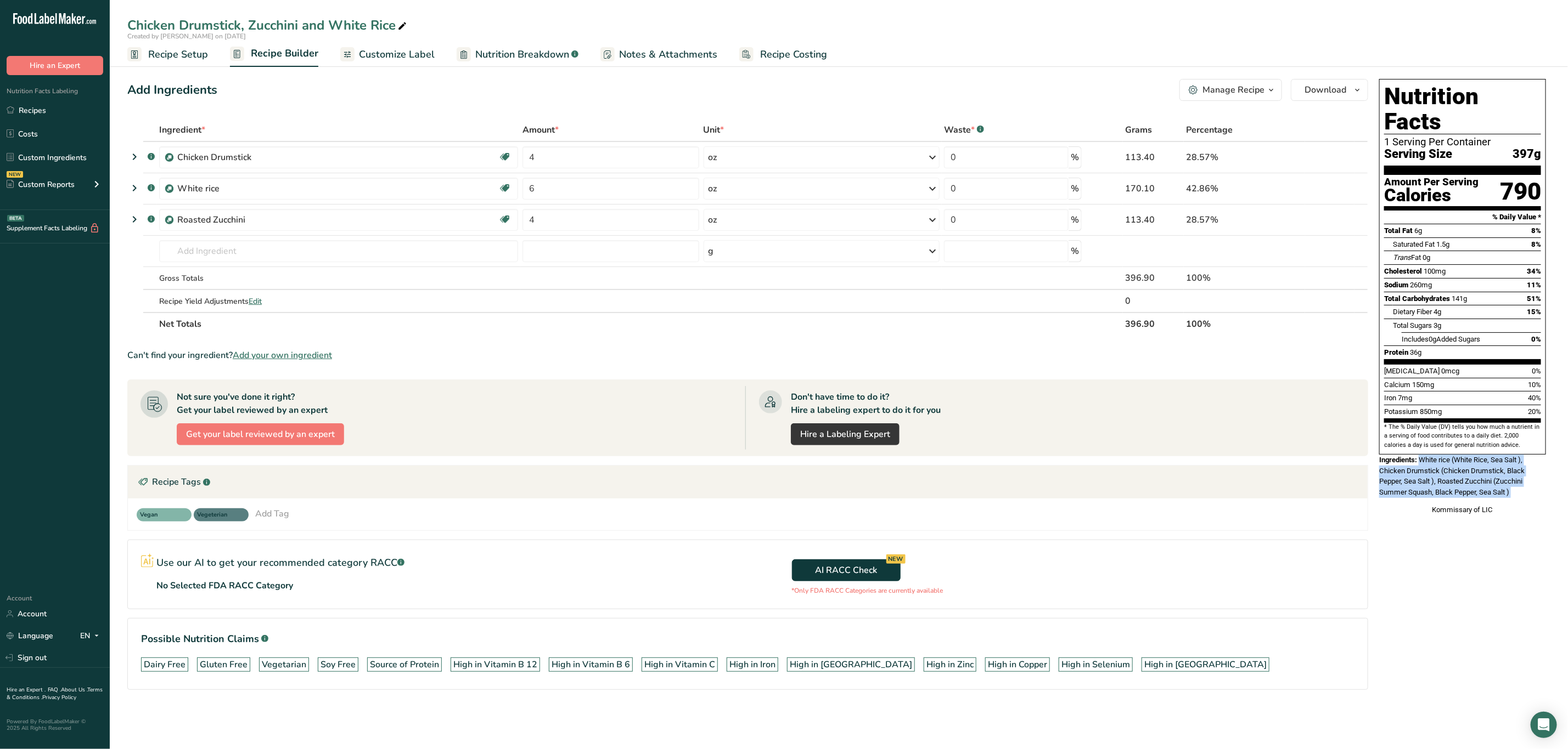
drag, startPoint x: 1421, startPoint y: 437, endPoint x: 1527, endPoint y: 477, distance: 113.3
click at [1527, 477] on div "Nutrition Facts 1 Serving Per Container Serving Size 397g Amount Per Serving Ca…" at bounding box center [1462, 297] width 176 height 445
copy div "White rice (White Rice, Sea Salt ), Chicken Drumstick (Chicken Drumstick, Black…"
click at [1421, 481] on div "Nutrition Facts 1 Serving Per Container Serving Size 397g Amount Per Serving Ca…" at bounding box center [1462, 297] width 176 height 445
click at [1445, 505] on div "Kommissary of LIC" at bounding box center [1462, 510] width 167 height 11
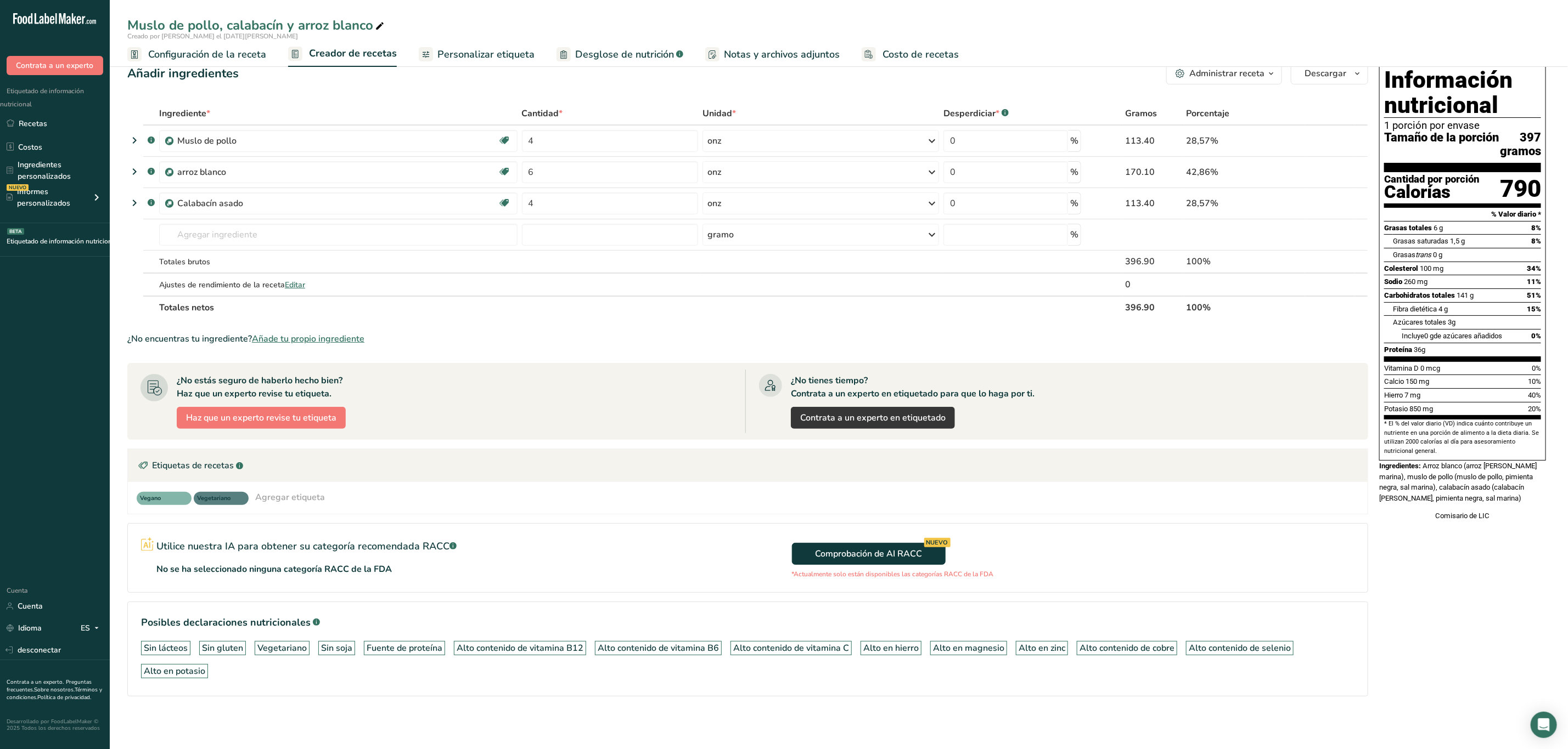
scroll to position [20, 0]
drag, startPoint x: 1424, startPoint y: 476, endPoint x: 1515, endPoint y: 515, distance: 99.0
click at [1515, 504] on div "Ingredientes: Arroz blanco (arroz blanco, sal marina), muslo de pollo (muslo de…" at bounding box center [1462, 482] width 167 height 43
copy font "Arroz blanco (arroz blanco, sal marina), muslo de pollo (muslo de pollo, pimien…"
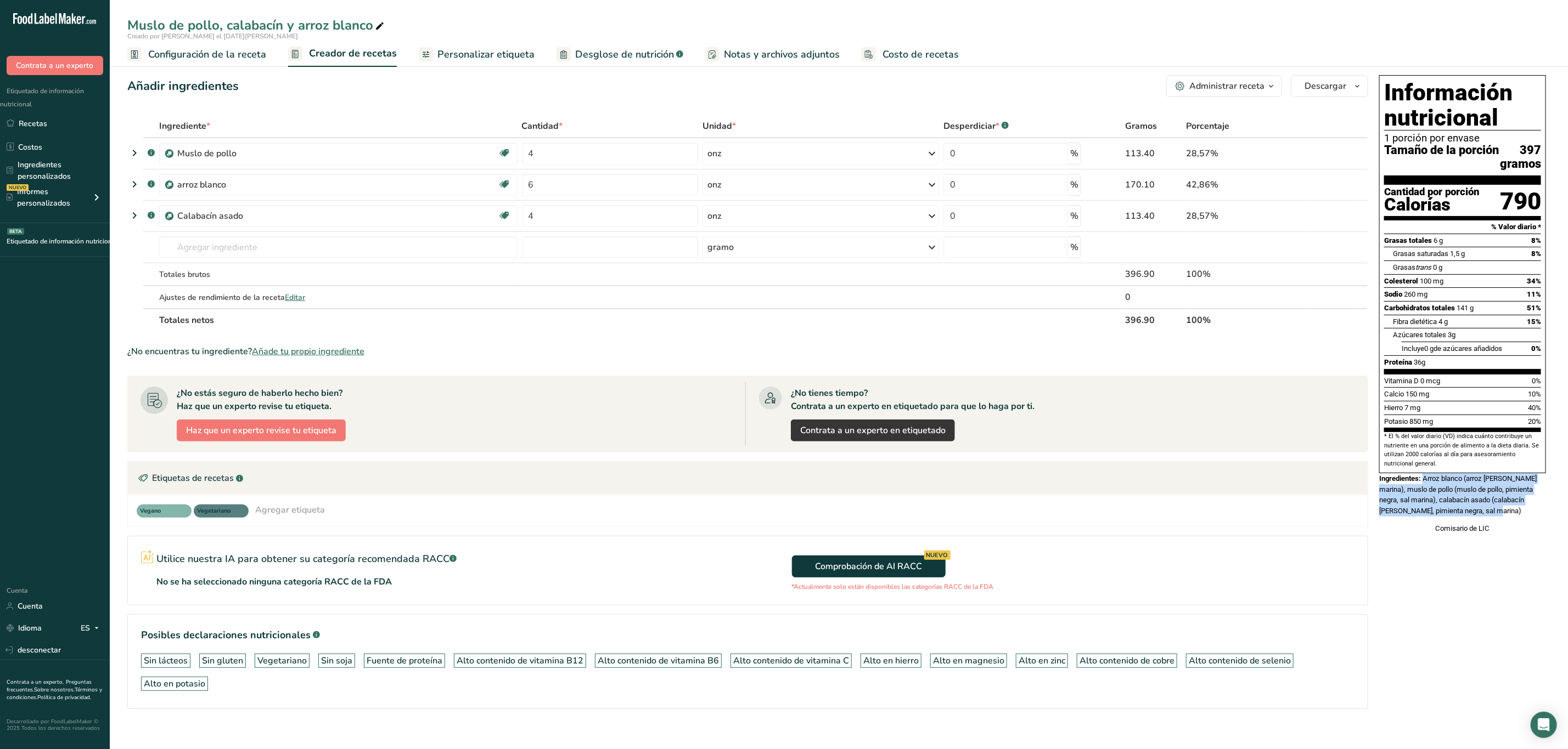
scroll to position [0, 0]
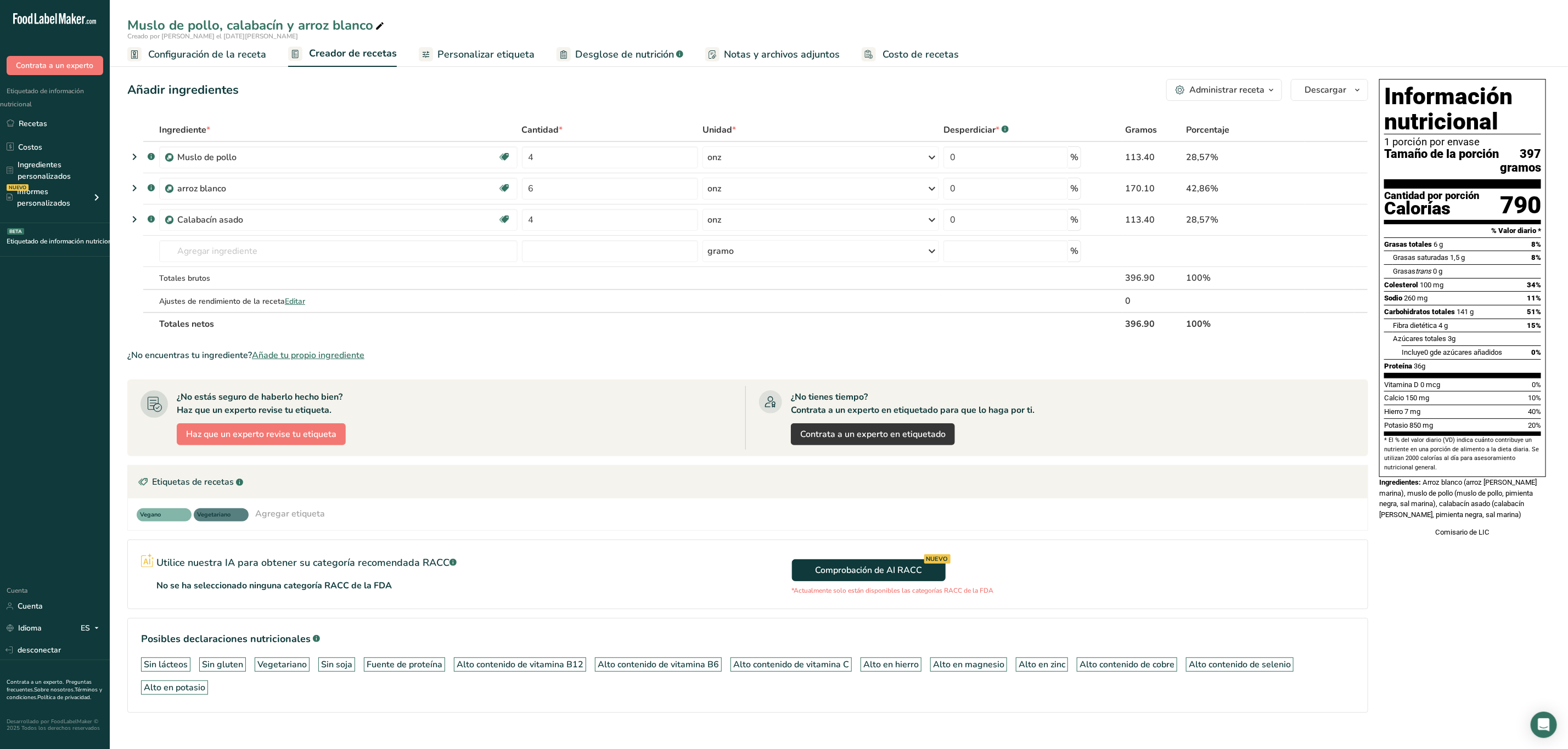
click at [1465, 346] on div "Azúcares totales 3g" at bounding box center [1467, 339] width 148 height 14
drag, startPoint x: 1425, startPoint y: 498, endPoint x: 1518, endPoint y: 538, distance: 101.2
click at [1518, 538] on div "Información nutricional 1 porción por envase Tamaño de la porción 397 gramos Ca…" at bounding box center [1462, 308] width 176 height 467
copy div "Arroz blanco (arroz blanco, sal marina), muslo de pollo (muslo de pollo, pimien…"
click at [1426, 538] on div "Comisario de LIC" at bounding box center [1462, 533] width 167 height 11
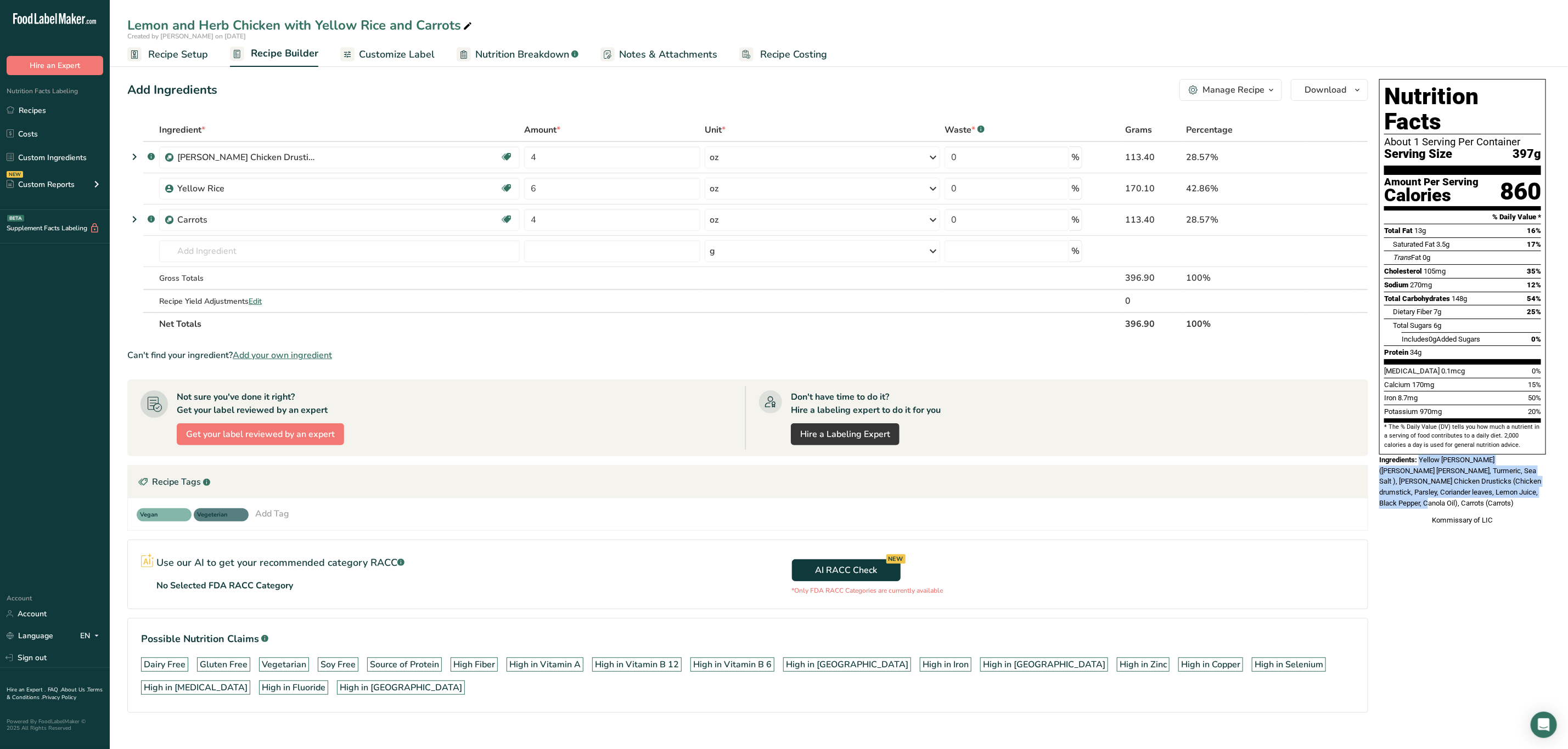
drag, startPoint x: 1420, startPoint y: 435, endPoint x: 1557, endPoint y: 470, distance: 141.4
click at [1557, 470] on section "Add Ingredients Manage Recipe Delete Recipe Duplicate Recipe Scale Recipe Save …" at bounding box center [838, 411] width 1458 height 709
copy span "Yellow Rice (White Rice, Turmeric, Sea Salt ), Lemon Herb Chicken Drusticks (Ch…"
click at [1456, 478] on div "Nutrition Facts About 1 Serving Per Container Serving Size 397g Amount Per Serv…" at bounding box center [1462, 302] width 176 height 456
drag, startPoint x: 166, startPoint y: 58, endPoint x: 295, endPoint y: 242, distance: 224.7
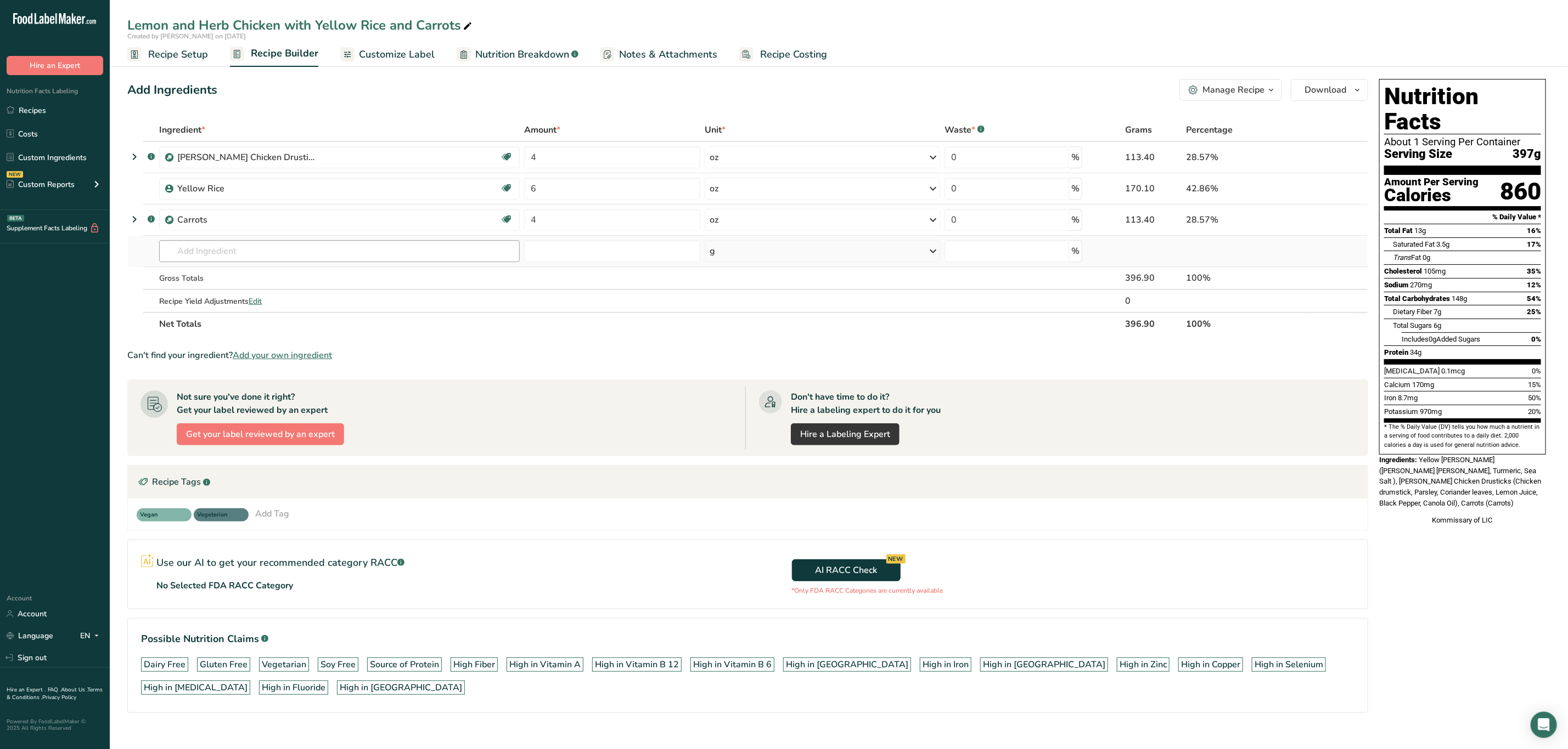
click at [166, 58] on span "Recipe Setup" at bounding box center [178, 54] width 60 height 14
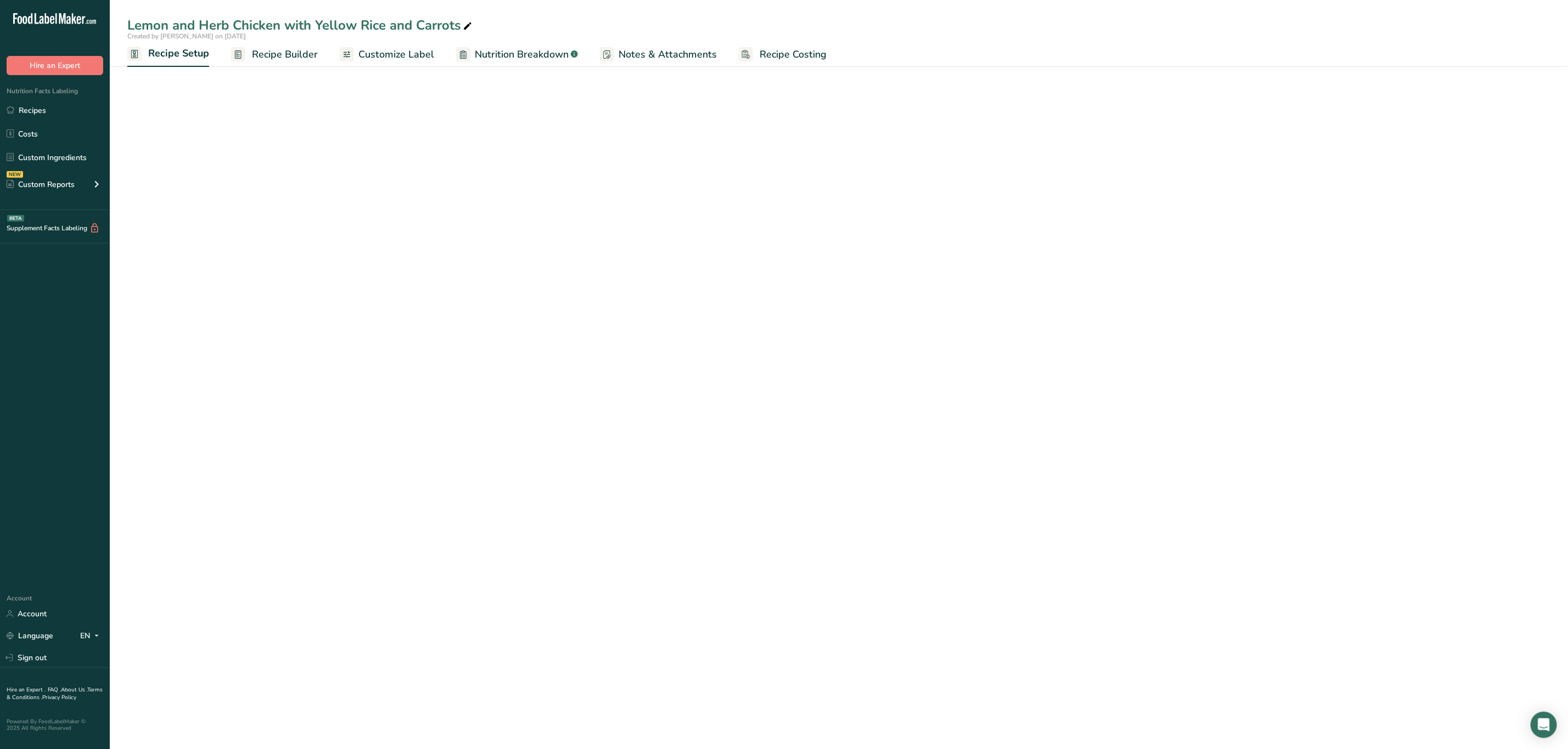
select select "5"
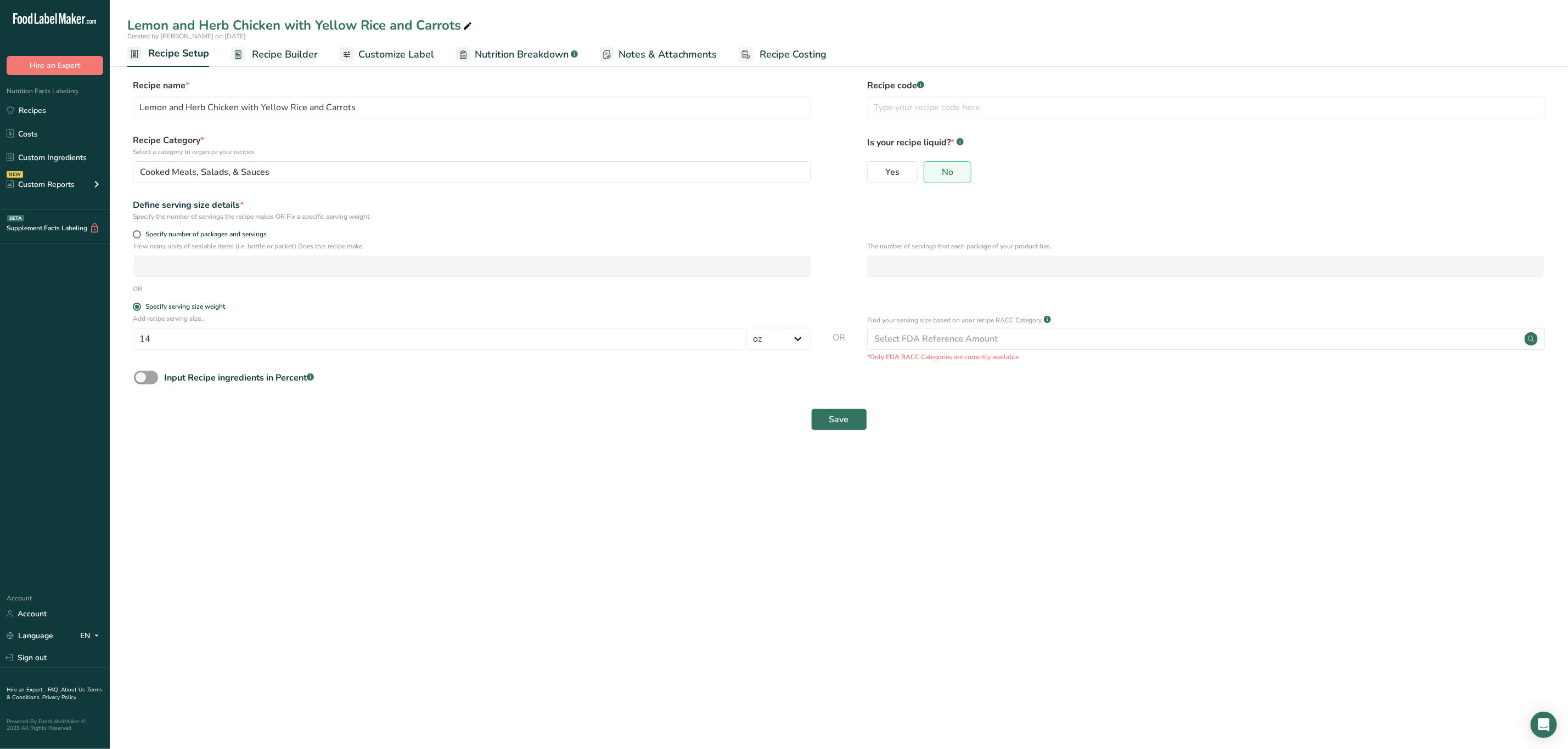
click at [146, 241] on p "How many units of sealable items (i.e. bottle or packet) Does this recipe make." at bounding box center [472, 246] width 677 height 10
click at [142, 231] on span "Specify number of packages and servings" at bounding box center [203, 234] width 126 height 8
click at [140, 231] on input "Specify number of packages and servings" at bounding box center [136, 234] width 7 height 7
radio input "true"
radio input "false"
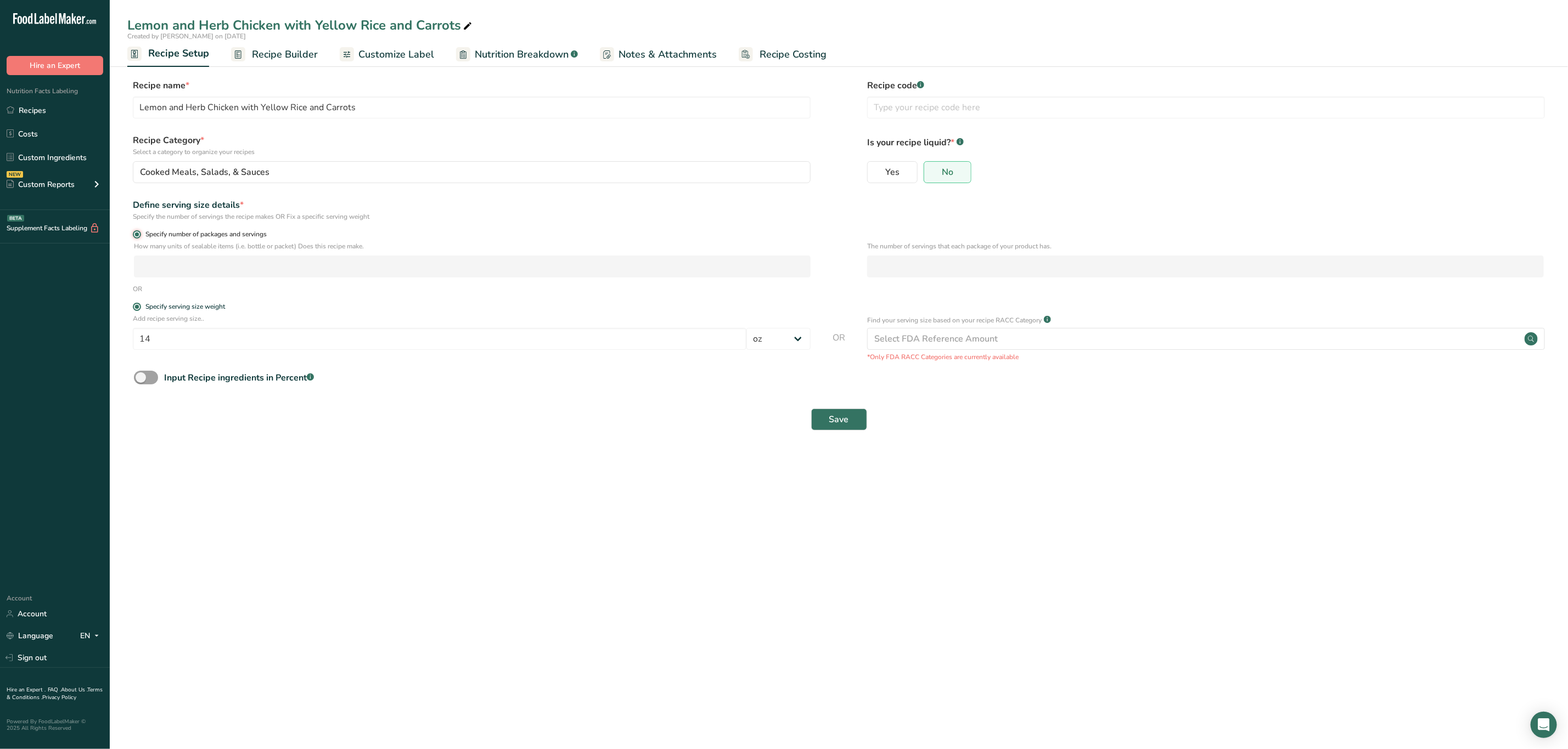
select select "0"
click at [168, 266] on input "number" at bounding box center [472, 266] width 677 height 22
type input "1"
click at [855, 416] on button "Save" at bounding box center [839, 419] width 56 height 22
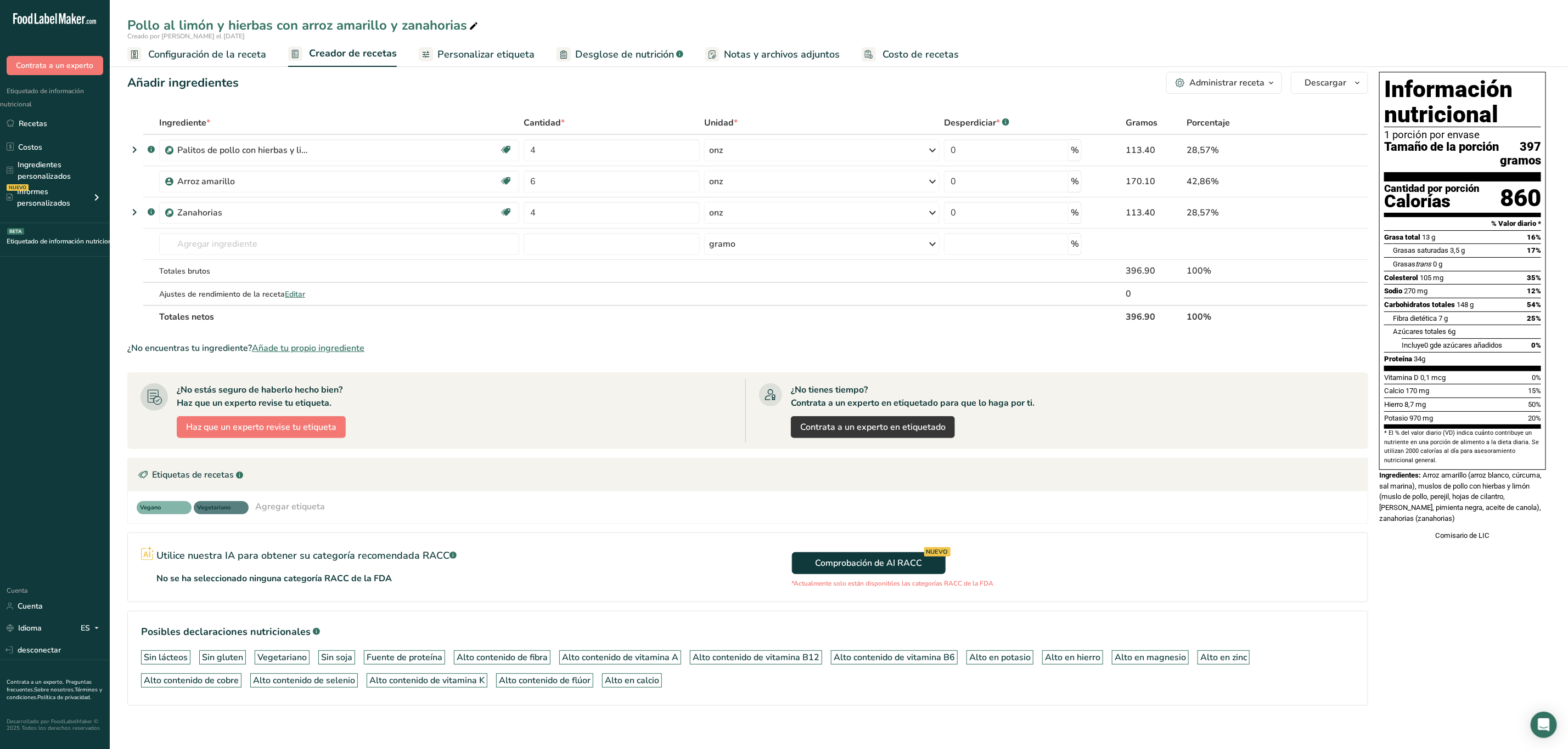
scroll to position [20, 0]
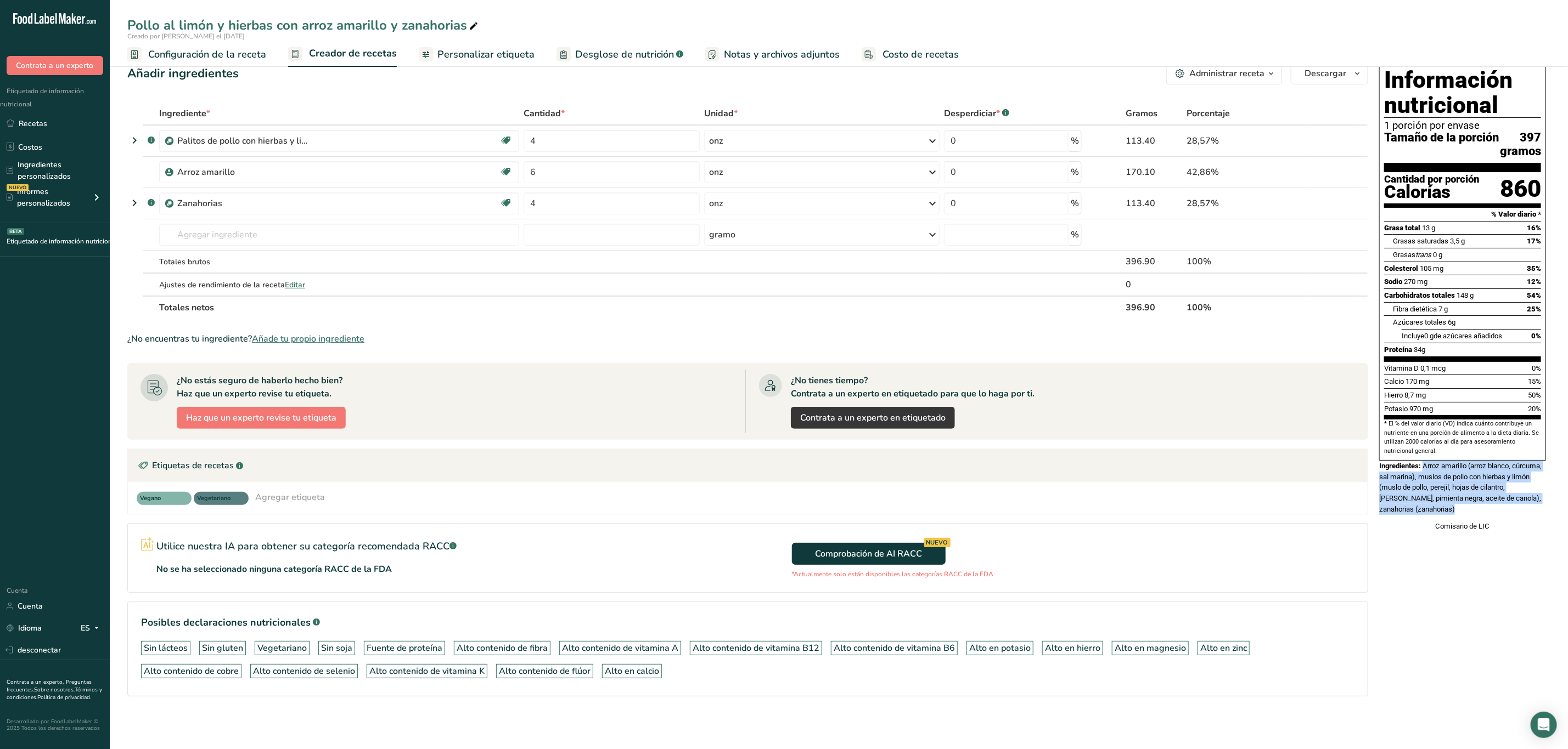
drag, startPoint x: 1424, startPoint y: 479, endPoint x: 1438, endPoint y: 515, distance: 38.6
click at [1438, 515] on div "Ingredientes: Arroz amarillo (arroz blanco, cúrcuma, sal marina), muslos de pol…" at bounding box center [1462, 487] width 167 height 54
copy font "Arroz amarillo (arroz blanco, cúrcuma, sal marina), muslos de pollo con hierbas…"
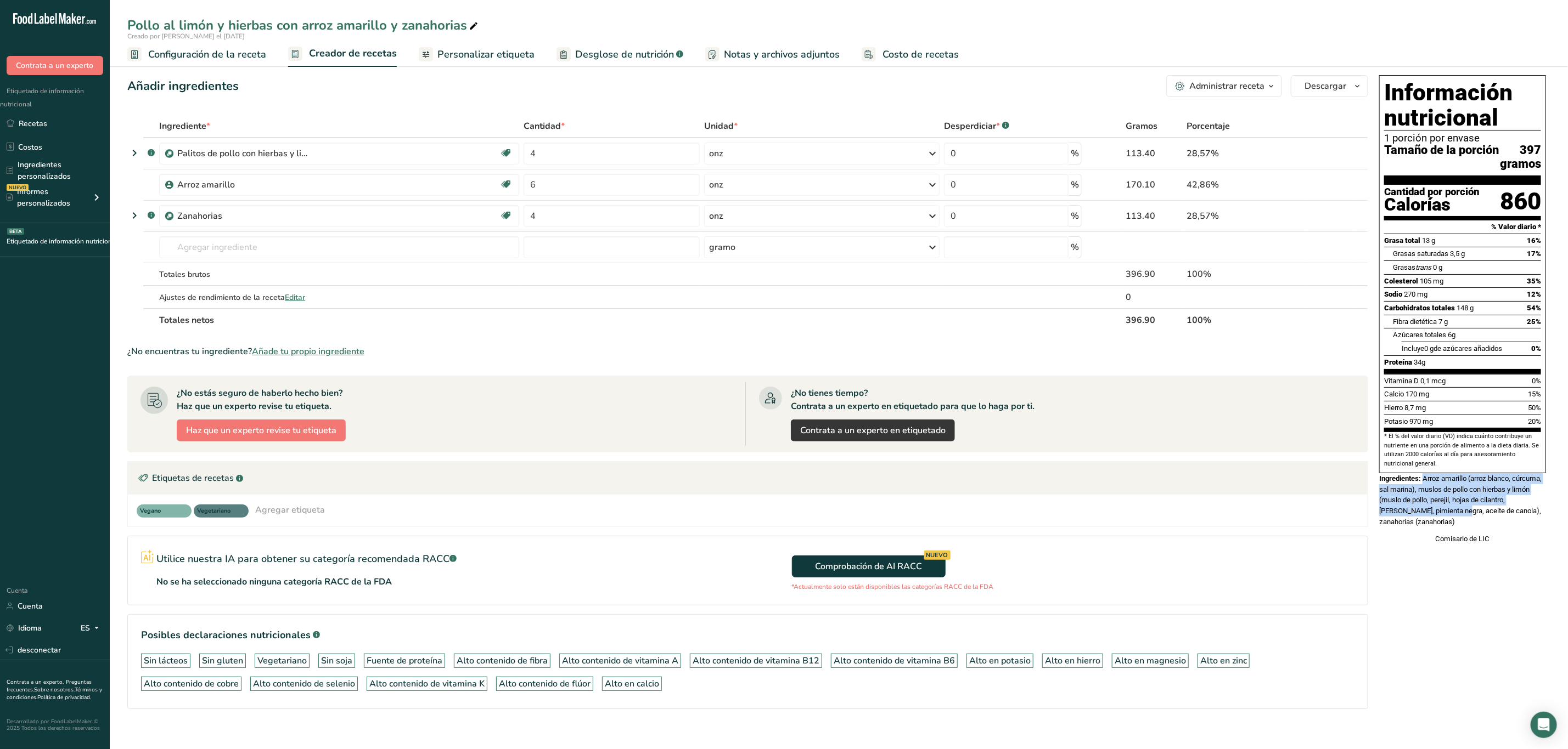
scroll to position [0, 0]
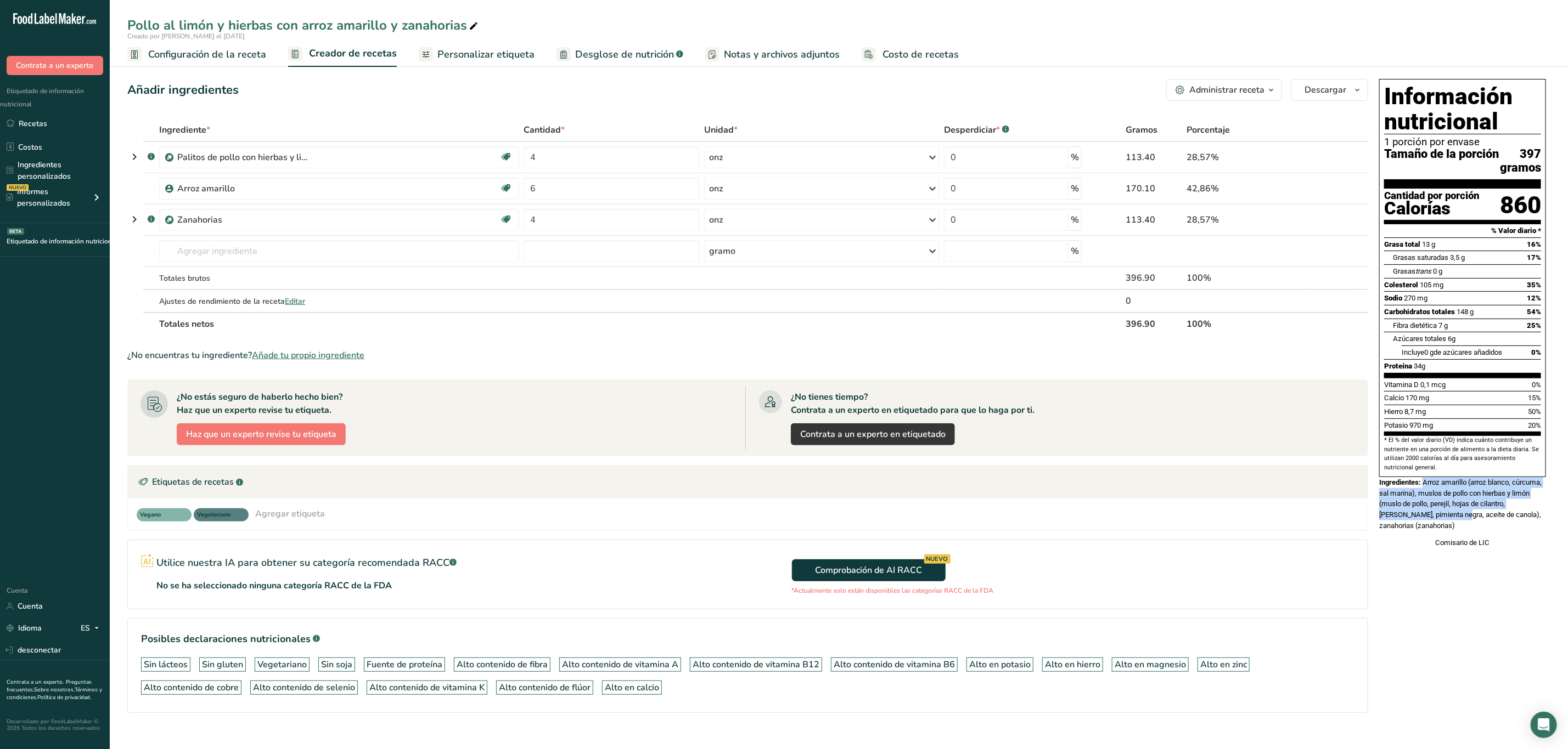
click at [1442, 515] on div "Ingredientes: Arroz amarillo (arroz blanco, cúrcuma, sal marina), muslos de pol…" at bounding box center [1462, 504] width 167 height 54
drag, startPoint x: 1424, startPoint y: 499, endPoint x: 1432, endPoint y: 555, distance: 56.6
click at [1432, 553] on div "Información nutricional 1 porción por envase Tamaño de la porción 397 gramos Ca…" at bounding box center [1462, 314] width 176 height 478
copy div "Arroz amarillo (arroz blanco, cúrcuma, sal marina), muslos de pollo con hierbas…"
click at [1465, 524] on font "Arroz amarillo (arroz blanco, cúrcuma, sal marina), muslos de pollo con hierbas…" at bounding box center [1460, 504] width 162 height 52
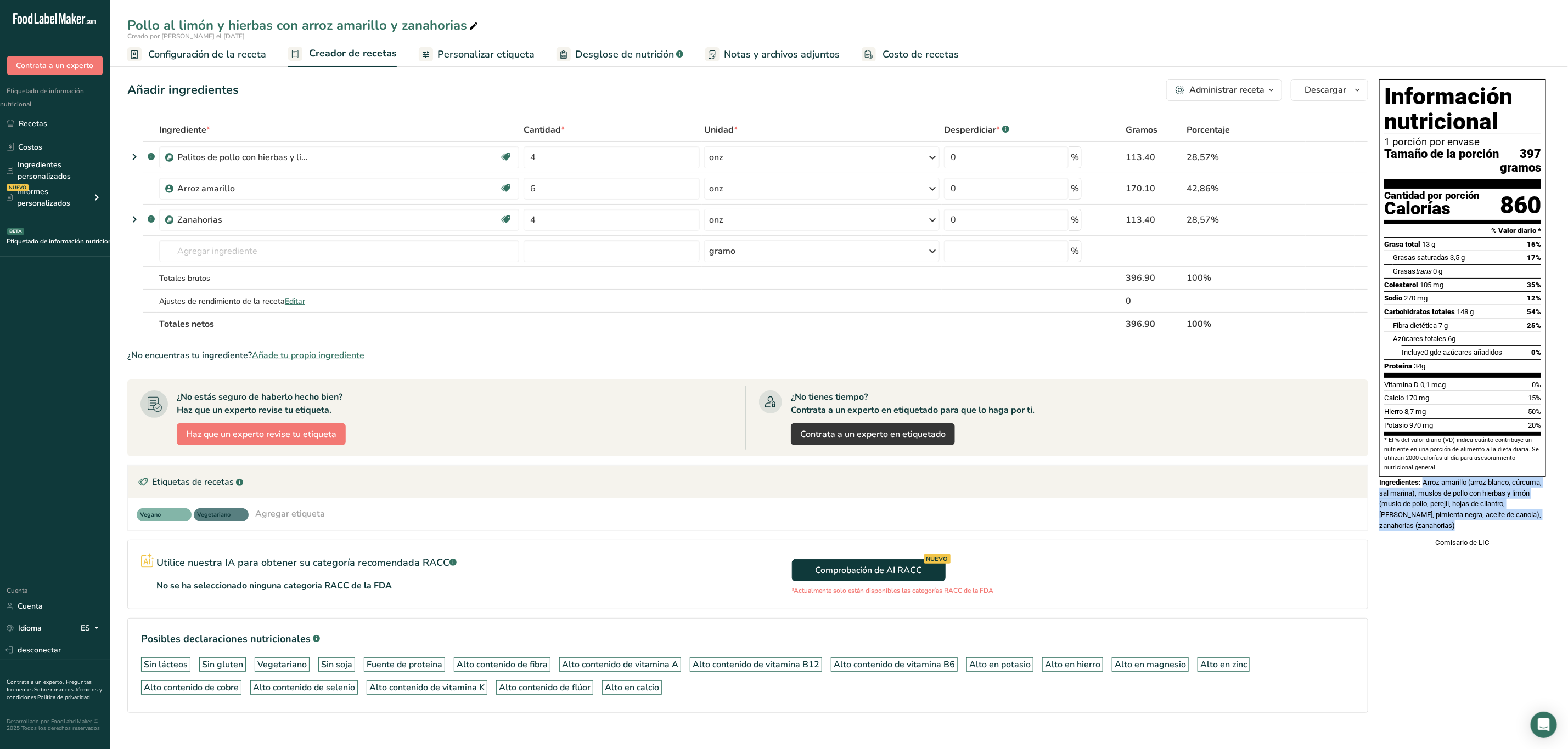
click at [1465, 524] on font "Arroz amarillo (arroz blanco, cúrcuma, sal marina), muslos de pollo con hierbas…" at bounding box center [1460, 504] width 162 height 52
click at [1479, 518] on font "Arroz amarillo (arroz blanco, cúrcuma, sal marina), muslos de pollo con hierbas…" at bounding box center [1460, 504] width 162 height 52
click at [1533, 496] on font "Arroz amarillo (arroz blanco, cúrcuma, sal marina), muslos de pollo con hierbas…" at bounding box center [1460, 504] width 162 height 52
click at [1530, 419] on section "Vitamina D 0,1 mcg 0% Calcio 170 mg 15% Hierro 8,7 mg 50% Potasio 970 mg 20%" at bounding box center [1463, 407] width 157 height 59
click at [1541, 494] on font "Arroz amarillo (arroz blanco, cúrcuma, sal marina), muslos de pollo con hierbas…" at bounding box center [1460, 504] width 162 height 52
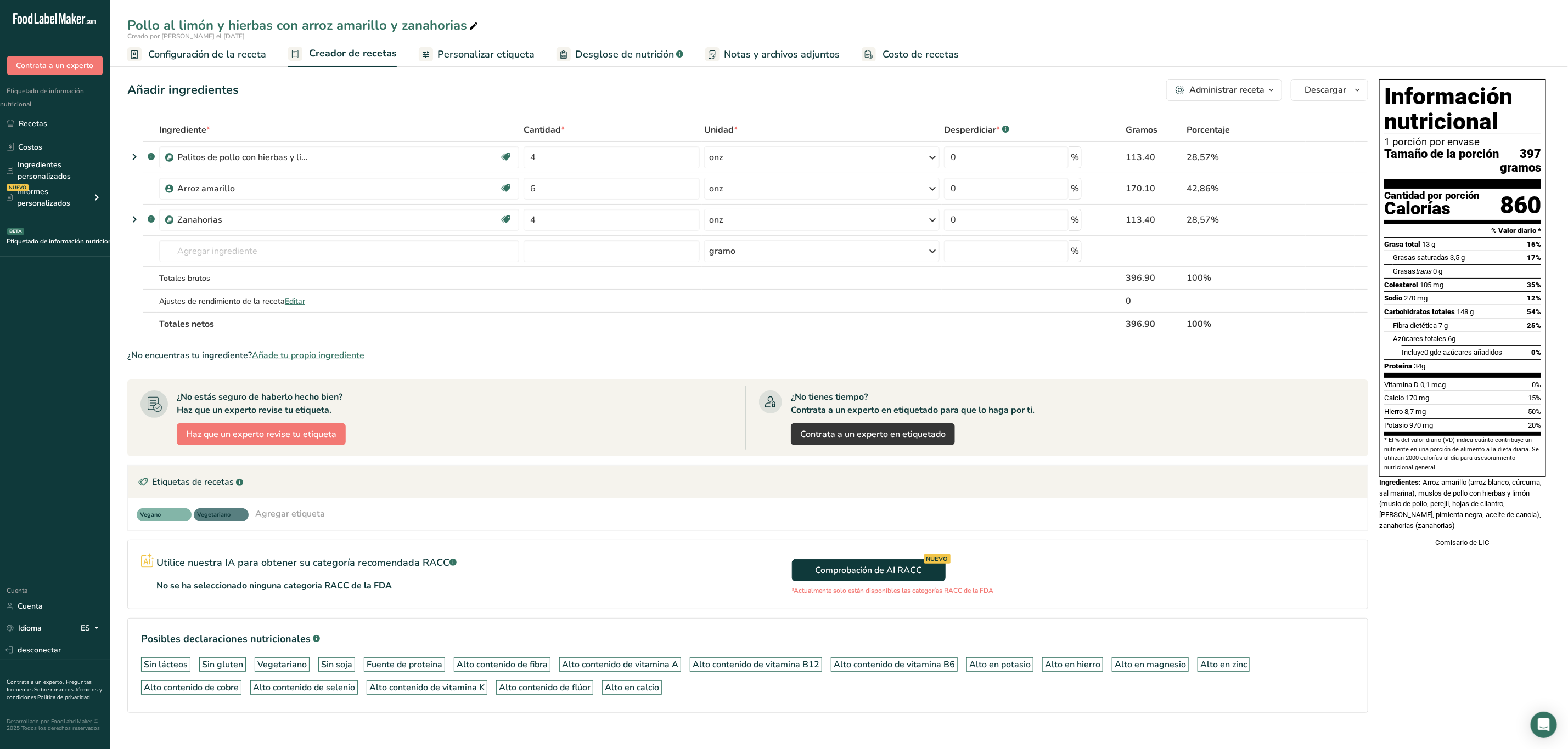
drag, startPoint x: 1475, startPoint y: 511, endPoint x: 1439, endPoint y: 508, distance: 36.1
click at [1475, 511] on font "Arroz amarillo (arroz blanco, cúrcuma, sal marina), muslos de pollo con hierbas…" at bounding box center [1460, 504] width 162 height 52
drag, startPoint x: 1426, startPoint y: 496, endPoint x: 1445, endPoint y: 540, distance: 47.9
click at [1445, 531] on div "Ingredientes: Arroz amarillo (arroz blanco, cúrcuma, sal marina), muslos de pol…" at bounding box center [1462, 504] width 167 height 54
copy font "Arroz amarillo (arroz blanco, cúrcuma, sal marina), muslos de pollo con hierbas…"
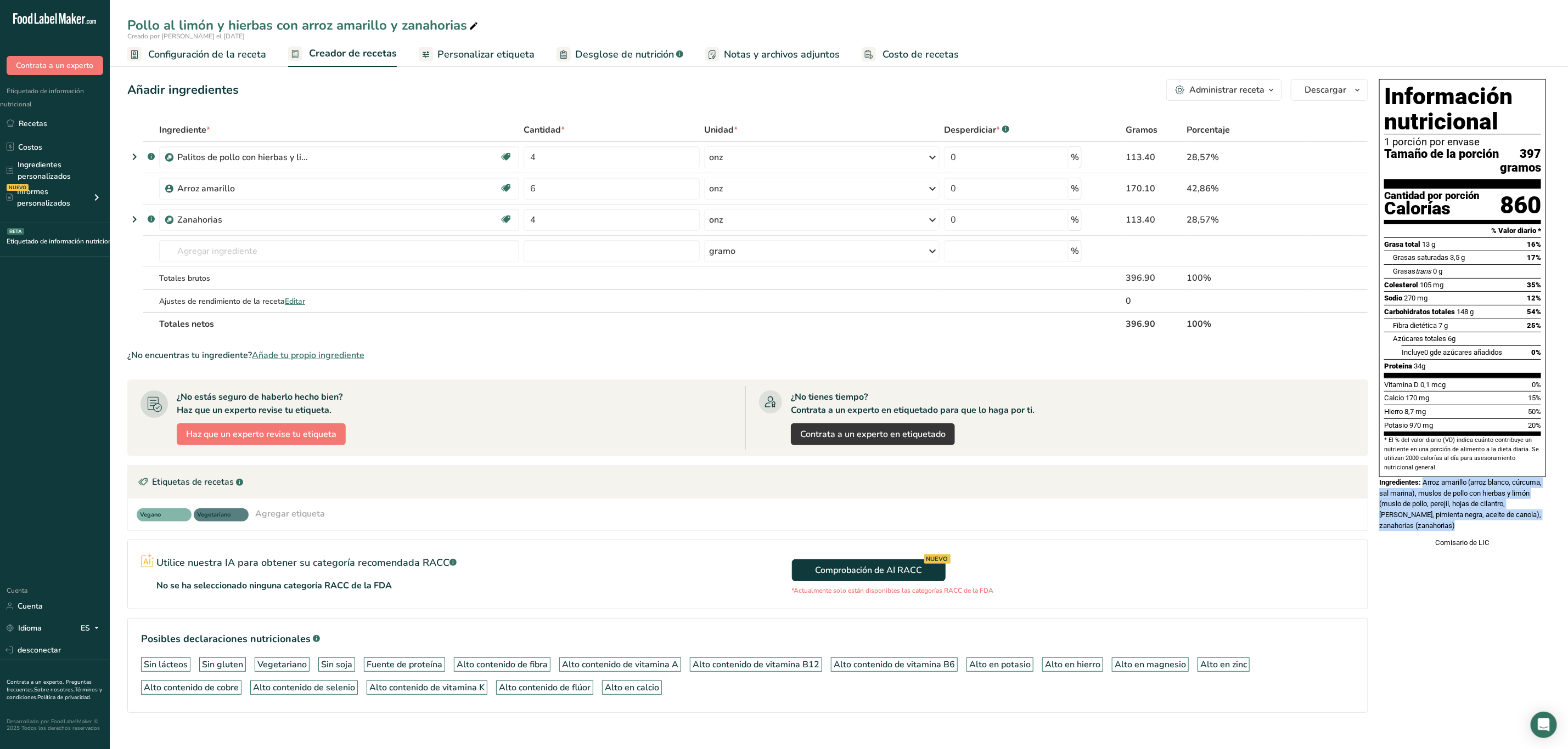
click at [1547, 543] on div "Información nutricional 1 porción por envase Tamaño de la porción 397 gramos Ca…" at bounding box center [1462, 314] width 176 height 478
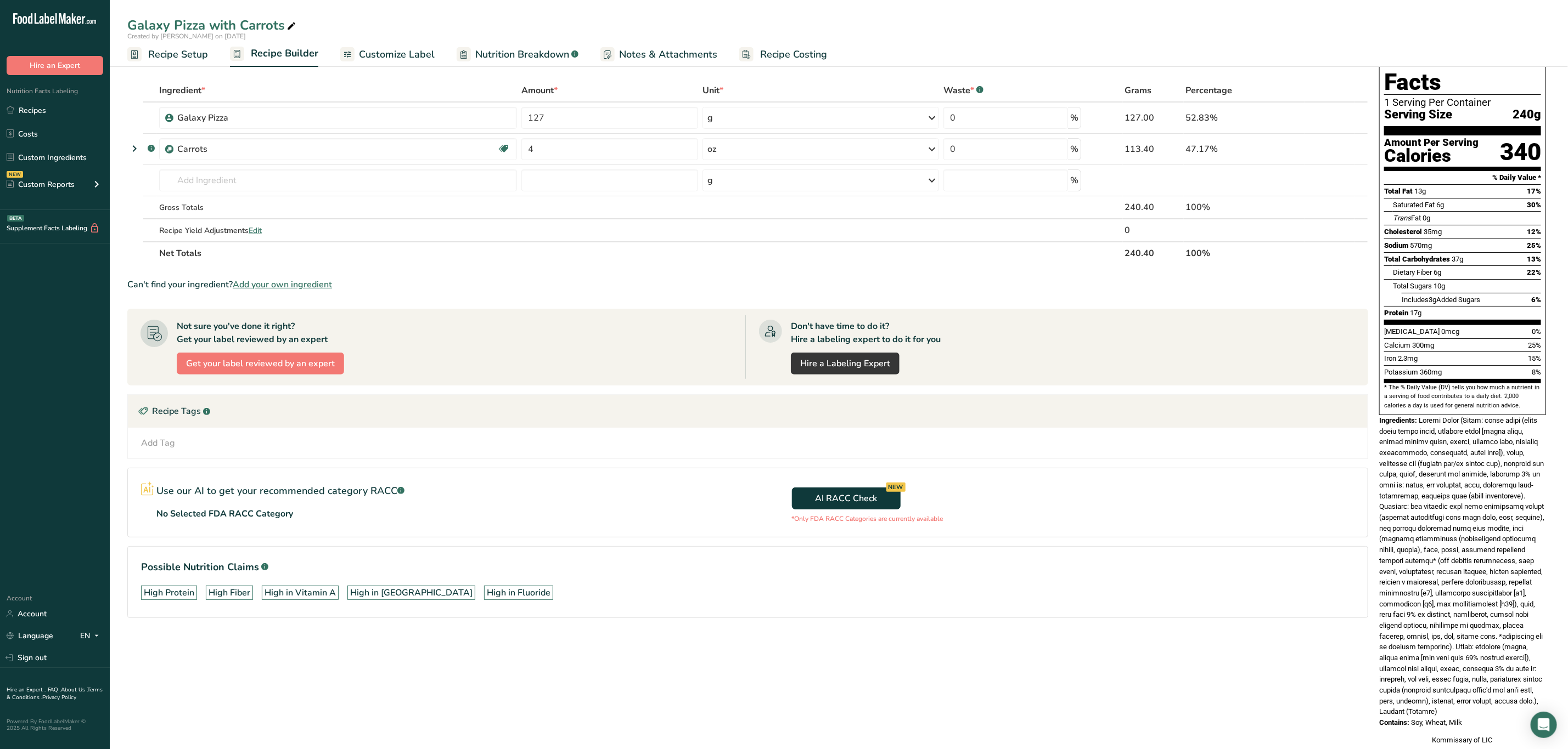
drag, startPoint x: 1421, startPoint y: 439, endPoint x: 1563, endPoint y: 735, distance: 328.3
click at [1563, 735] on section "Add Ingredients Manage Recipe Delete Recipe Duplicate Recipe Scale Recipe Save …" at bounding box center [838, 396] width 1458 height 757
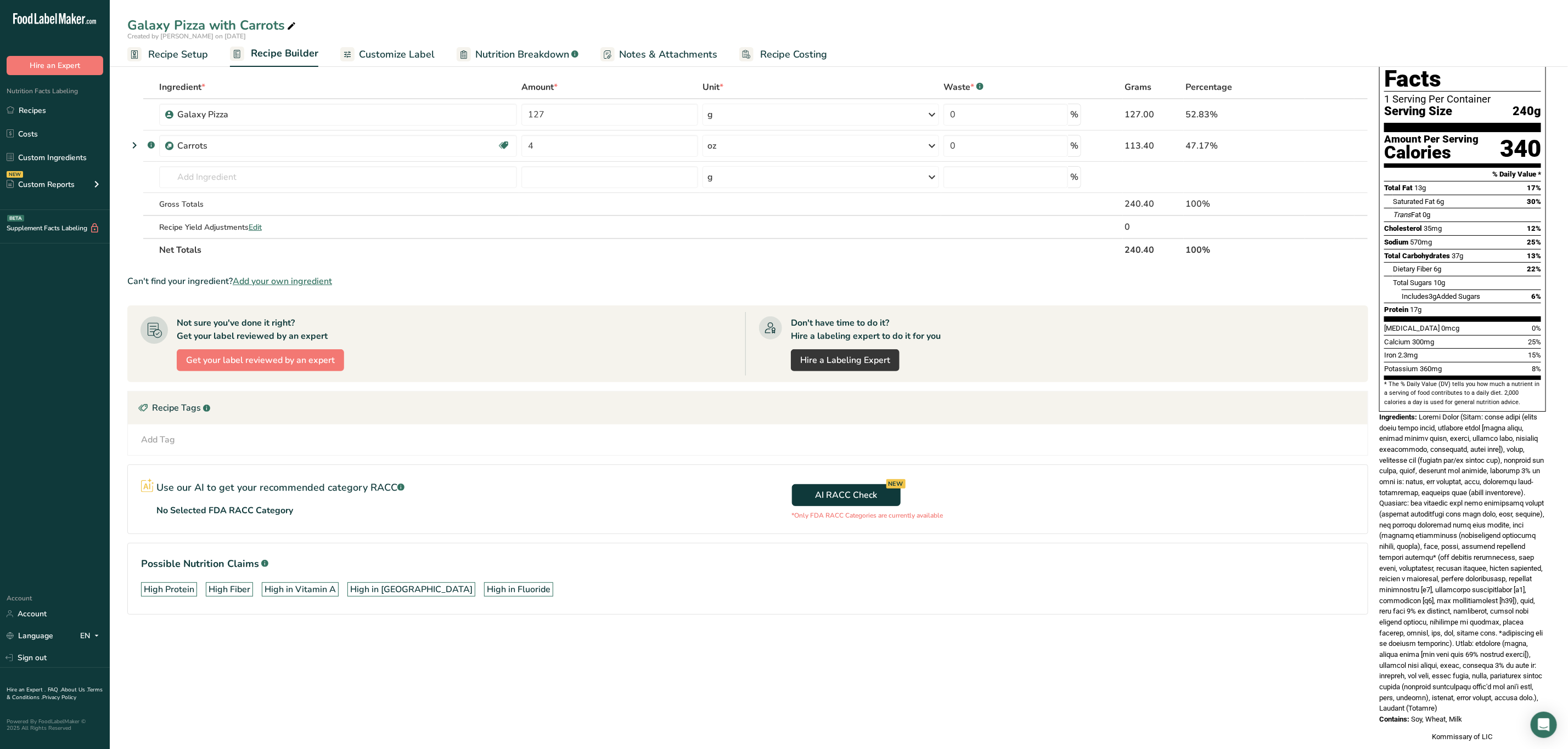
click at [1480, 714] on div "Contains: Soy, Wheat, Milk" at bounding box center [1462, 719] width 167 height 11
drag, startPoint x: 1422, startPoint y: 394, endPoint x: 1490, endPoint y: 685, distance: 298.8
click at [1490, 685] on div "Nutrition Facts 1 Serving Per Container Serving Size 240g Amount Per Serving Ca…" at bounding box center [1462, 390] width 176 height 716
copy div "Galaxy Pizza (Crust: flour blend (white whole wheat flour, enriched flour [whea…"
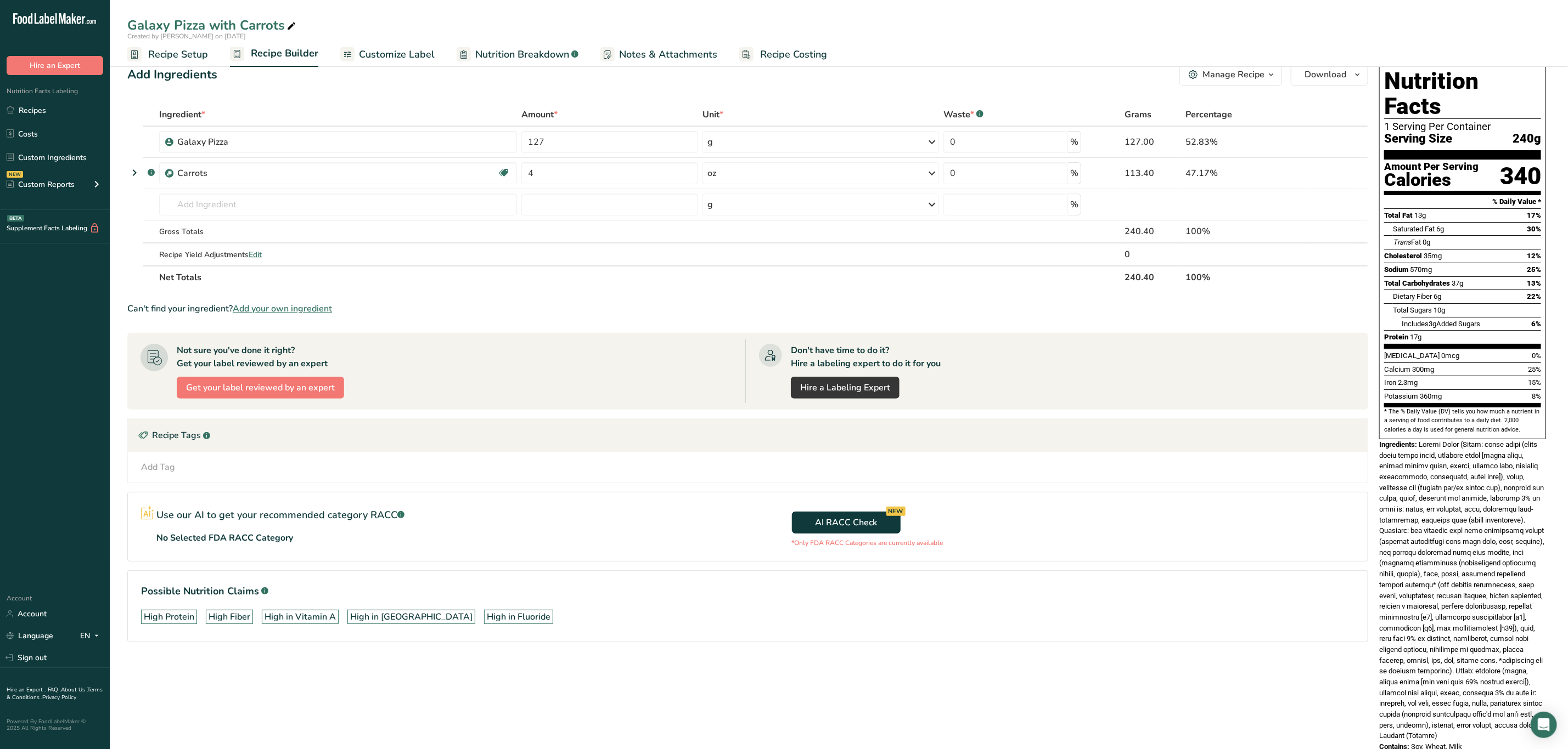
scroll to position [0, 0]
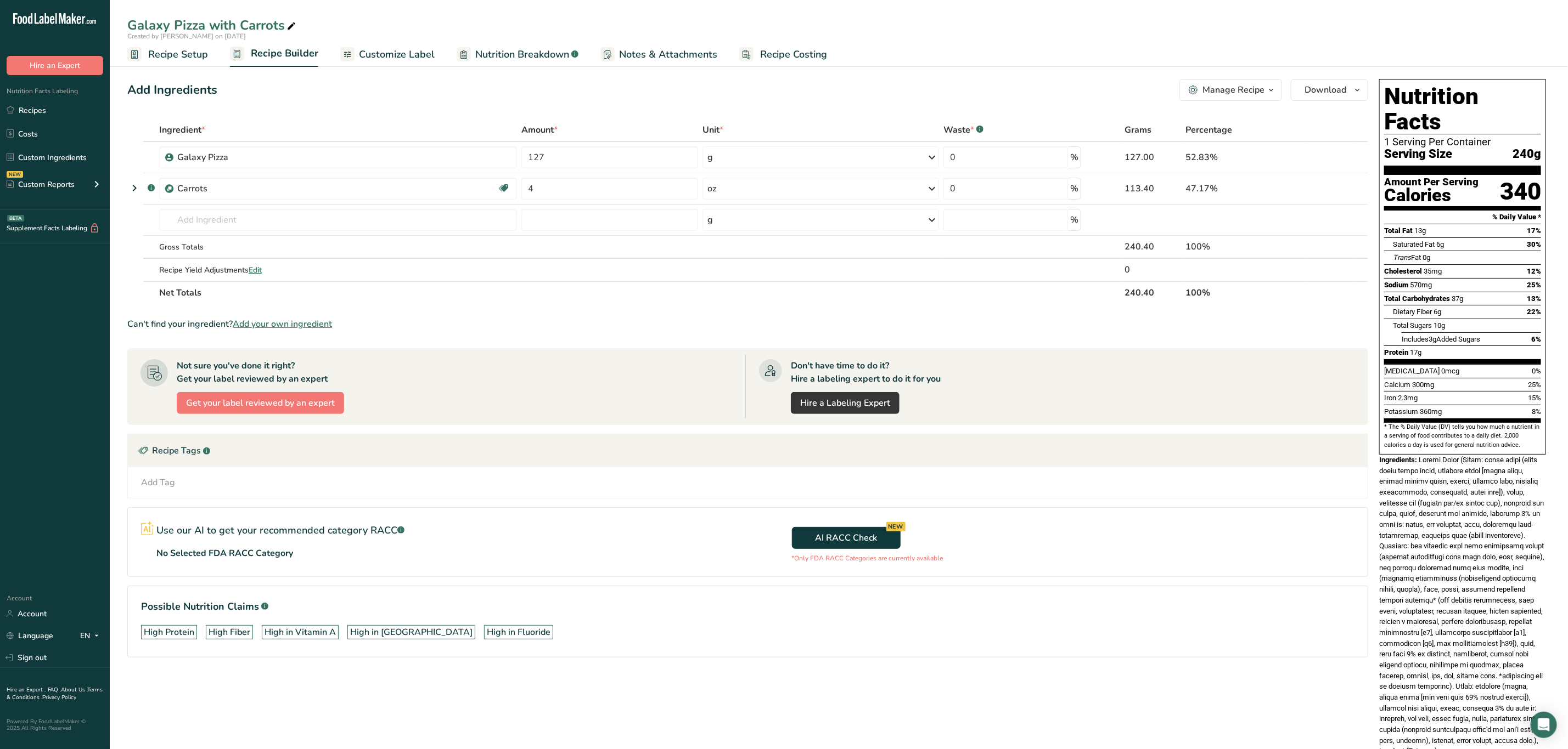
click at [1431, 552] on span at bounding box center [1461, 606] width 165 height 300
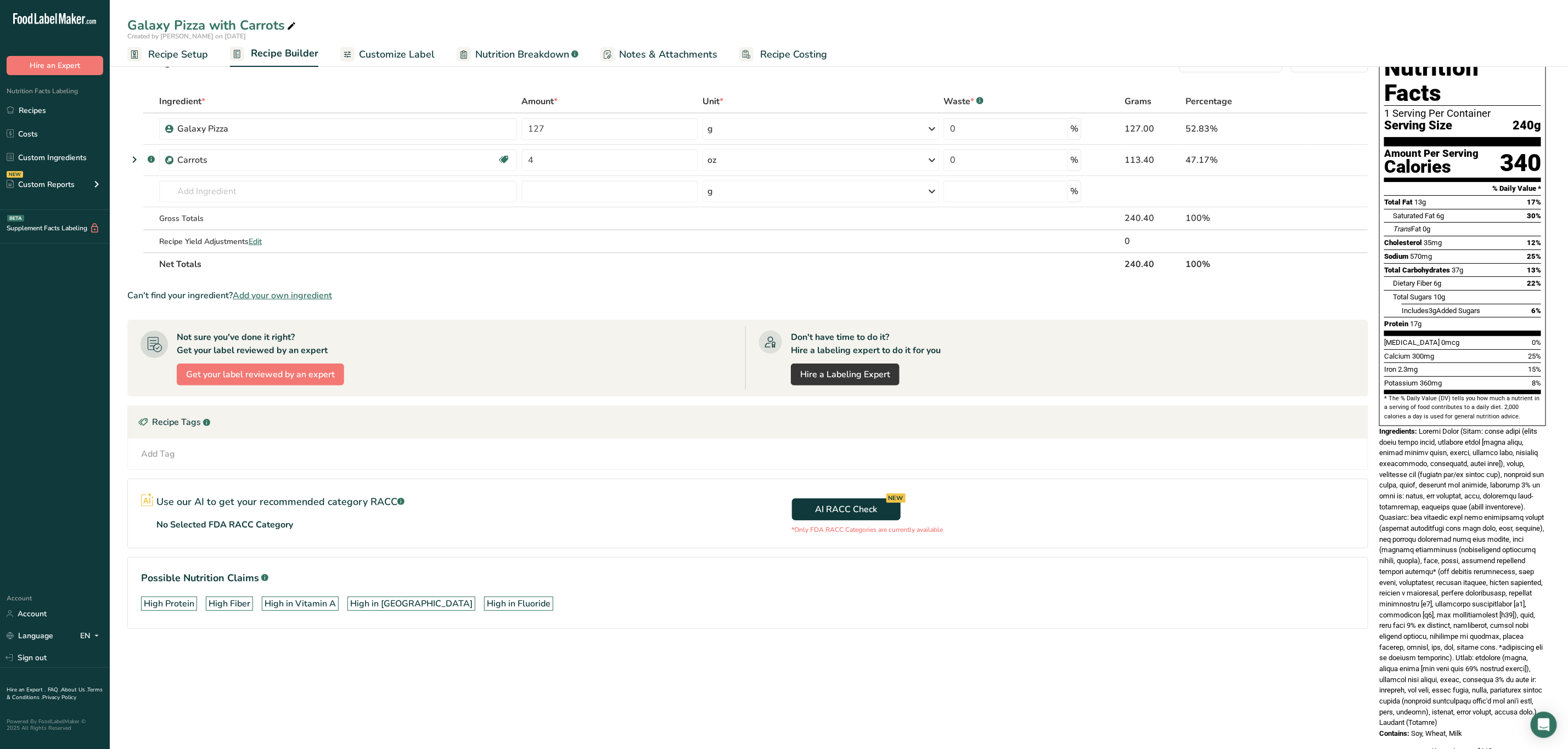
scroll to position [43, 0]
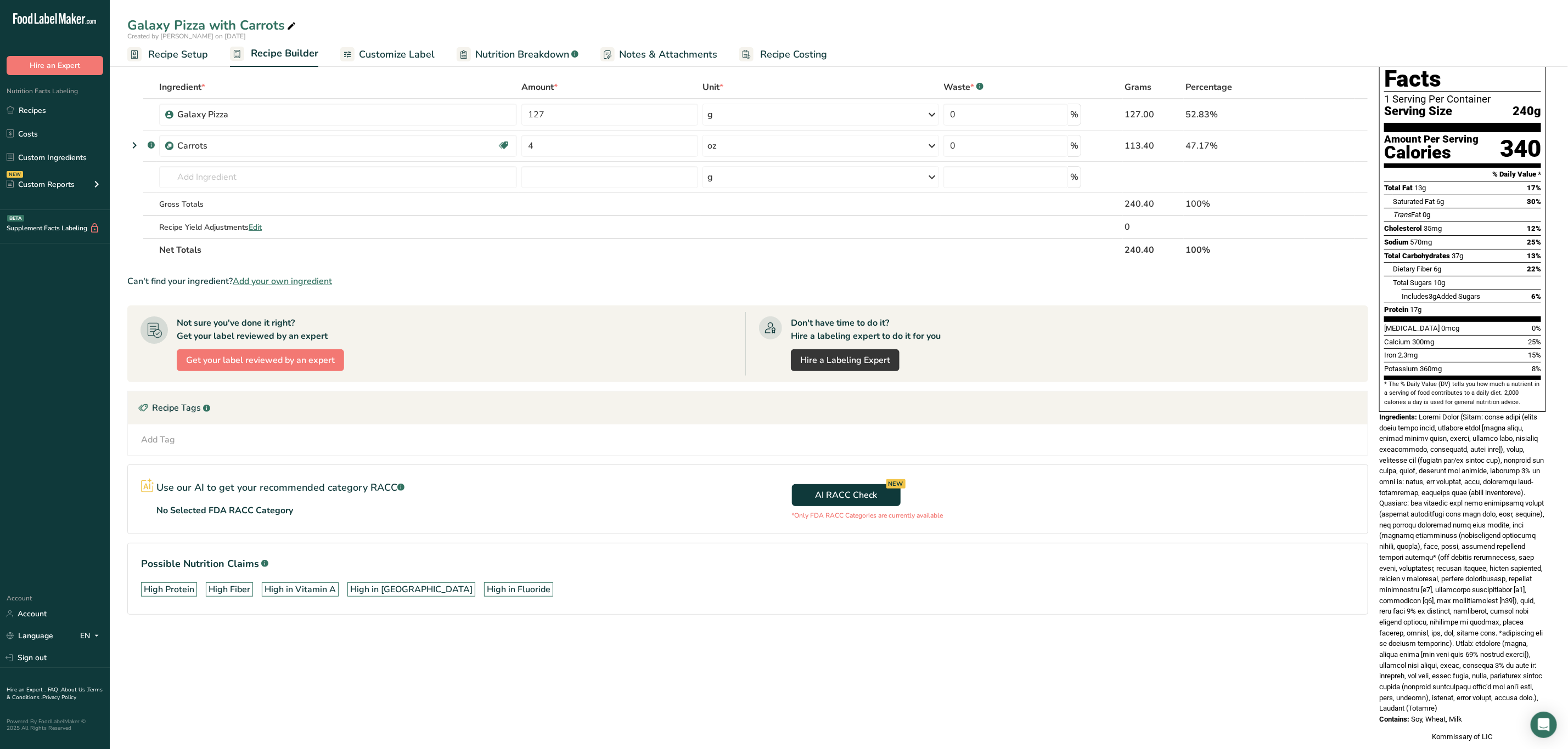
drag, startPoint x: 1422, startPoint y: 395, endPoint x: 1536, endPoint y: 684, distance: 310.7
click at [1536, 684] on div "Nutrition Facts 1 Serving Per Container Serving Size 240g Amount Per Serving Ca…" at bounding box center [1462, 390] width 176 height 716
copy div "Galaxy Pizza (Crust: flour blend (white whole wheat flour, enriched flour [whea…"
click at [1517, 525] on span at bounding box center [1461, 563] width 165 height 300
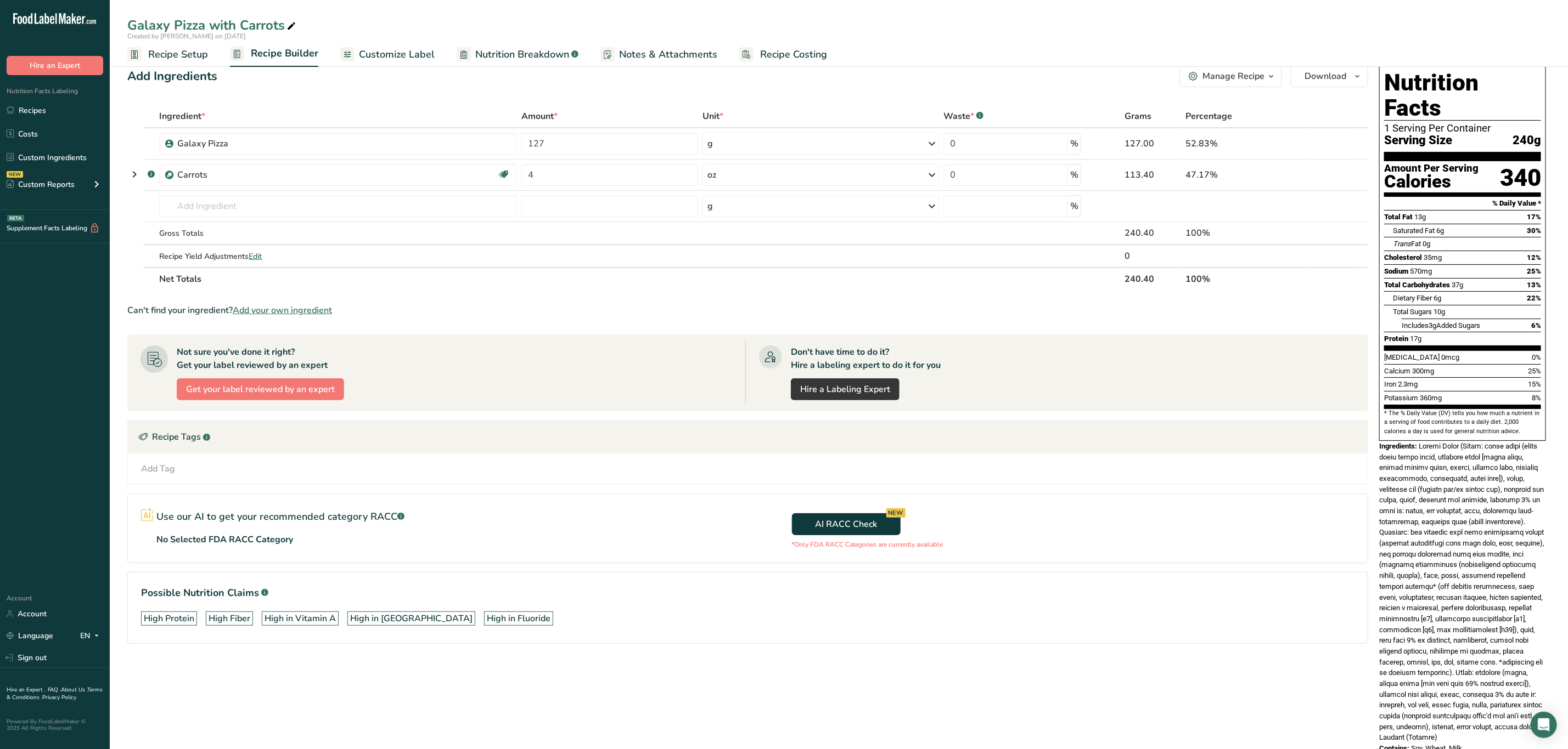
scroll to position [0, 0]
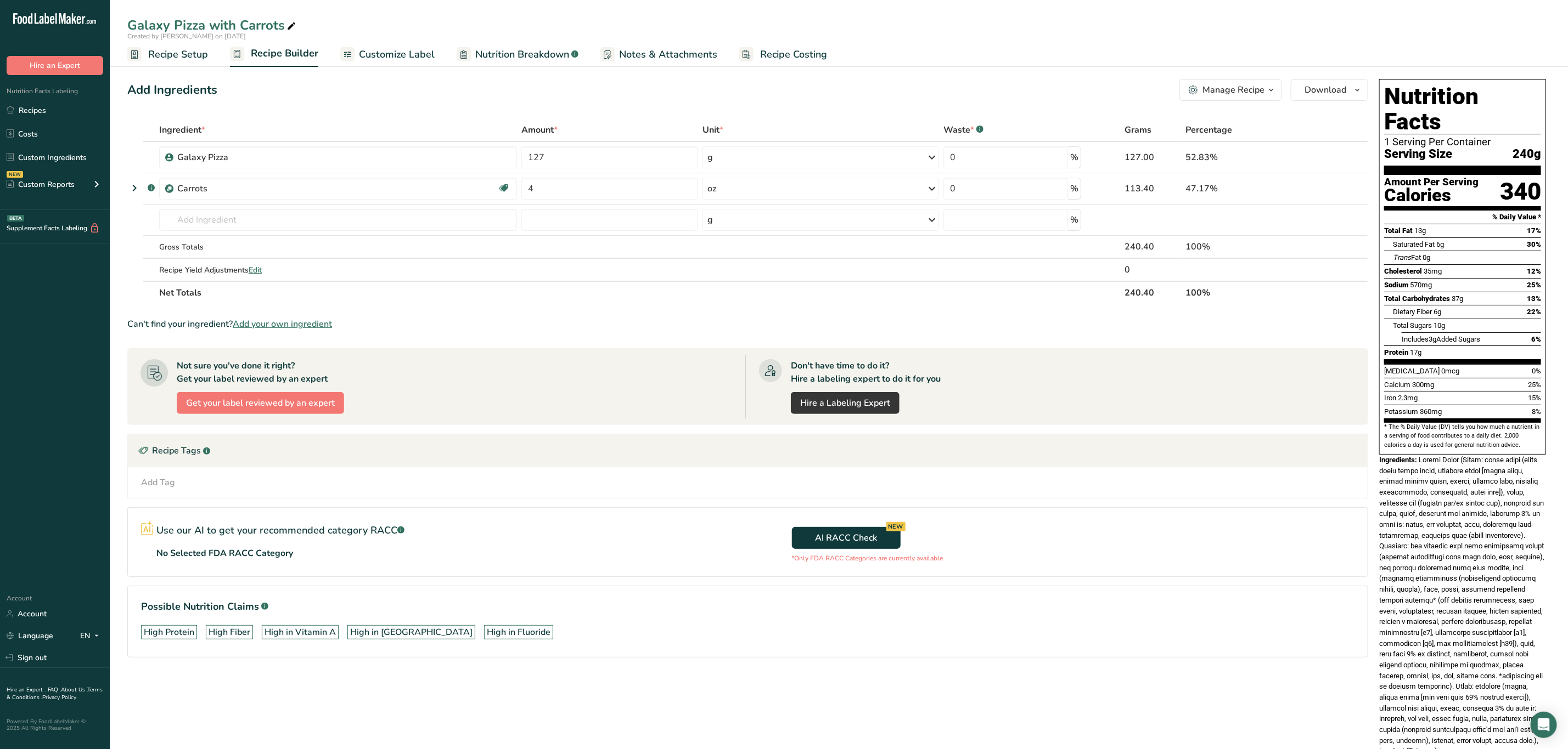
click at [1514, 591] on span at bounding box center [1461, 606] width 165 height 300
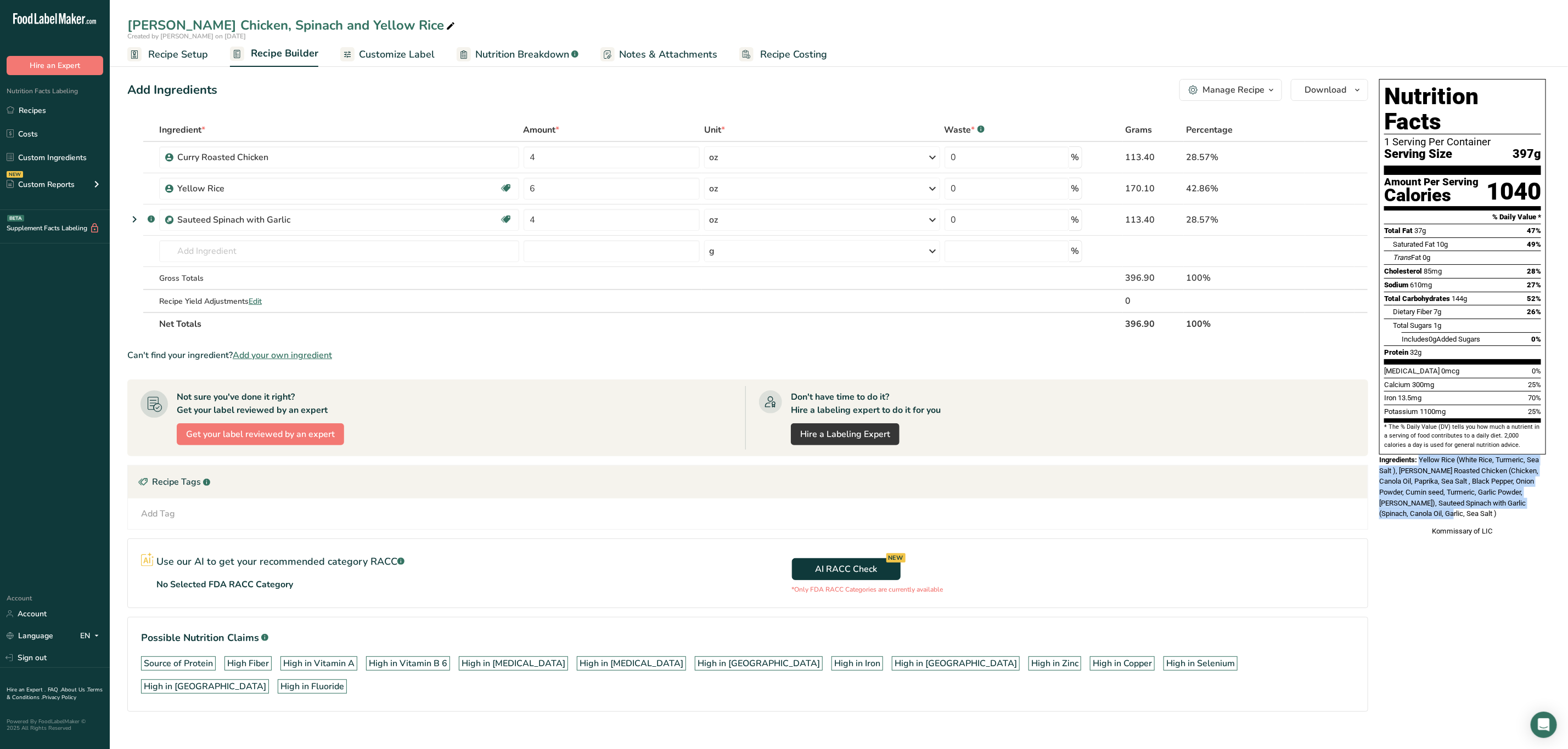
drag, startPoint x: 1421, startPoint y: 435, endPoint x: 1442, endPoint y: 492, distance: 60.7
click at [1442, 492] on div "Ingredients: Yellow Rice (White Rice, Turmeric, Sea Salt ), [PERSON_NAME] Roast…" at bounding box center [1462, 486] width 167 height 65
copy span "Yellow Rice (White Rice, Turmeric, Sea Salt ), [PERSON_NAME] Roasted Chicken (C…"
click at [1499, 527] on div "Nutrition Facts 1 Serving Per Container Serving Size 397g Amount Per Serving Ca…" at bounding box center [1462, 308] width 176 height 467
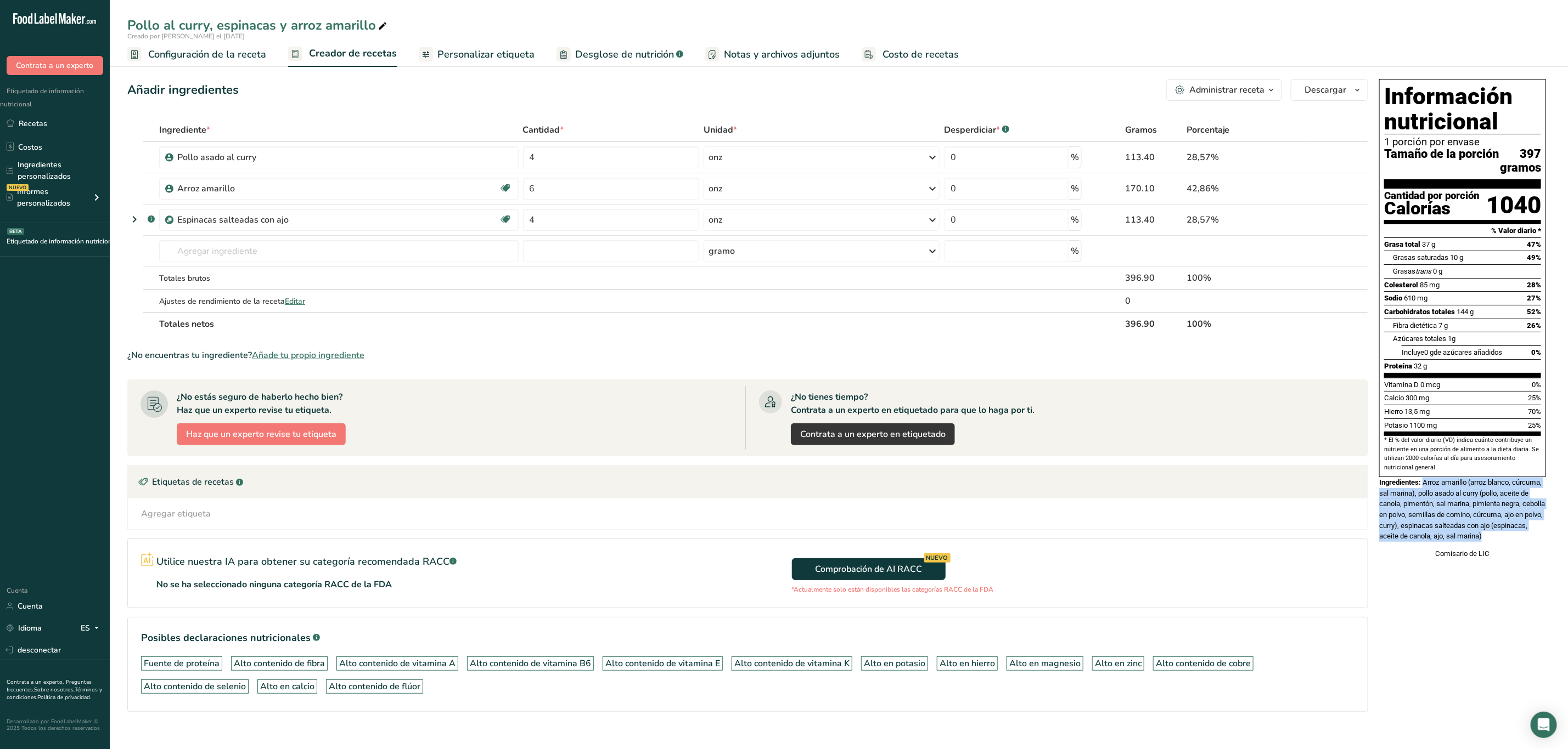
drag, startPoint x: 1425, startPoint y: 499, endPoint x: 1540, endPoint y: 559, distance: 129.7
click at [1540, 542] on div "Ingredientes: Arroz amarillo (arroz blanco, cúrcuma, sal marina), pollo asado a…" at bounding box center [1462, 509] width 167 height 65
copy font "Arroz amarillo (arroz blanco, cúrcuma, sal marina), pollo asado al curry (pollo…"
click at [1438, 540] on font "Arroz amarillo (arroz blanco, cúrcuma, sal marina), pollo asado al curry (pollo…" at bounding box center [1462, 508] width 166 height 62
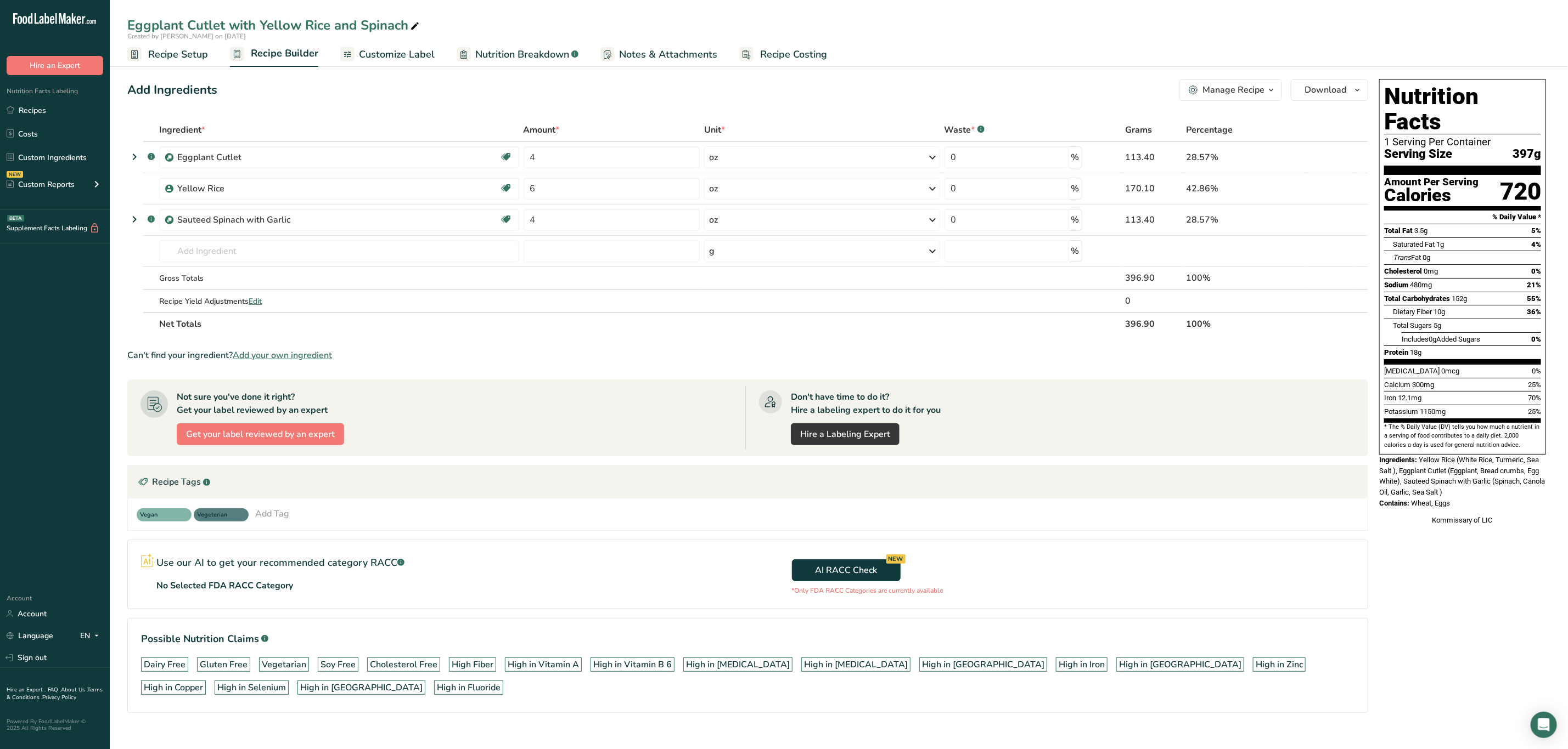
drag, startPoint x: 1420, startPoint y: 438, endPoint x: 1475, endPoint y: 484, distance: 71.7
click at [1475, 484] on div "Nutrition Facts 1 Serving Per Container Serving Size 397g Amount Per Serving Ca…" at bounding box center [1462, 302] width 176 height 456
copy div "Yellow Rice (White Rice, Turmeric, Sea Salt ), Eggplant Cutlet (Eggplant, Bread…"
click at [1439, 463] on span "Yellow Rice (White Rice, Turmeric, Sea Salt ), Eggplant Cutlet (Eggplant, Bread…" at bounding box center [1462, 476] width 166 height 40
click at [1487, 515] on div "Kommissary of LIC" at bounding box center [1462, 521] width 167 height 11
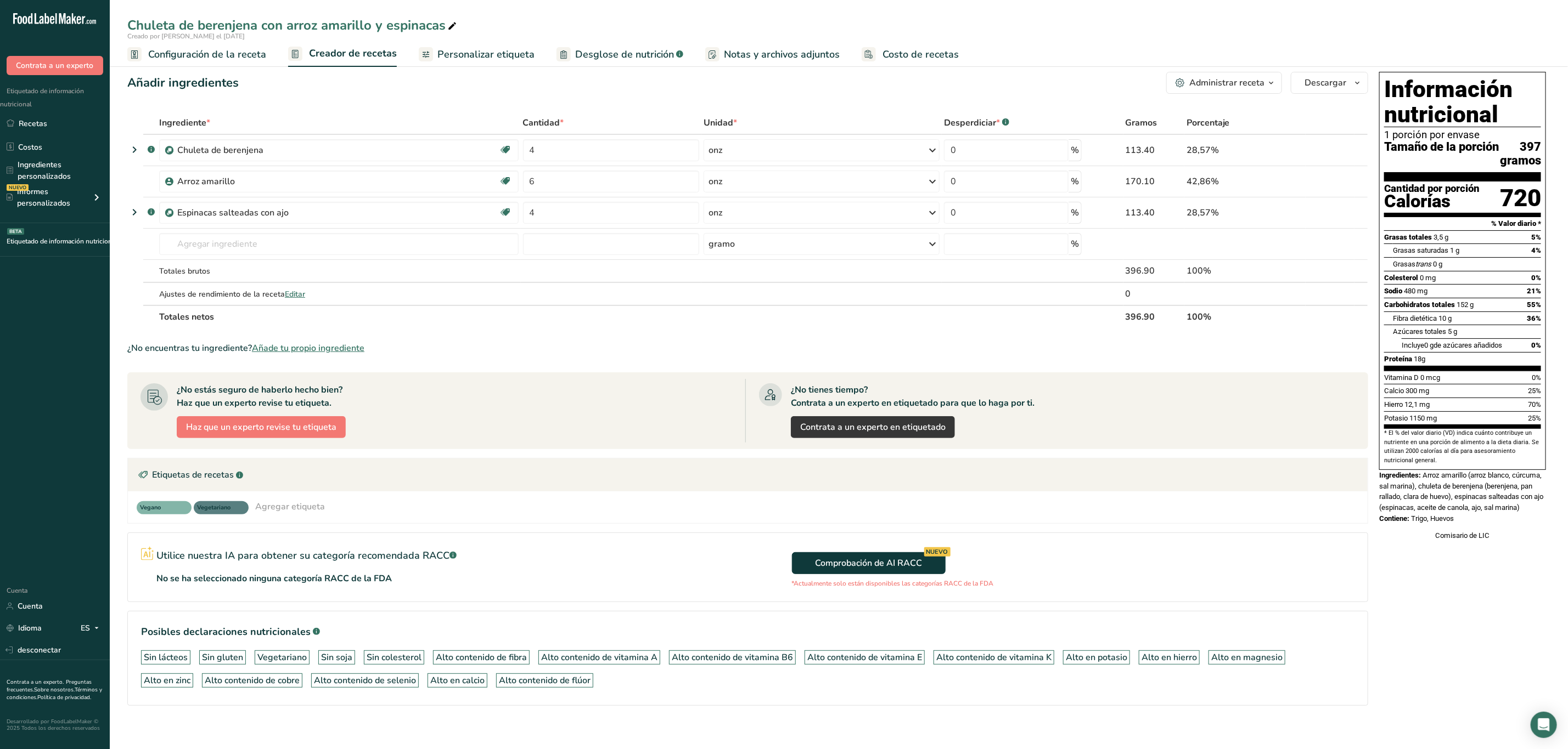
scroll to position [20, 0]
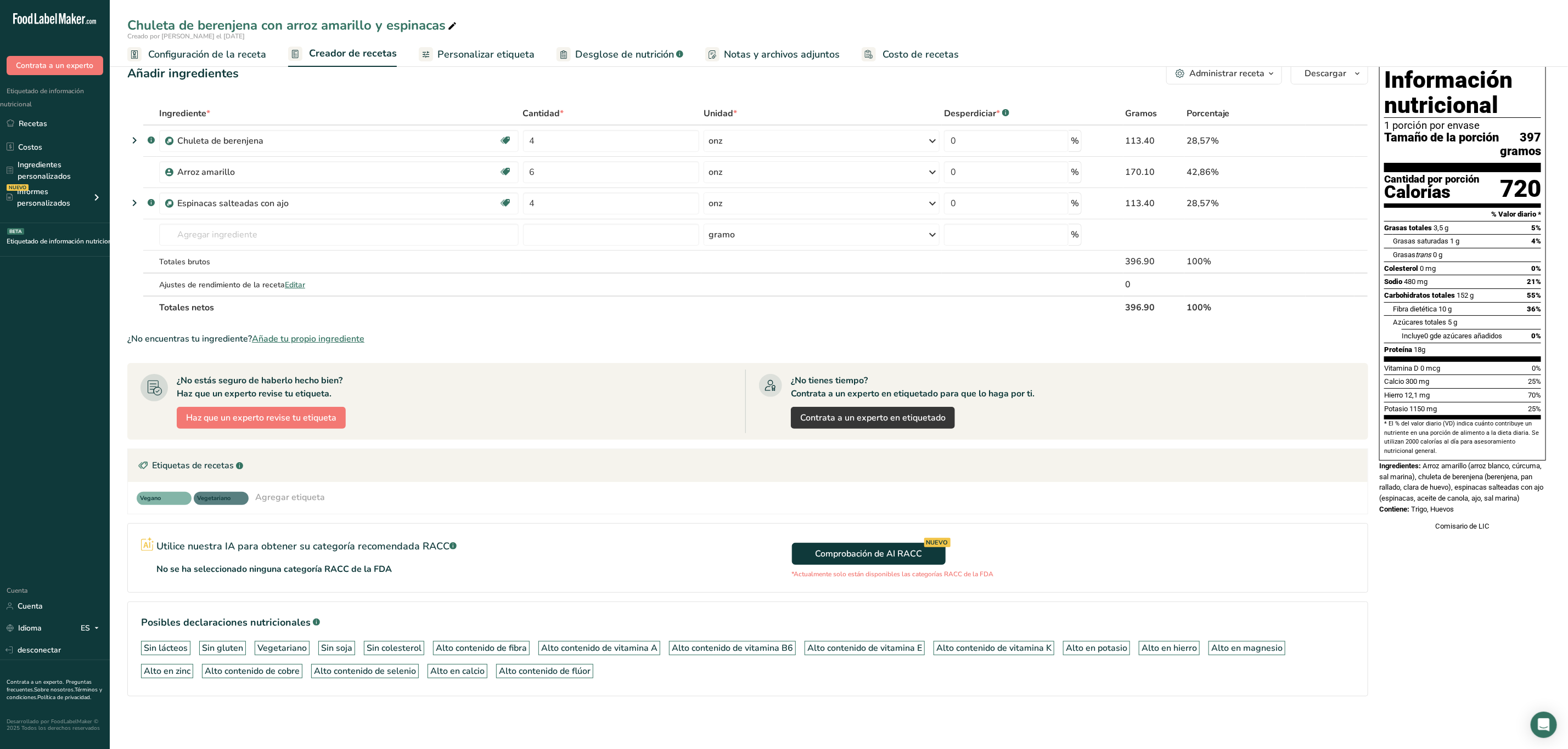
drag, startPoint x: 1426, startPoint y: 477, endPoint x: 1489, endPoint y: 524, distance: 78.6
click at [1489, 524] on div "Información nutricional 1 porción por envase Tamaño de la porción 397 gramos Ca…" at bounding box center [1462, 297] width 176 height 478
copy div "Arroz amarillo (arroz blanco, cúrcuma, sal marina), chuleta de berenjena (beren…"
click at [1436, 502] on font "Arroz amarillo (arroz blanco, cúrcuma, sal marina), chuleta de berenjena (beren…" at bounding box center [1461, 482] width 164 height 40
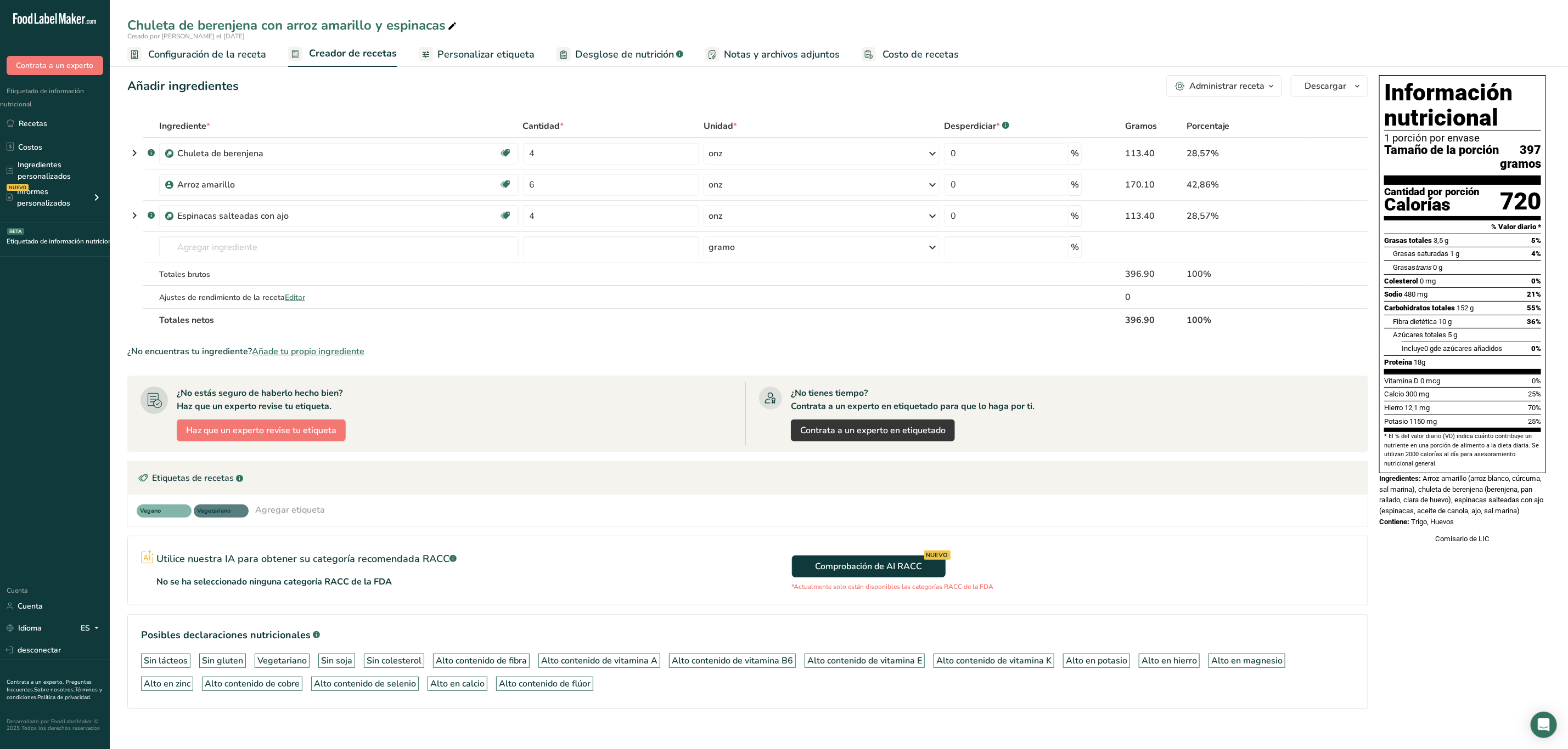
scroll to position [0, 0]
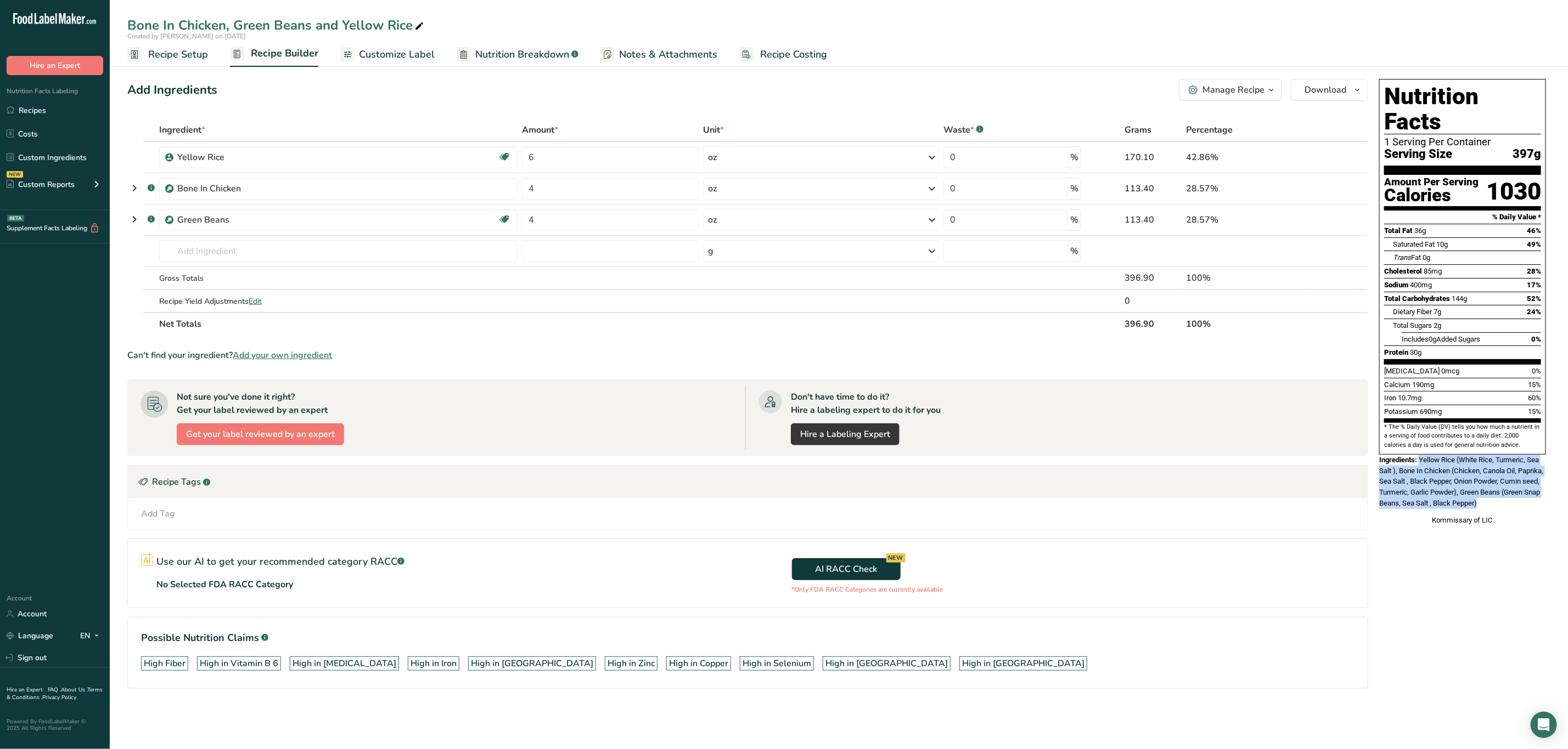
drag, startPoint x: 1421, startPoint y: 435, endPoint x: 1489, endPoint y: 478, distance: 80.5
click at [1489, 478] on div "Ingredients: Yellow Rice (White Rice, Turmeric, Sea Salt ), Bone In Chicken (Ch…" at bounding box center [1462, 481] width 167 height 54
click at [1483, 492] on div "Nutrition Facts 1 Serving Per Container Serving Size 397g Amount Per Serving Ca…" at bounding box center [1462, 302] width 176 height 456
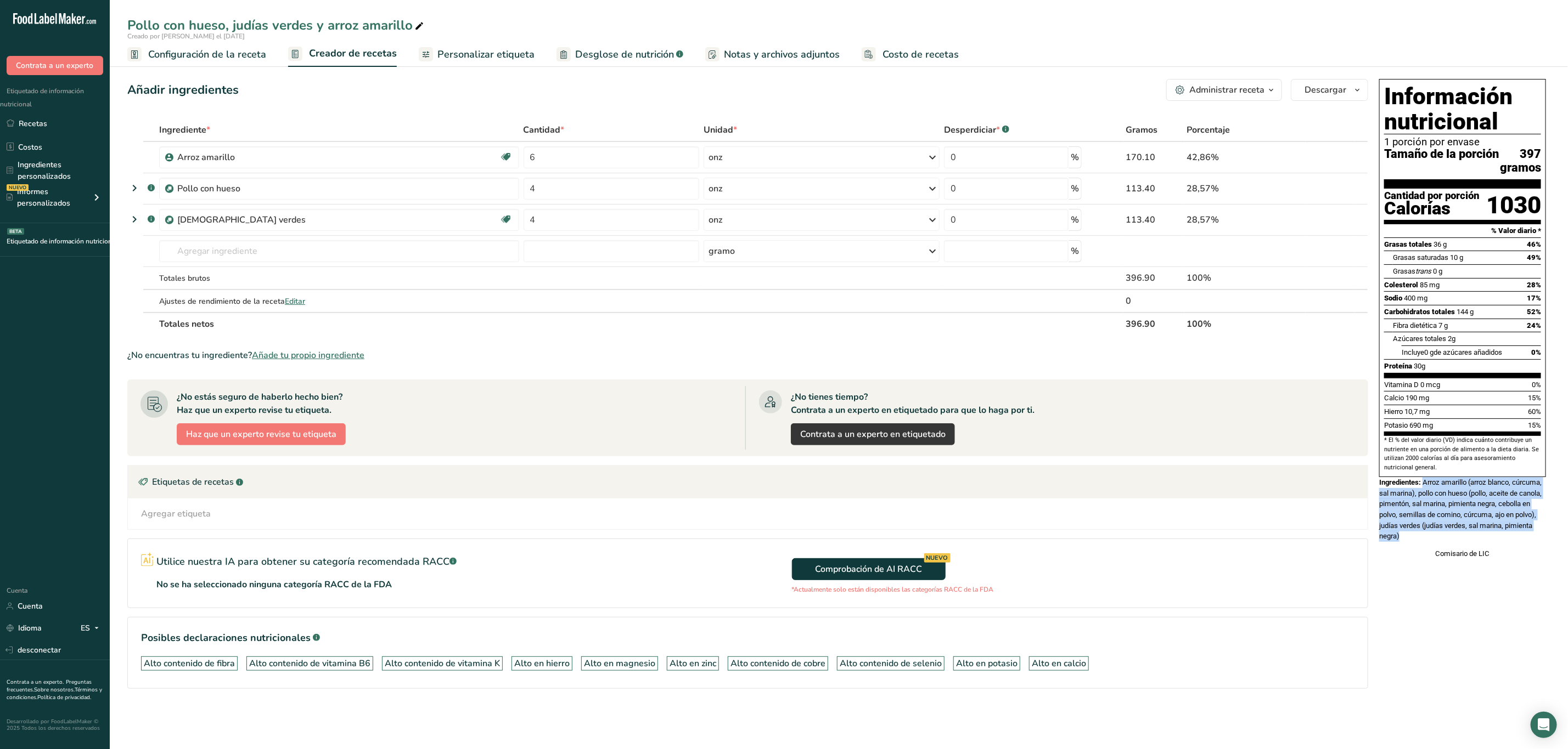
drag, startPoint x: 1425, startPoint y: 497, endPoint x: 1473, endPoint y: 561, distance: 80.0
click at [1473, 561] on div "Información nutricional 1 porción por envase Tamaño de la porción 397 gramos Ca…" at bounding box center [1462, 319] width 176 height 489
copy div "Arroz amarillo (arroz blanco, cúrcuma, sal marina), pollo con hueso (pollo, ace…"
click at [1474, 519] on font "Arroz amarillo (arroz blanco, cúrcuma, sal marina), pollo con hueso (pollo, ace…" at bounding box center [1460, 508] width 162 height 62
click at [1499, 540] on font "Arroz amarillo (arroz blanco, cúrcuma, sal marina), pollo con hueso (pollo, ace…" at bounding box center [1460, 508] width 162 height 62
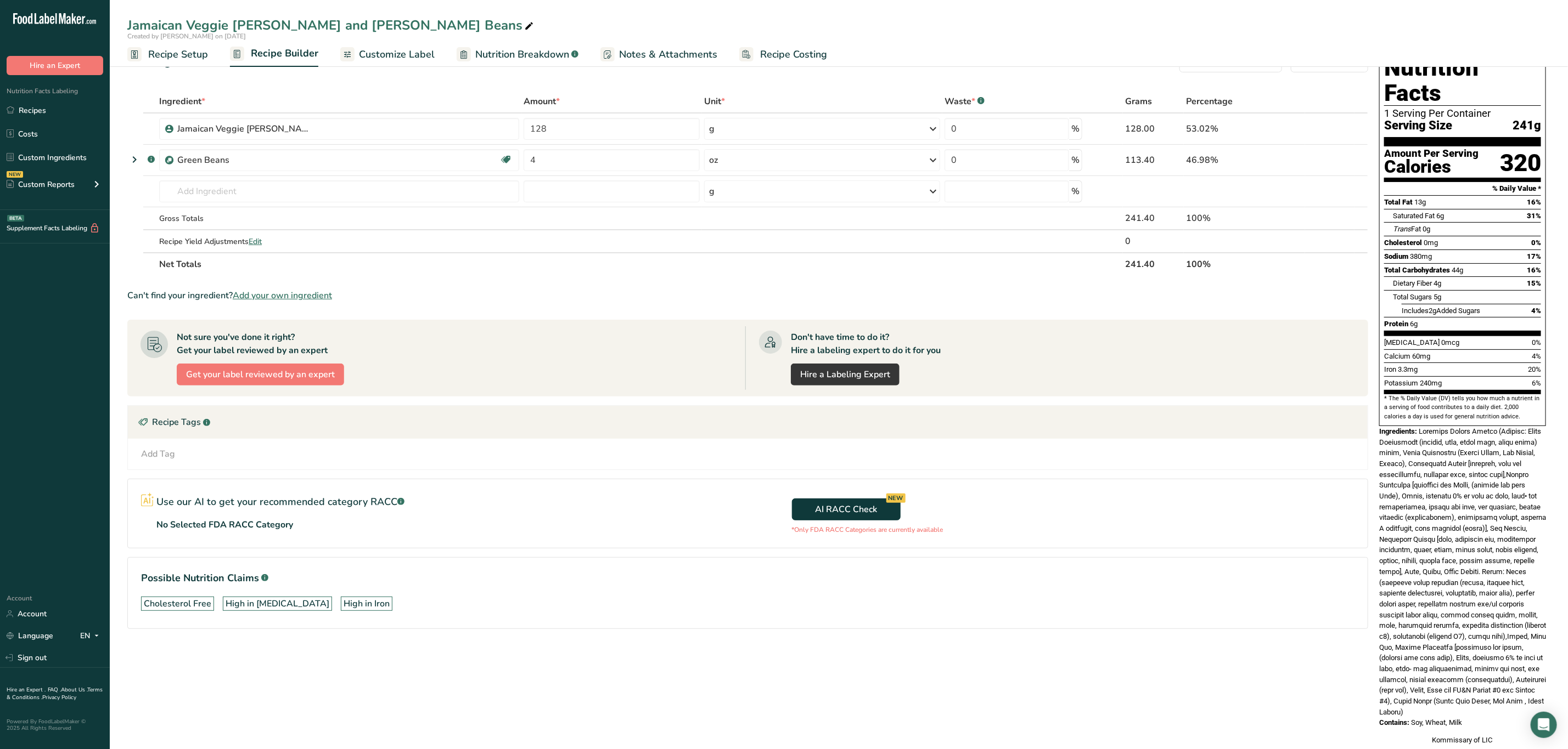
scroll to position [43, 0]
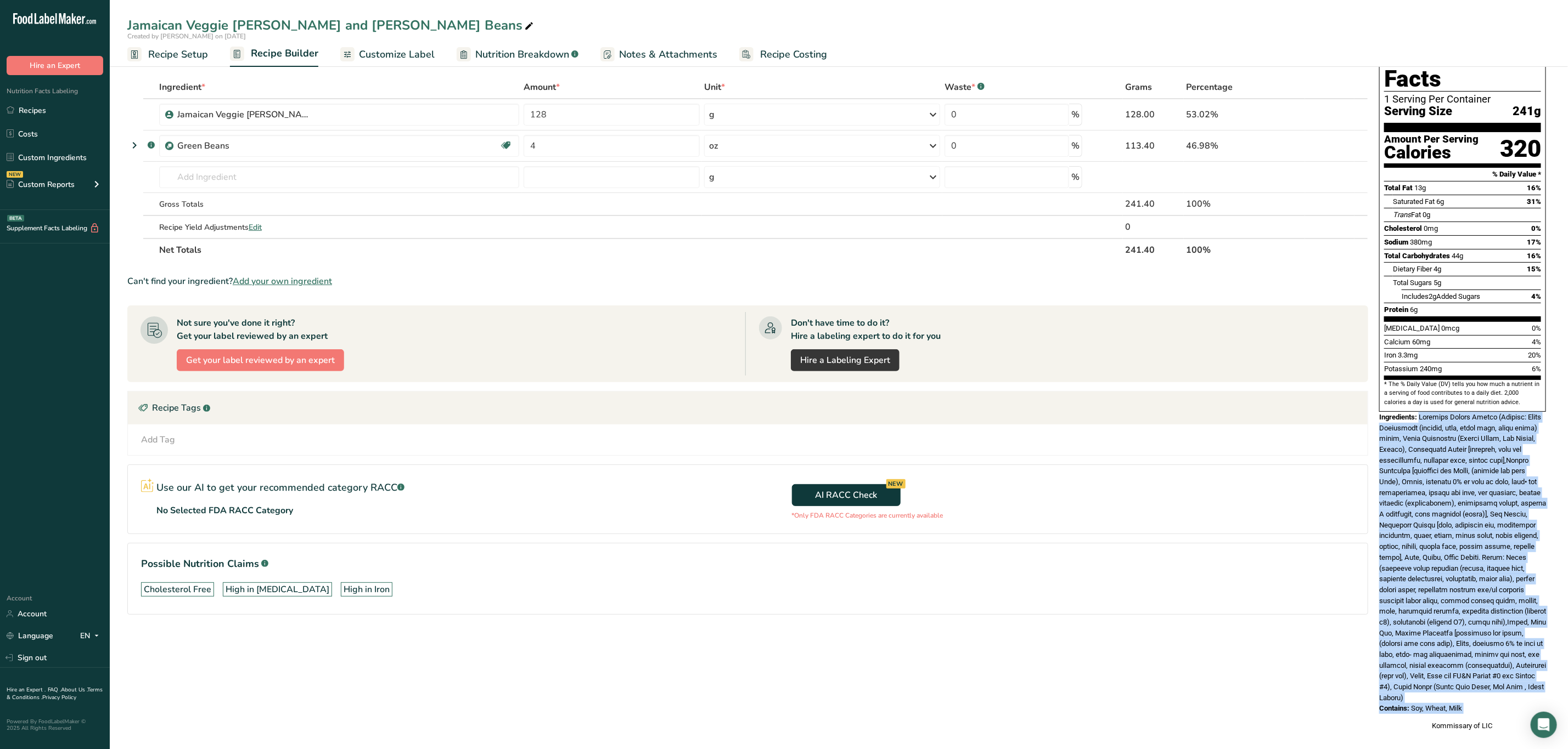
drag, startPoint x: 1422, startPoint y: 394, endPoint x: 1519, endPoint y: 705, distance: 325.8
click at [1517, 706] on div "Nutrition Facts 1 Serving Per Container Serving Size 241g Amount Per Serving Ca…" at bounding box center [1462, 384] width 176 height 704
copy div "Loremips Dolors Ametco (Adipisc: Elits Doeiusmodt (incidid, utla, etdol magn, a…"
click at [1485, 489] on span at bounding box center [1462, 558] width 167 height 289
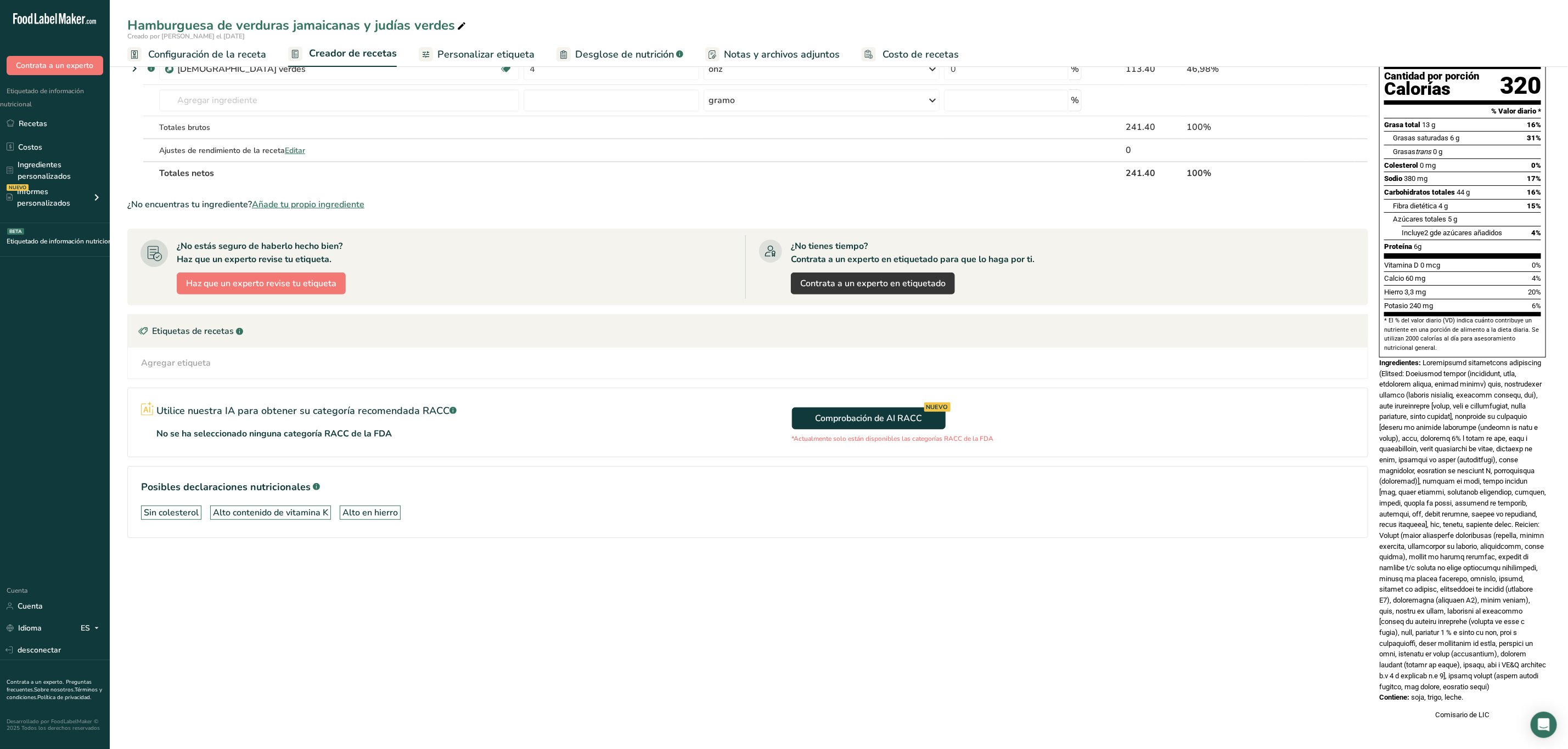
scroll to position [158, 0]
drag, startPoint x: 1424, startPoint y: 338, endPoint x: 1505, endPoint y: 685, distance: 356.3
click at [1505, 685] on div "Información nutricional 1 porción por envase Tamaño de la porción 241 gramos Ca…" at bounding box center [1462, 340] width 176 height 770
copy div "Loremipsumd sitametcons adipiscing (Elitsed: Doeiusmod tempor (incididunt, utla…"
click at [1474, 431] on div "Ingredientes:" at bounding box center [1462, 525] width 167 height 335
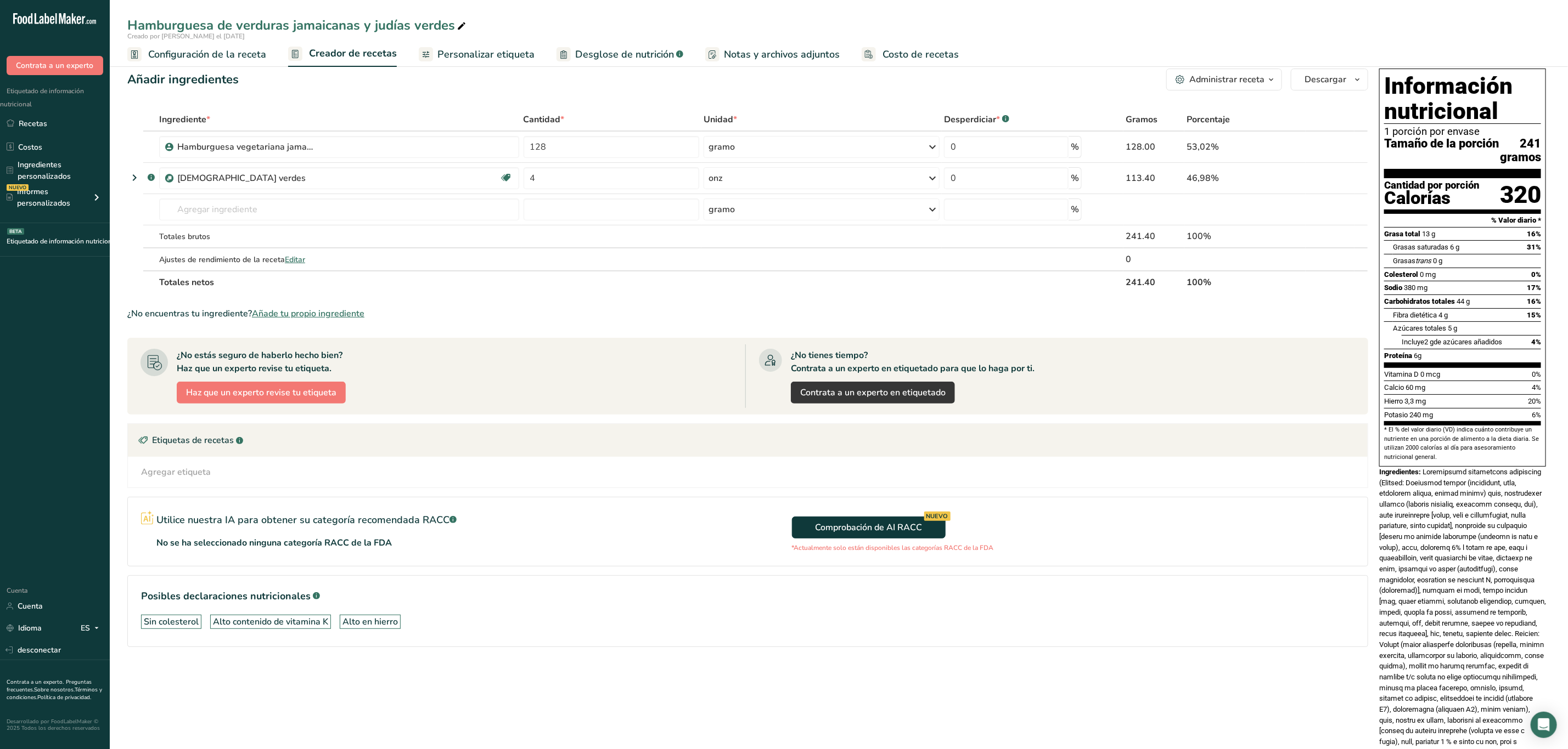
scroll to position [0, 0]
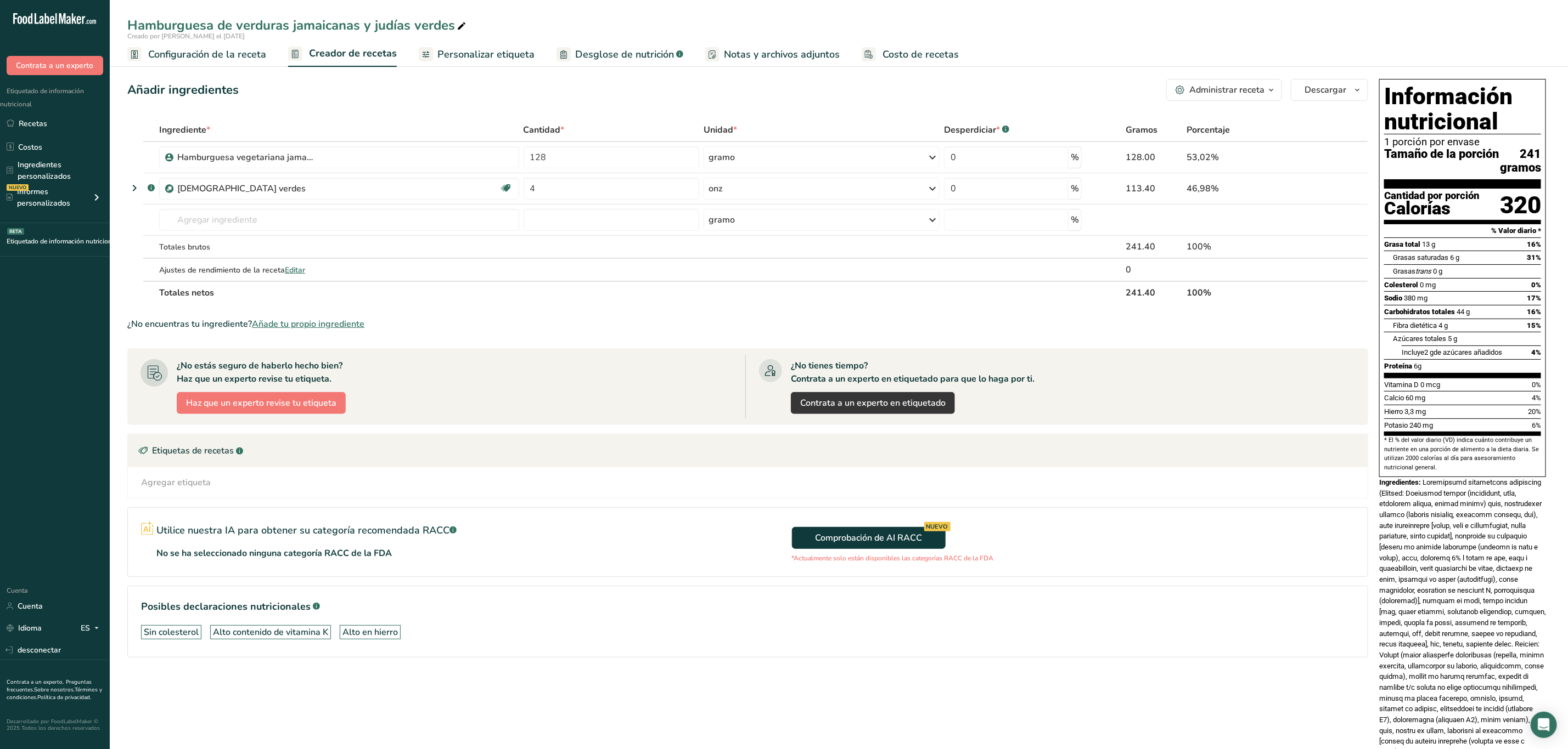
click at [1483, 470] on font "* El % del valor diario (VD) indica cuánto contribuye un nutriente en una porci…" at bounding box center [1461, 454] width 155 height 34
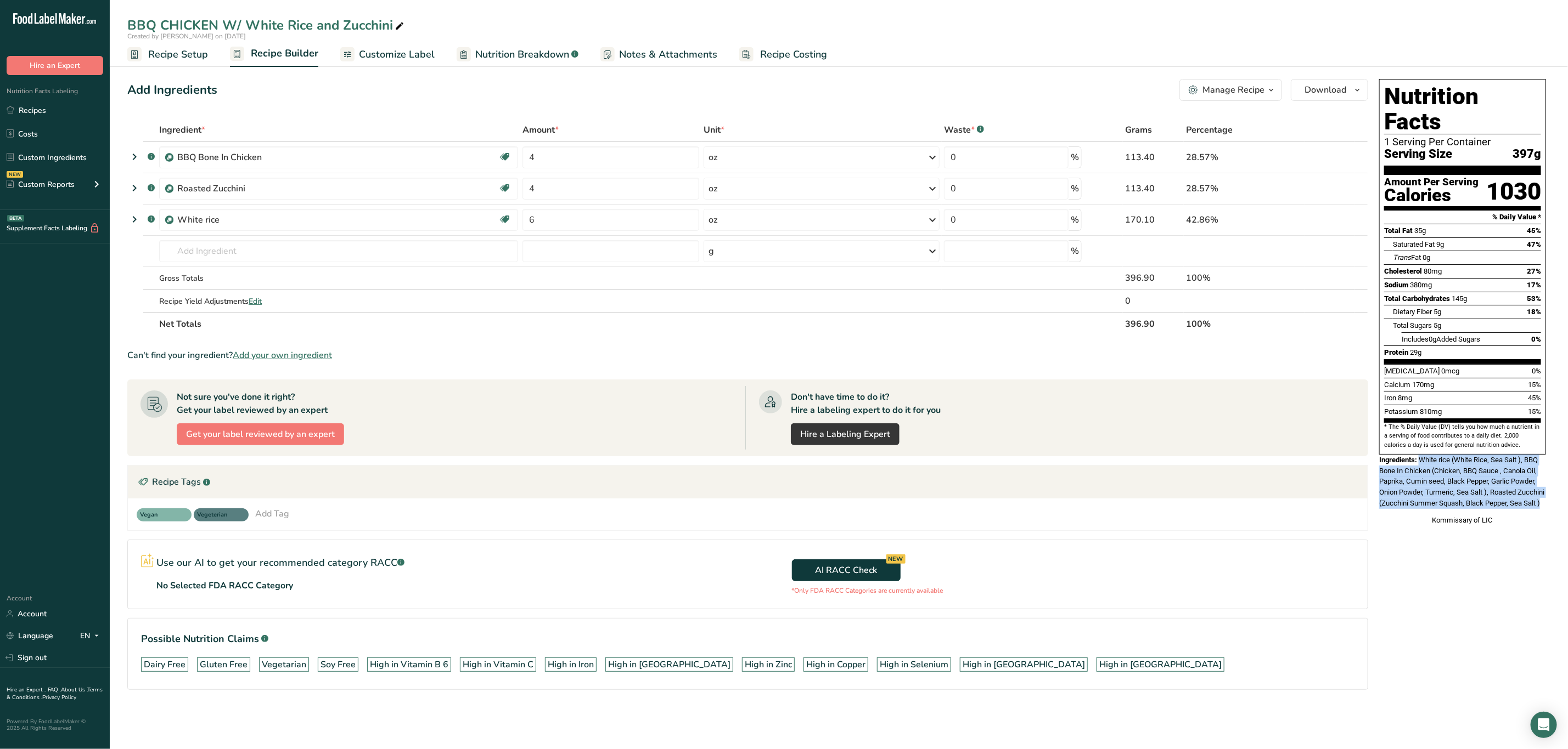
drag, startPoint x: 1420, startPoint y: 435, endPoint x: 1477, endPoint y: 494, distance: 82.0
click at [1477, 494] on div "Ingredients: White rice (White Rice, Sea Salt ), BBQ Bone In Chicken (Chicken, …" at bounding box center [1462, 481] width 167 height 54
copy span "White rice (White Rice, Sea Salt ), BBQ Bone In Chicken (Chicken, BBQ Sauce , C…"
click at [1484, 460] on span "White rice (White Rice, Sea Salt ), BBQ Bone In Chicken (Chicken, BBQ Sauce , C…" at bounding box center [1461, 482] width 165 height 52
click at [1498, 494] on div "Ingredients: White rice (White Rice, Sea Salt ), BBQ Bone In Chicken (Chicken, …" at bounding box center [1462, 481] width 167 height 54
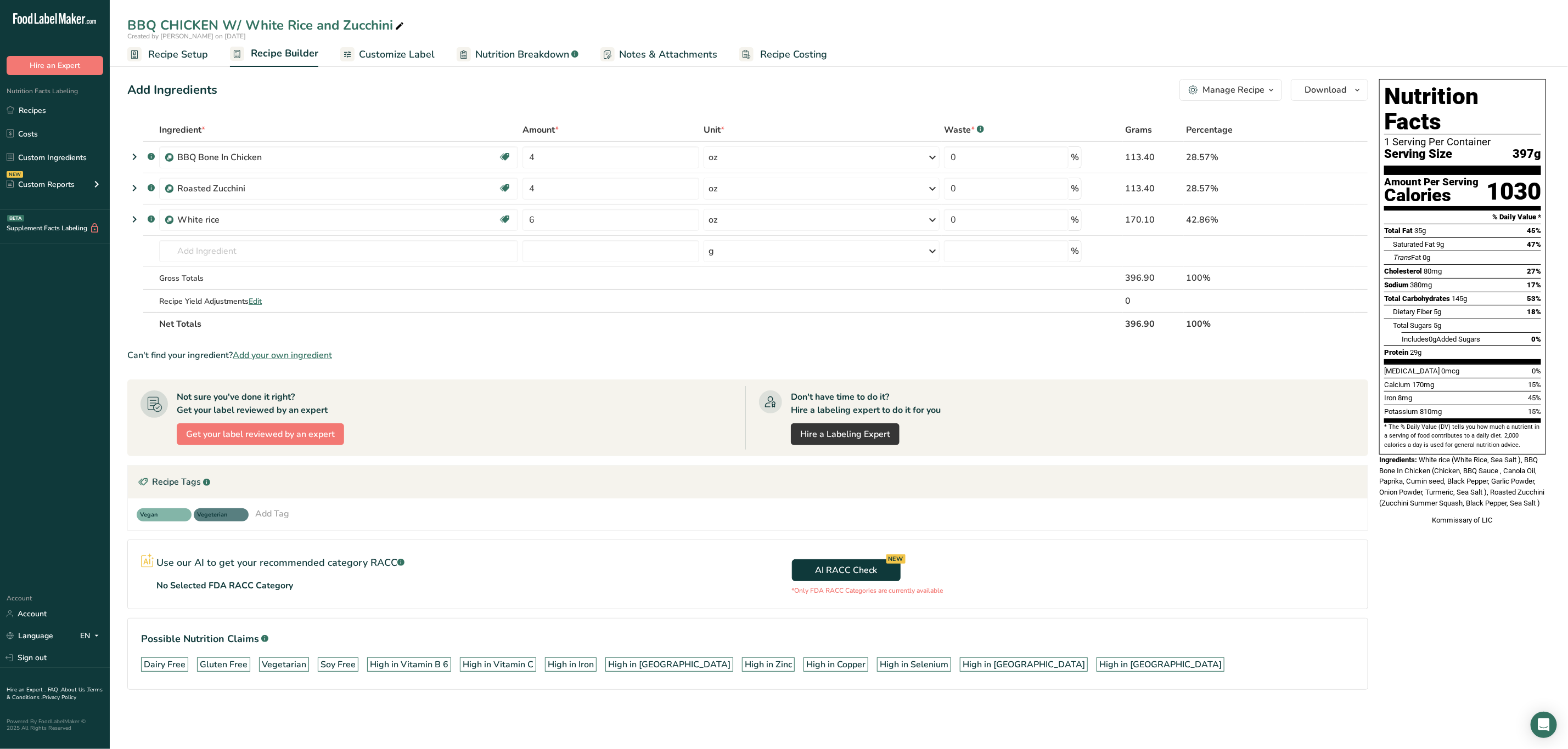
click at [1473, 518] on div "Kommissary of LIC" at bounding box center [1462, 521] width 167 height 11
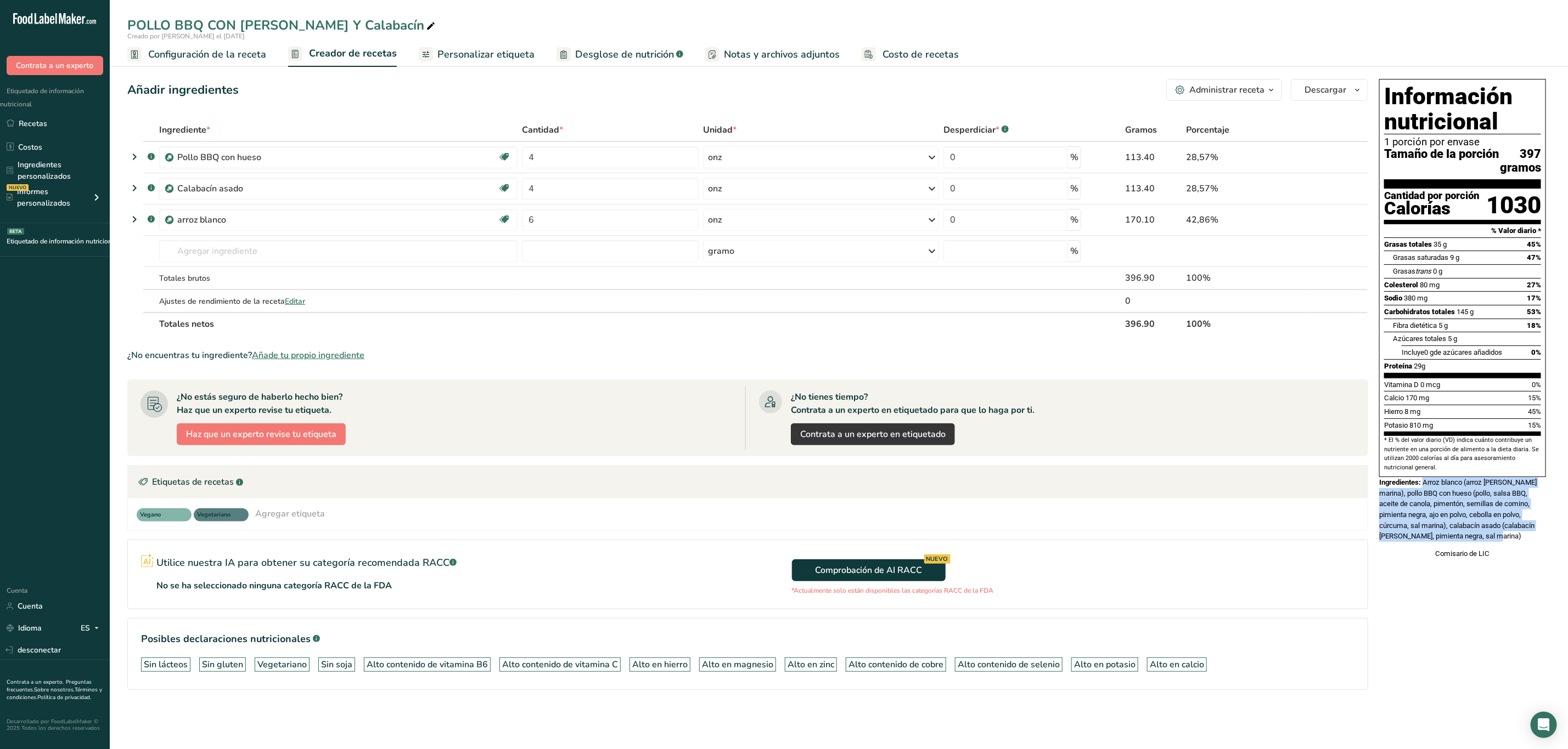
drag, startPoint x: 1425, startPoint y: 499, endPoint x: 1515, endPoint y: 556, distance: 106.5
click at [1515, 542] on div "Ingredientes: Arroz blanco (arroz blanco, sal marina), pollo BBQ con hueso (pol…" at bounding box center [1462, 509] width 167 height 65
copy font "Arroz blanco (arroz blanco, sal marina), pollo BBQ con hueso (pollo, salsa BBQ,…"
click at [1522, 542] on div "Ingredientes: Arroz blanco (arroz blanco, sal marina), pollo BBQ con hueso (pol…" at bounding box center [1462, 509] width 167 height 65
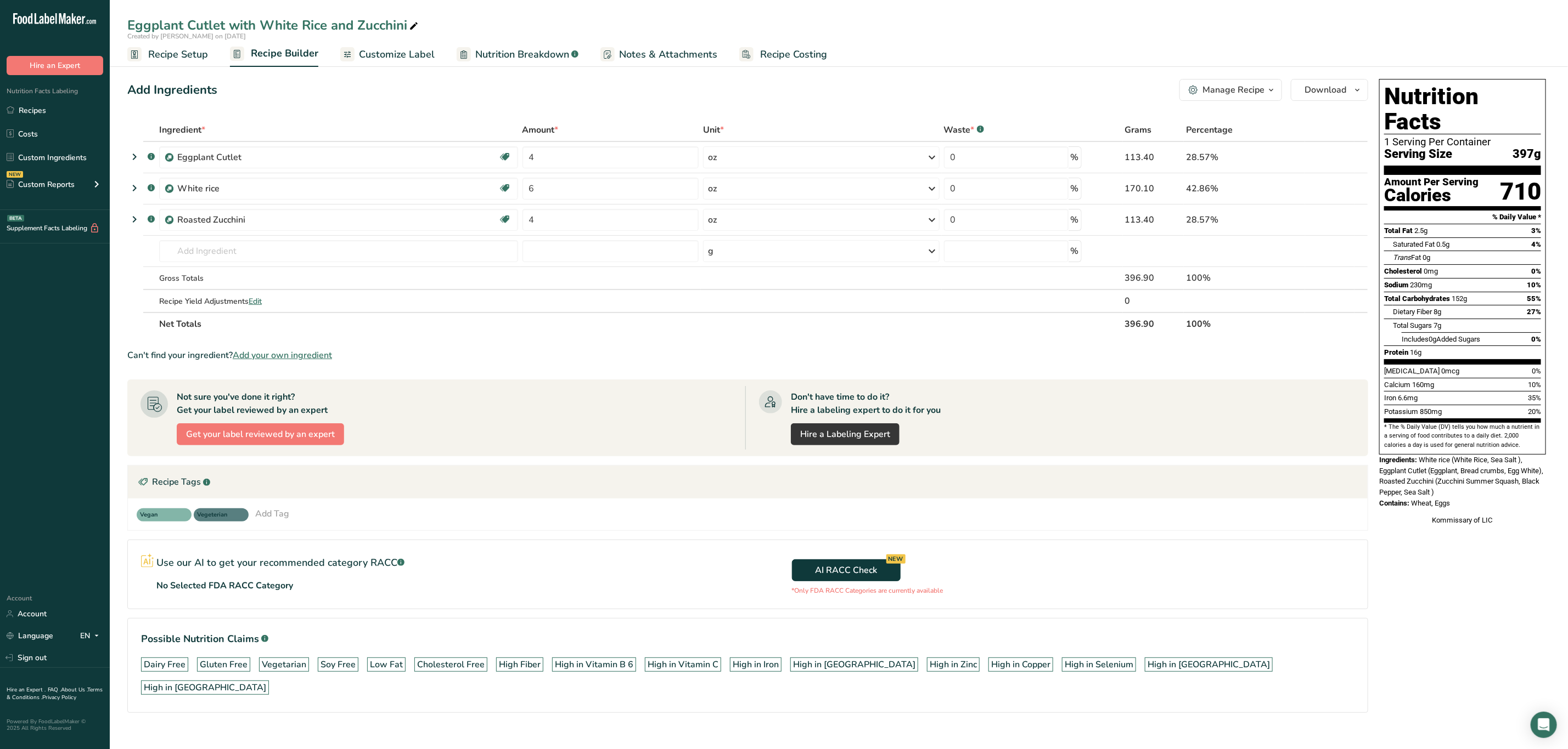
drag, startPoint x: 1422, startPoint y: 436, endPoint x: 1463, endPoint y: 487, distance: 65.4
click at [1463, 487] on div "Nutrition Facts 1 Serving Per Container Serving Size 397g Amount Per Serving Ca…" at bounding box center [1462, 302] width 176 height 456
copy div "White rice (White Rice, Sea Salt ), Eggplant Cutlet (Eggplant, Bread crumbs, Eg…"
click at [1453, 553] on div "Nutrition Facts 1 Serving Per Container Serving Size 397g Amount Per Serving Ca…" at bounding box center [1462, 411] width 176 height 674
click at [1441, 473] on span "White rice (White Rice, Sea Salt ), Eggplant Cutlet (Eggplant, Bread crumbs, Eg…" at bounding box center [1461, 476] width 164 height 40
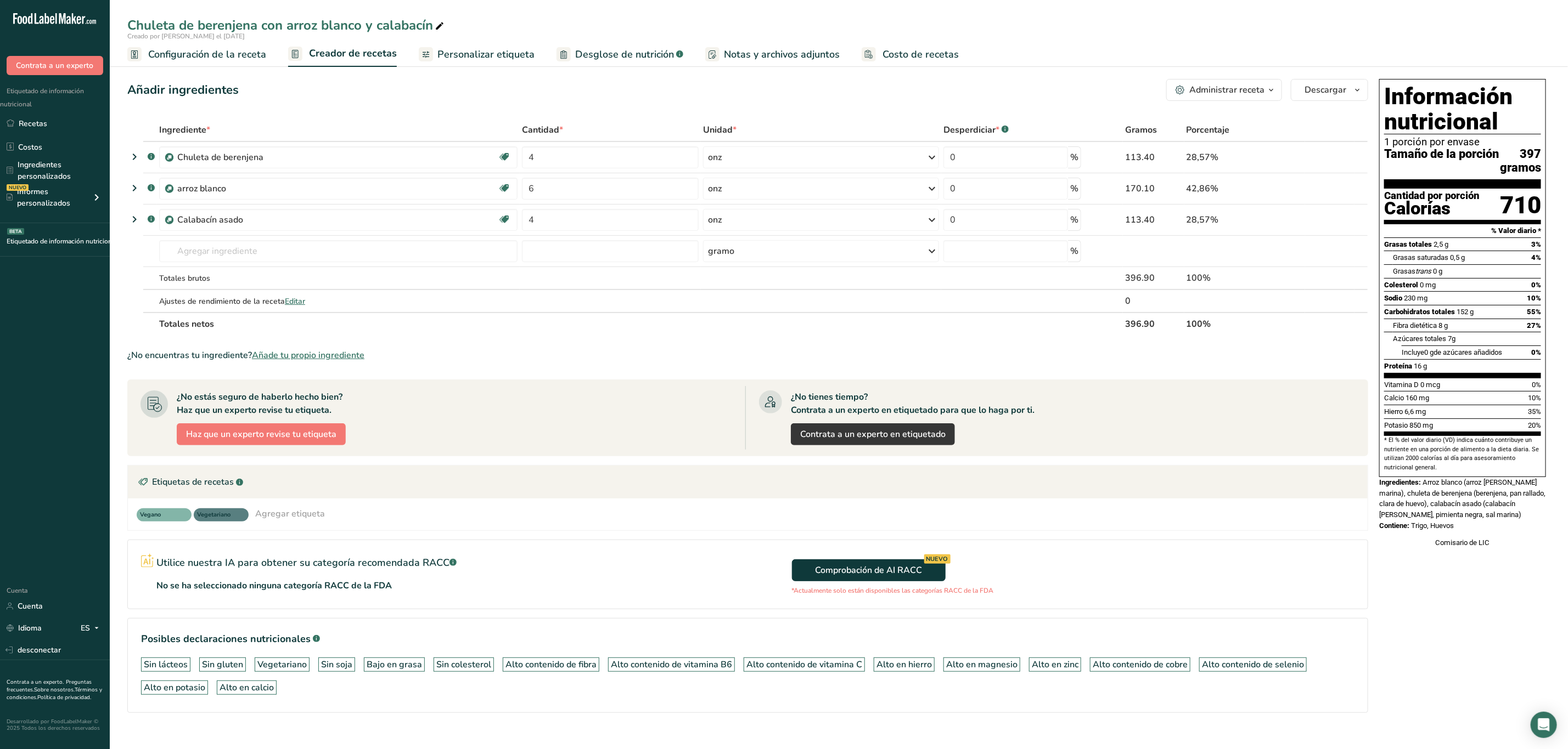
drag, startPoint x: 1426, startPoint y: 499, endPoint x: 1479, endPoint y: 541, distance: 67.6
click at [1479, 541] on div "Información nutricional 1 porción por envase Tamaño de la porción 397 gramos Ca…" at bounding box center [1462, 314] width 176 height 478
copy div "Arroz blanco (arroz blanco, sal marina), chuleta de berenjena (berenjena, pan r…"
click at [1443, 531] on div "Contiene: Trigo, Huevos" at bounding box center [1462, 526] width 167 height 11
click at [1467, 547] on font "Comisario de LIC" at bounding box center [1462, 543] width 54 height 8
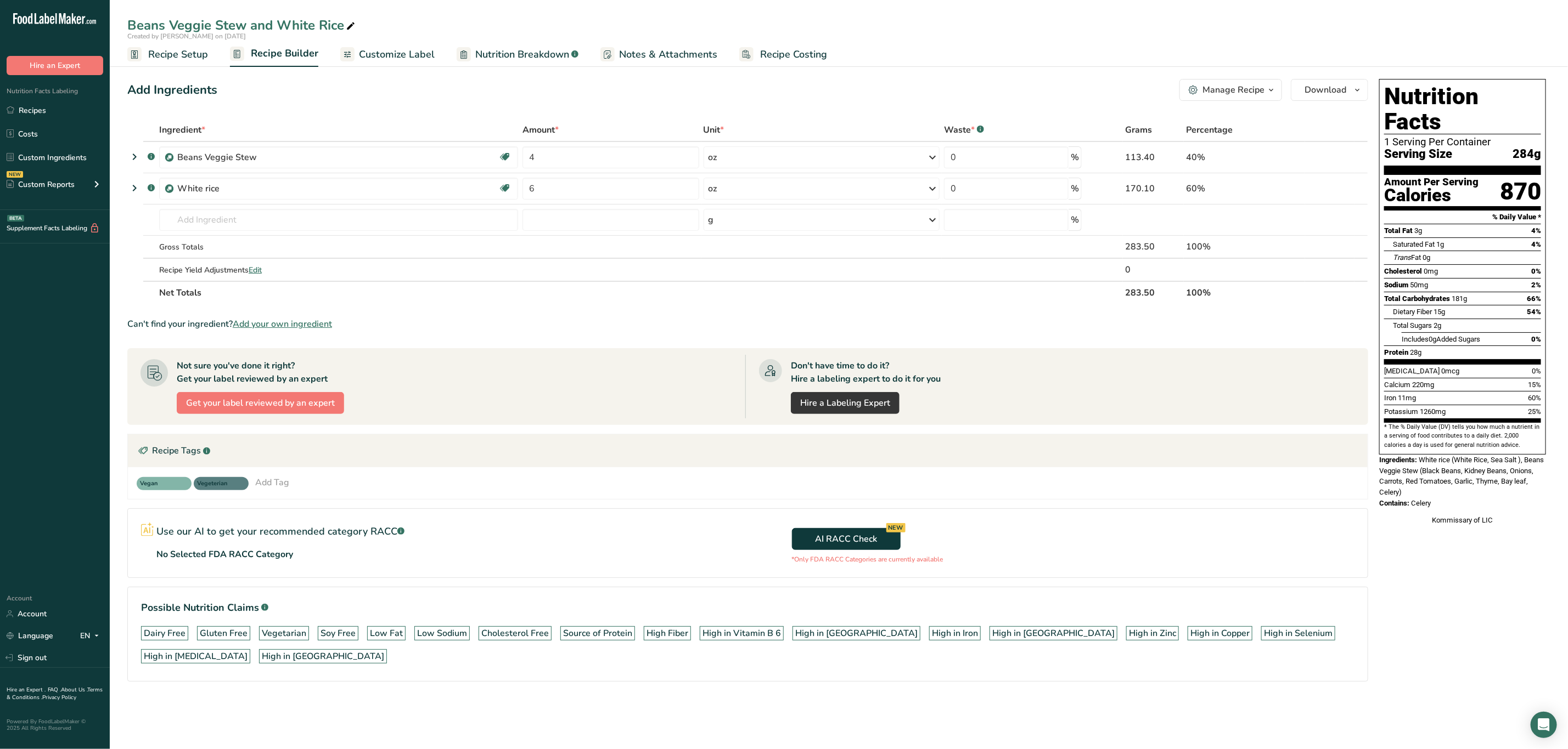
drag, startPoint x: 1421, startPoint y: 438, endPoint x: 1449, endPoint y: 481, distance: 51.3
click at [1449, 481] on div "Nutrition Facts 1 Serving Per Container Serving Size 284g Amount Per Serving Ca…" at bounding box center [1462, 302] width 176 height 456
click at [1508, 454] on div "Ingredients: White rice (White Rice, Sea Salt ), Beans Veggie Stew (Black Beans…" at bounding box center [1462, 476] width 167 height 43
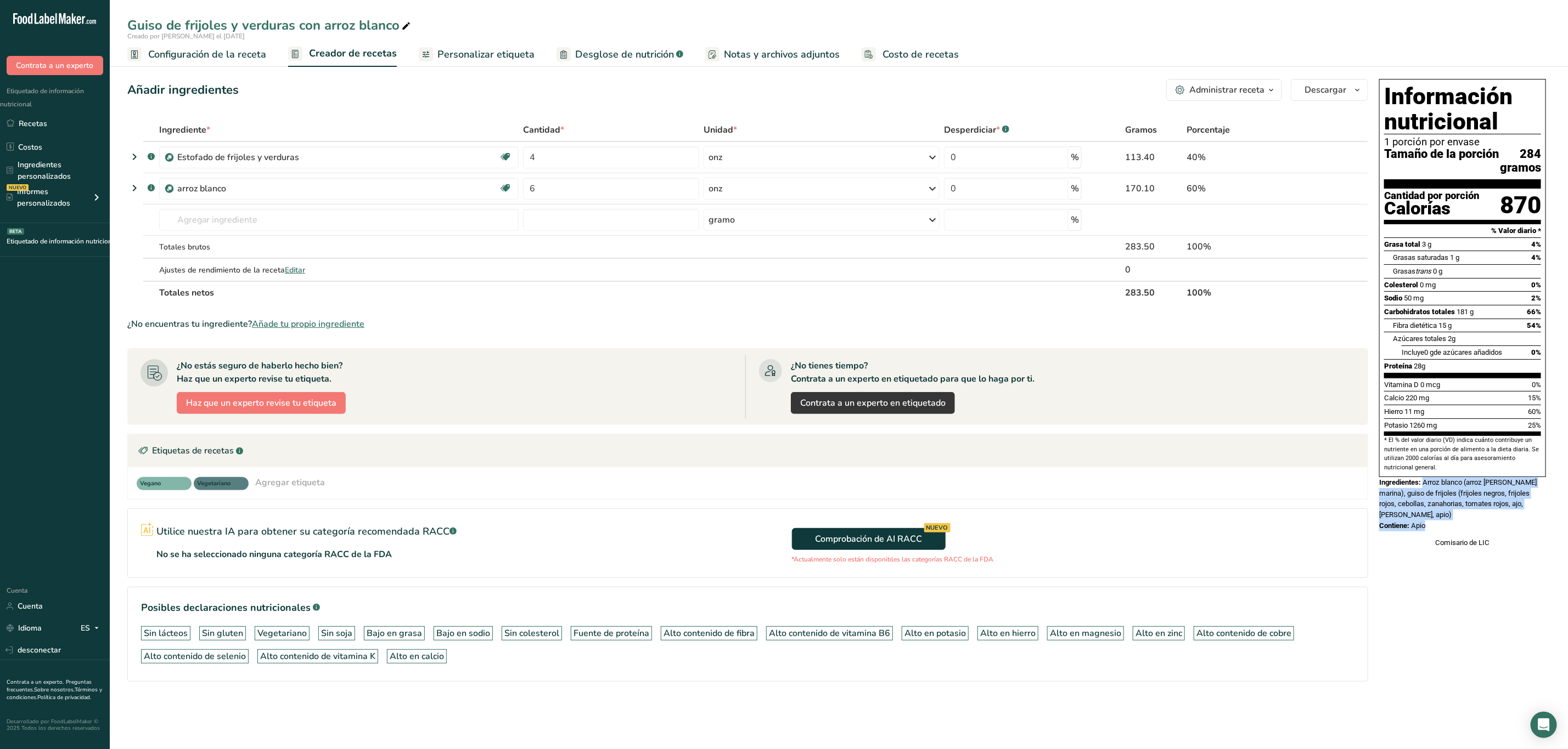
drag, startPoint x: 1424, startPoint y: 499, endPoint x: 1451, endPoint y: 563, distance: 69.5
click at [1451, 553] on div "Información nutricional 1 porción por envase Tamaño de la porción 284 gramos Ca…" at bounding box center [1462, 314] width 176 height 478
copy div "Arroz blanco (arroz blanco, sal marina), guiso de frijoles (frijoles negros, fr…"
click at [1510, 521] on div "Ingredientes: Arroz blanco (arroz blanco, sal marina), guiso de frijoles (frijo…" at bounding box center [1462, 499] width 167 height 43
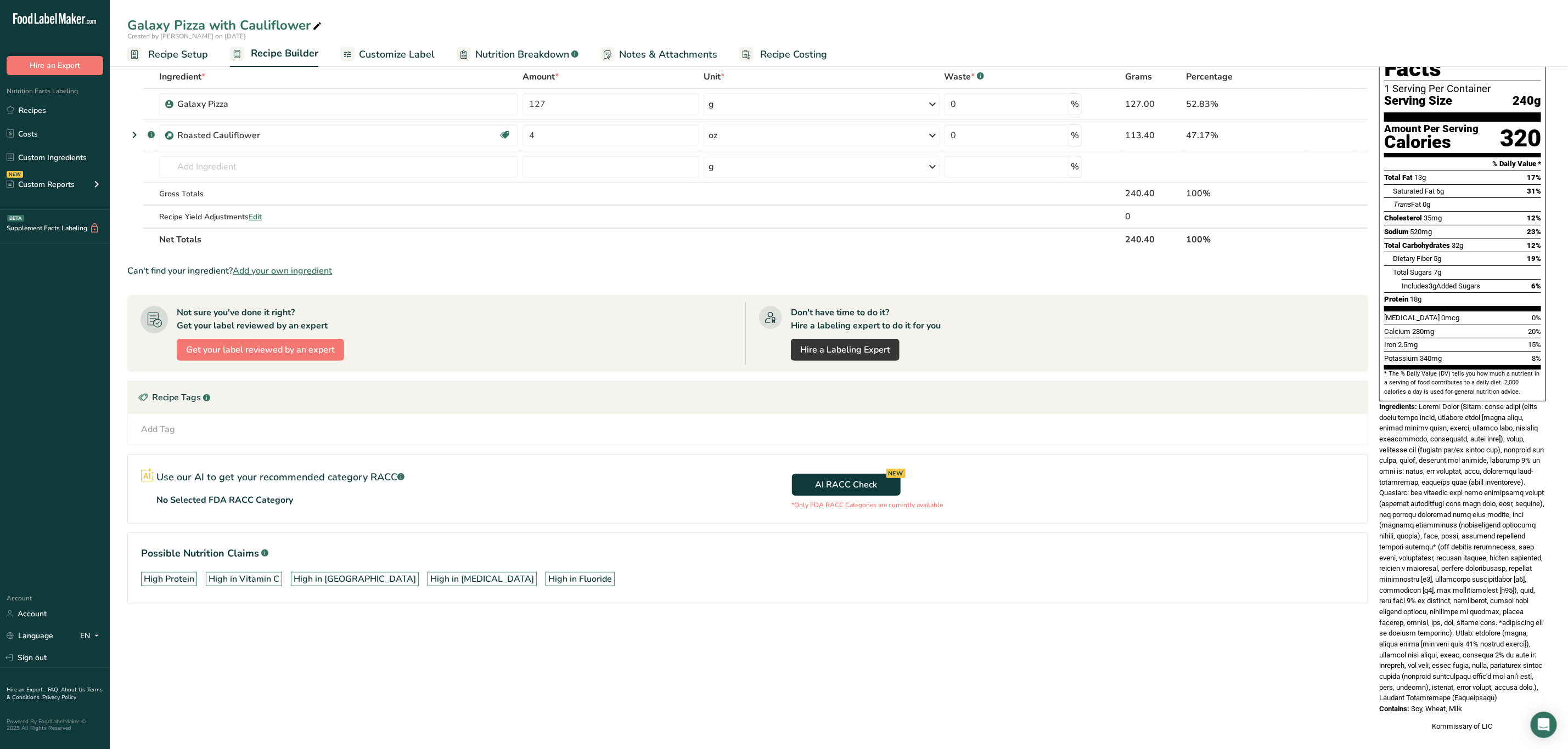
drag, startPoint x: 1420, startPoint y: 382, endPoint x: 1512, endPoint y: 690, distance: 321.4
click at [1512, 690] on div "Nutrition Facts 1 Serving Per Container Serving Size 240g Amount Per Serving Ca…" at bounding box center [1462, 379] width 176 height 716
copy div "Galaxy Pizza (Crust: flour blend (white whole wheat flour, enriched flour [whea…"
drag, startPoint x: 1475, startPoint y: 494, endPoint x: 1480, endPoint y: 498, distance: 6.4
click at [1475, 494] on span at bounding box center [1461, 553] width 165 height 300
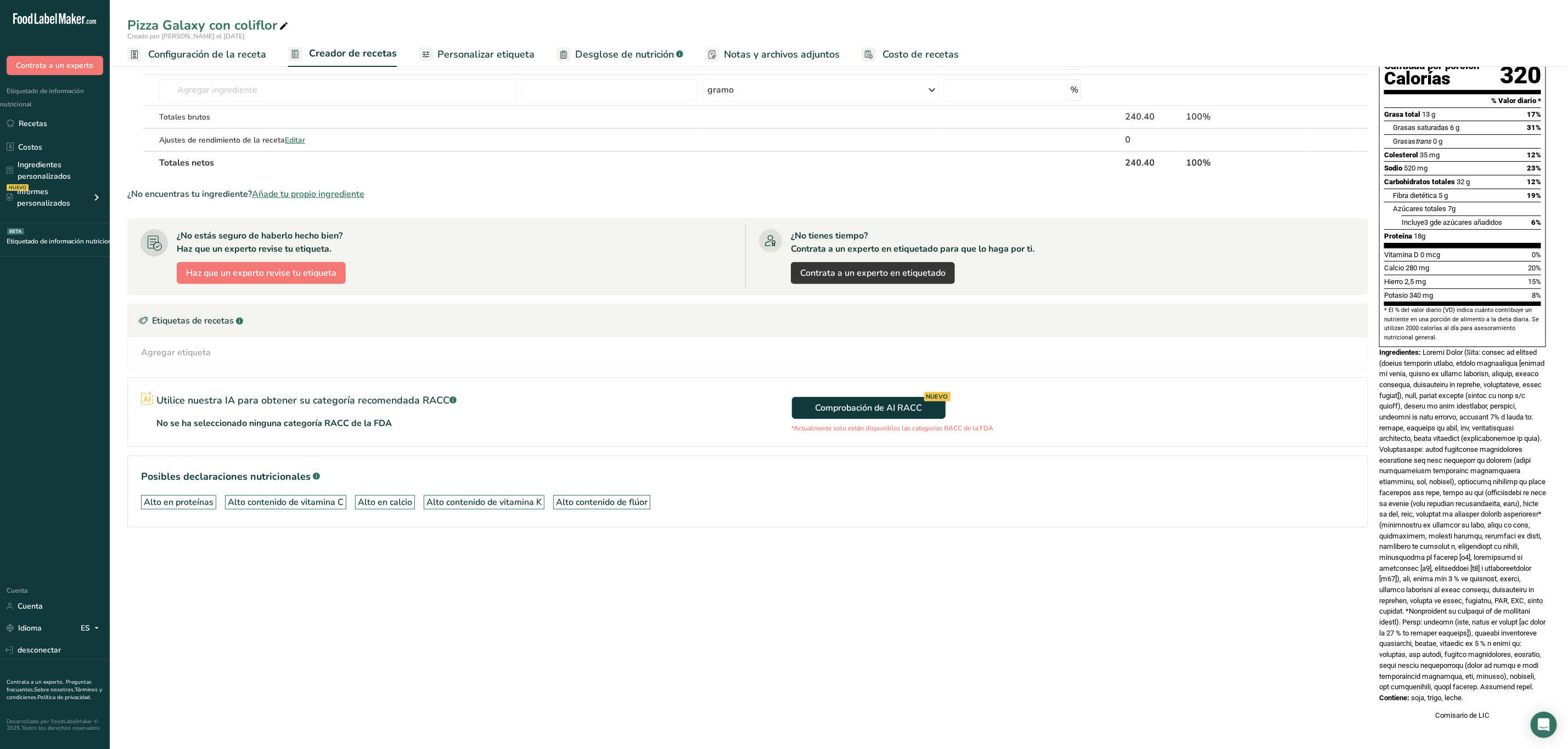
scroll to position [168, 0]
drag, startPoint x: 1424, startPoint y: 330, endPoint x: 1496, endPoint y: 685, distance: 362.2
click at [1494, 685] on div "Información nutricional 1 porción por envase Tamaño de la porción 240 gramos Ca…" at bounding box center [1462, 335] width 176 height 781
copy div "Loremi Dolor (Sita: consec ad elitsed (doeius temporin utlabo, etdolo magnaaliq…"
drag, startPoint x: 1391, startPoint y: 402, endPoint x: 1405, endPoint y: 397, distance: 14.9
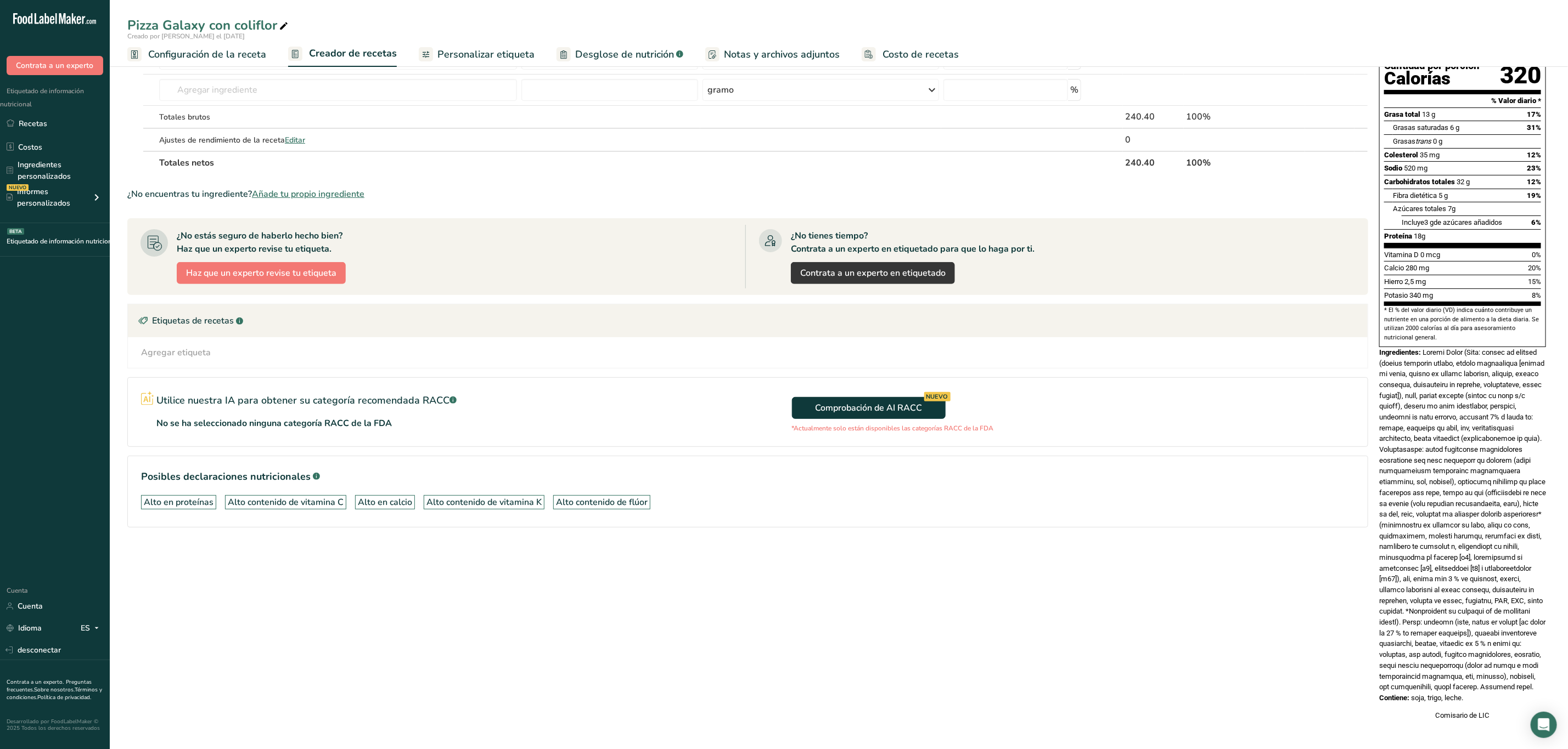
click at [1393, 402] on font at bounding box center [1462, 520] width 167 height 343
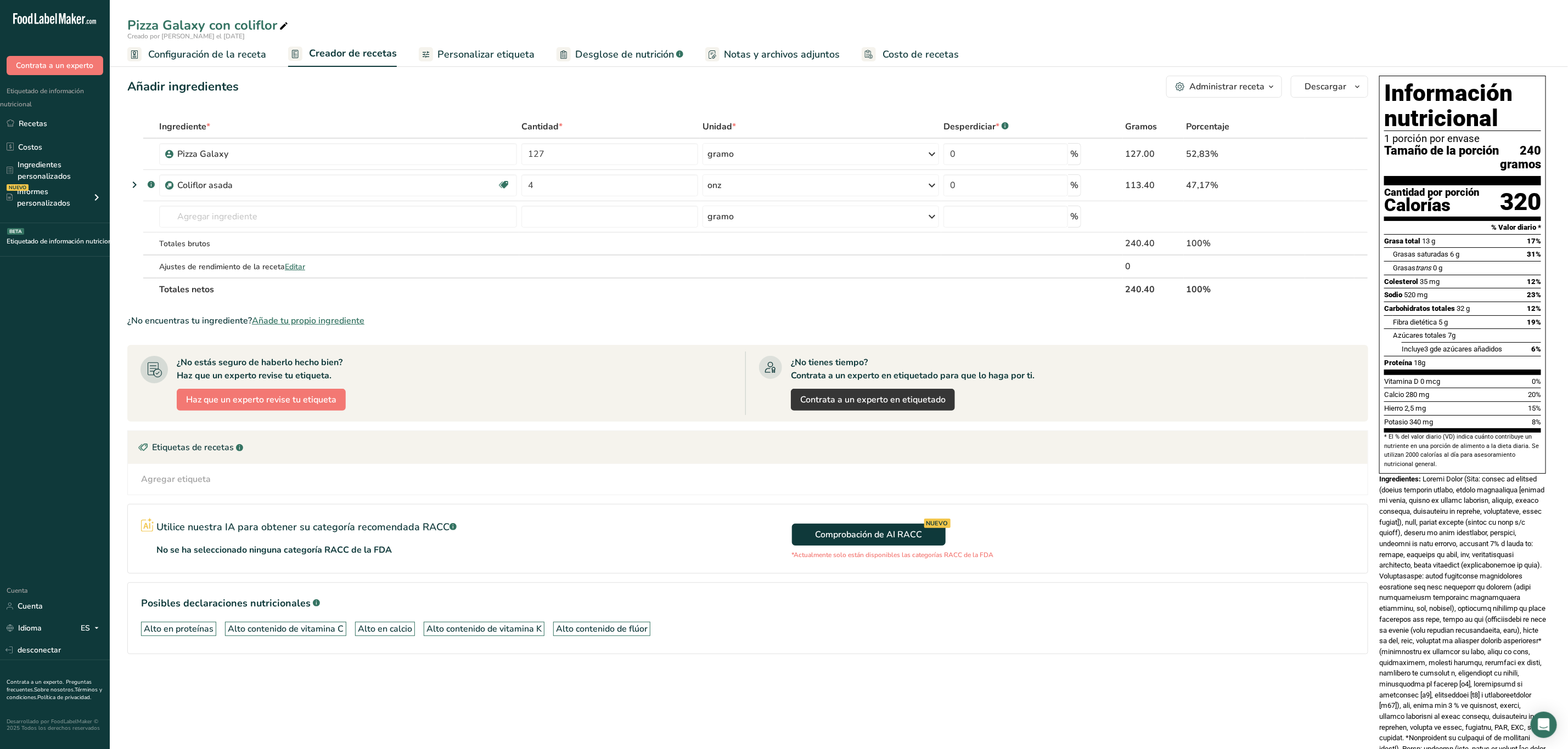
scroll to position [0, 0]
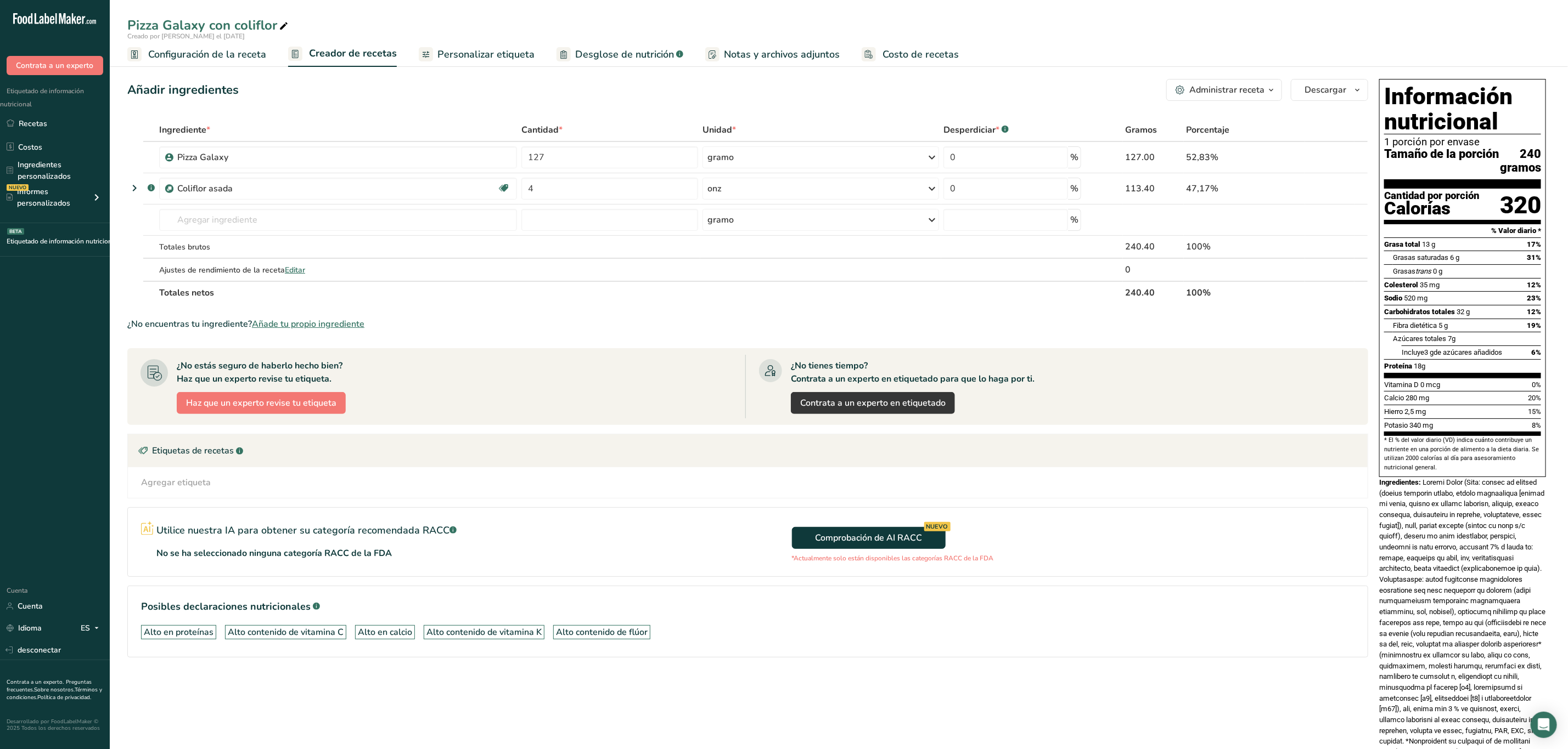
click at [1537, 389] on font "0%" at bounding box center [1536, 384] width 9 height 8
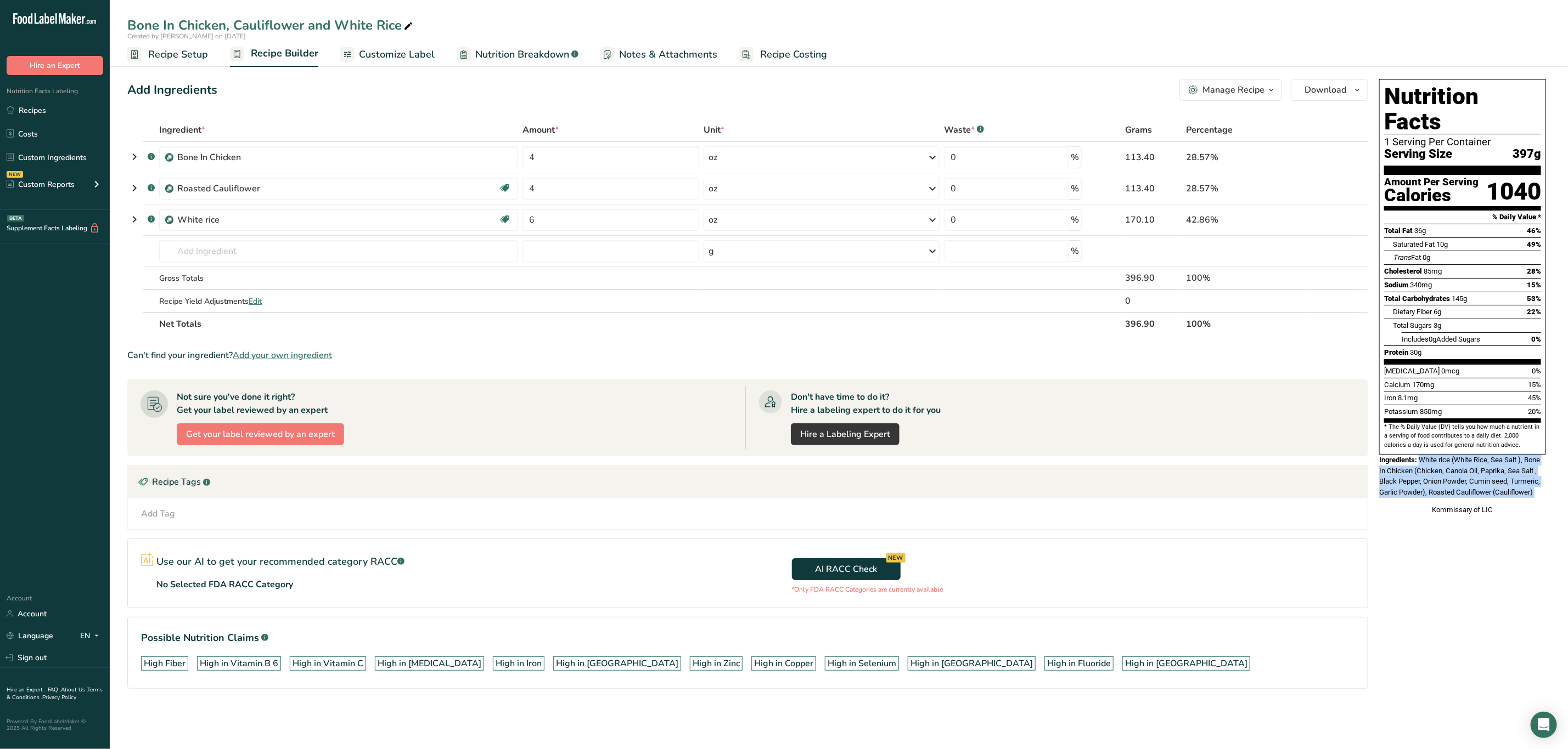
drag, startPoint x: 1422, startPoint y: 436, endPoint x: 1567, endPoint y: 491, distance: 155.1
click at [1567, 491] on section "Add Ingredients Manage Recipe Delete Recipe Duplicate Recipe Scale Recipe Save …" at bounding box center [838, 399] width 1458 height 684
copy div "White rice (White Rice, Sea Salt ), Bone In Chicken (Chicken, Canola Oil, Papri…"
click at [1479, 505] on div "Kommissary of LIC" at bounding box center [1462, 510] width 167 height 11
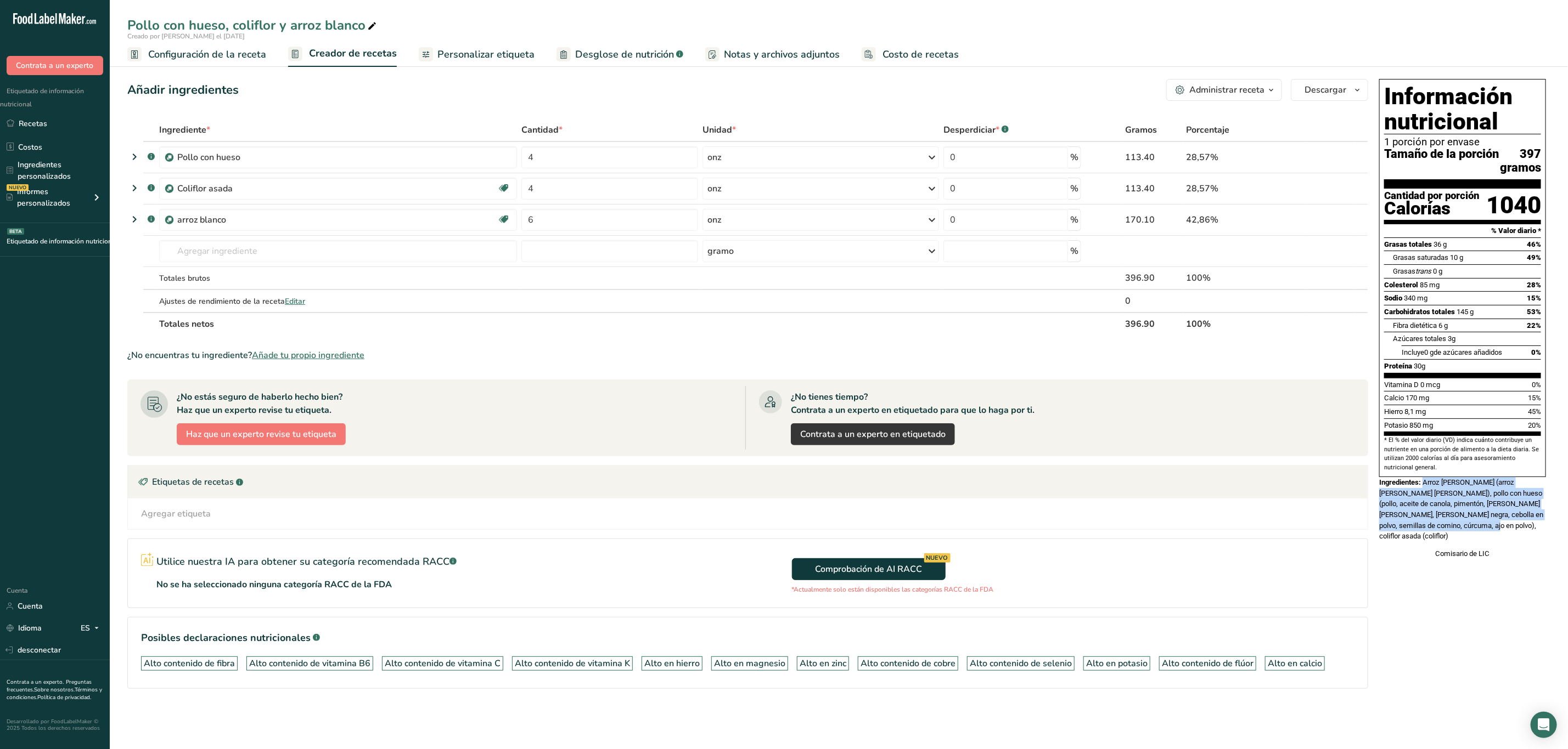
drag, startPoint x: 1425, startPoint y: 498, endPoint x: 1469, endPoint y: 540, distance: 60.8
click at [1469, 540] on div "Ingredientes: Arroz blanco (arroz blanco, sal marina), pollo con hueso (pollo, …" at bounding box center [1462, 509] width 167 height 65
copy font "Arroz blanco (arroz blanco, sal marina), pollo con hueso (pollo, aceite de cano…"
click at [1489, 531] on font "Arroz blanco (arroz blanco, sal marina), pollo con hueso (pollo, aceite de cano…" at bounding box center [1461, 508] width 164 height 62
click at [1505, 559] on div "Comisario de LIC" at bounding box center [1462, 554] width 167 height 11
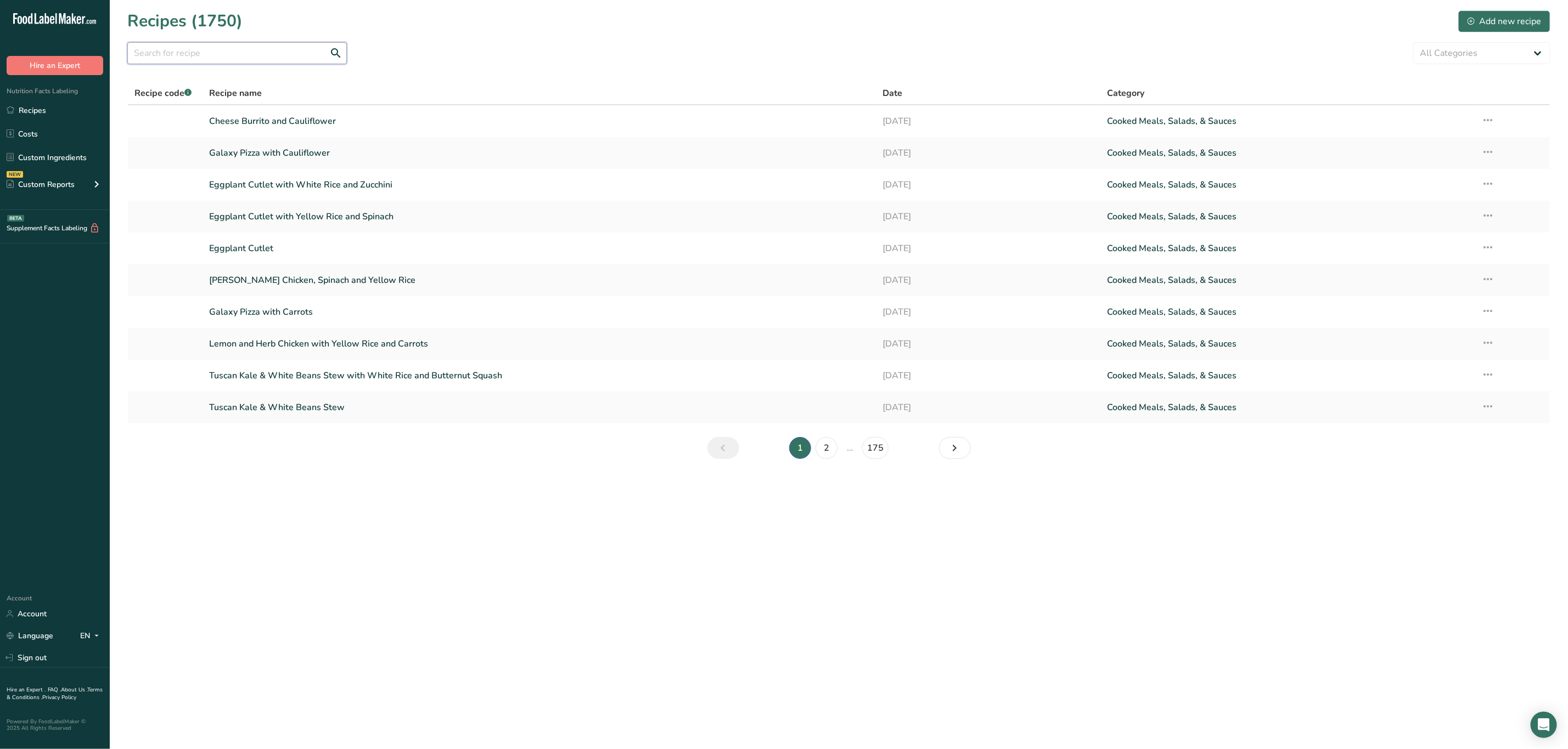
click at [314, 50] on input "text" at bounding box center [237, 53] width 219 height 22
click at [223, 62] on input "text" at bounding box center [237, 53] width 219 height 22
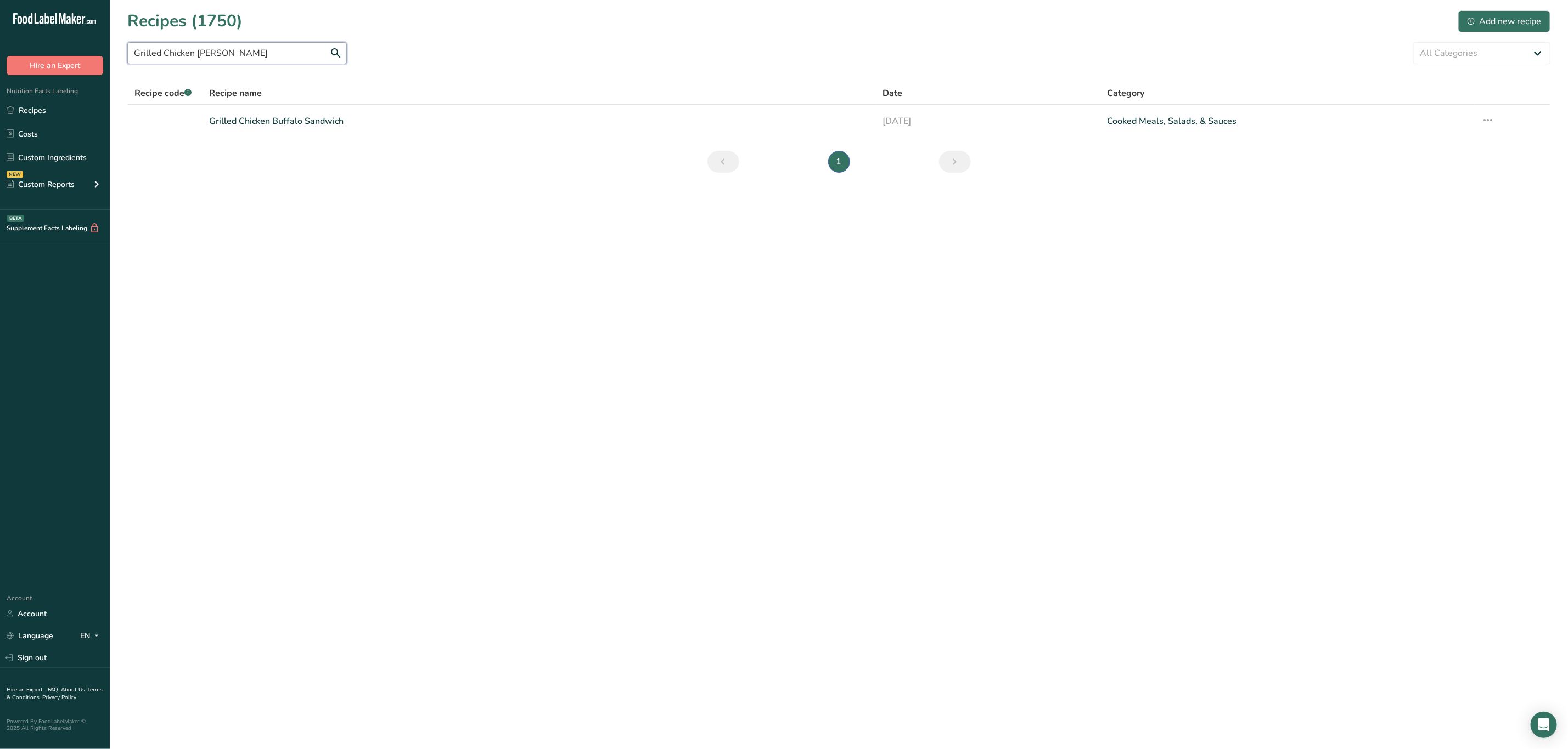
type input "Grilled Chicken [PERSON_NAME]"
click at [235, 113] on link "Grilled Chicken Buffalo Sandwich" at bounding box center [539, 121] width 660 height 23
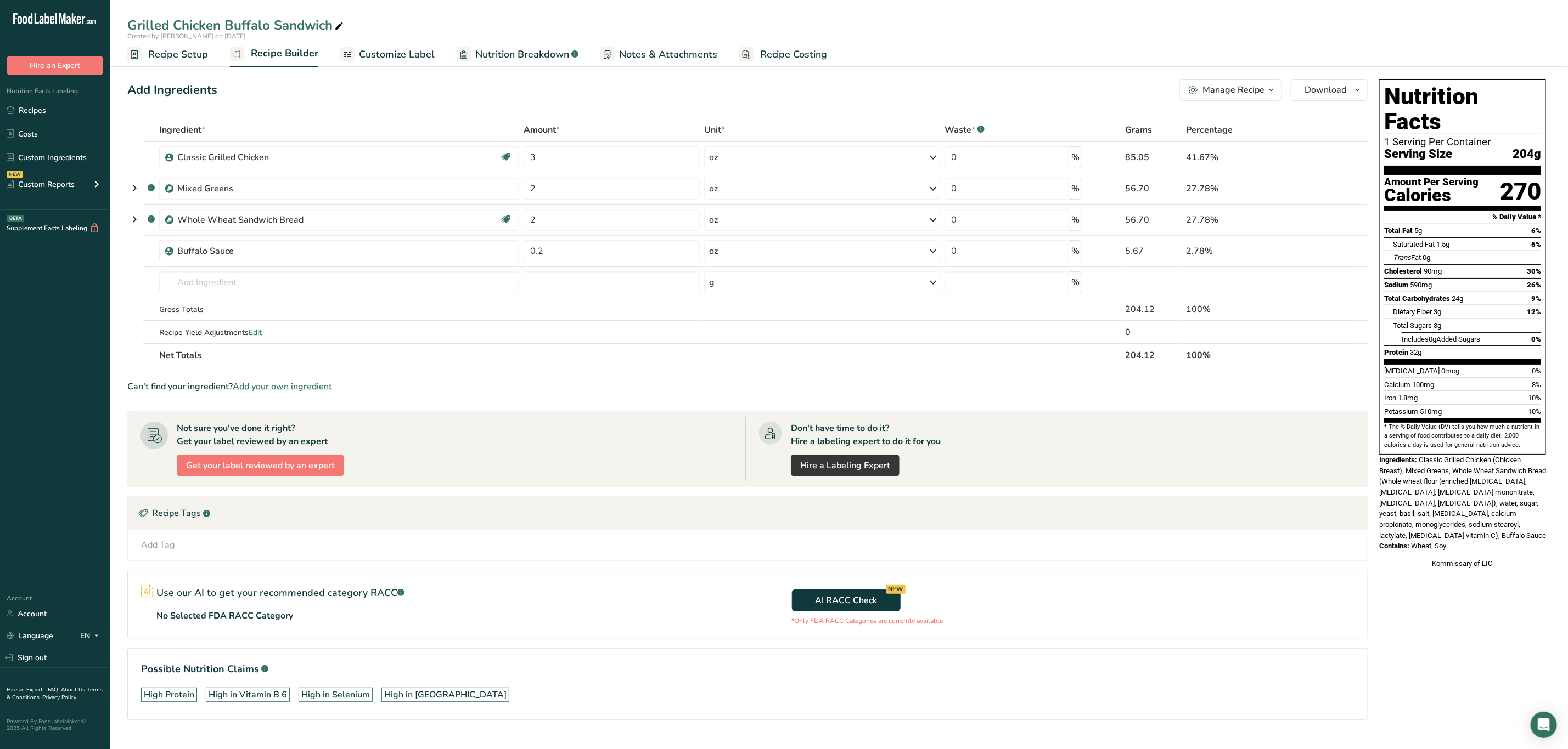
drag, startPoint x: 1418, startPoint y: 439, endPoint x: 1490, endPoint y: 514, distance: 104.0
click at [1490, 514] on div "Nutrition Facts 1 Serving Per Container Serving Size 204g Amount Per Serving Ca…" at bounding box center [1462, 324] width 176 height 499
copy div "Classic Grilled Chicken (Chicken Breast), Mixed Greens, Whole Wheat Sandwich Br…"
click at [1462, 484] on span "Classic Grilled Chicken (Chicken Breast), Mixed Greens, Whole Wheat Sandwich Br…" at bounding box center [1462, 498] width 167 height 84
click at [1463, 490] on span "Classic Grilled Chicken (Chicken Breast), Mixed Greens, Whole Wheat Sandwich Br…" at bounding box center [1462, 498] width 167 height 84
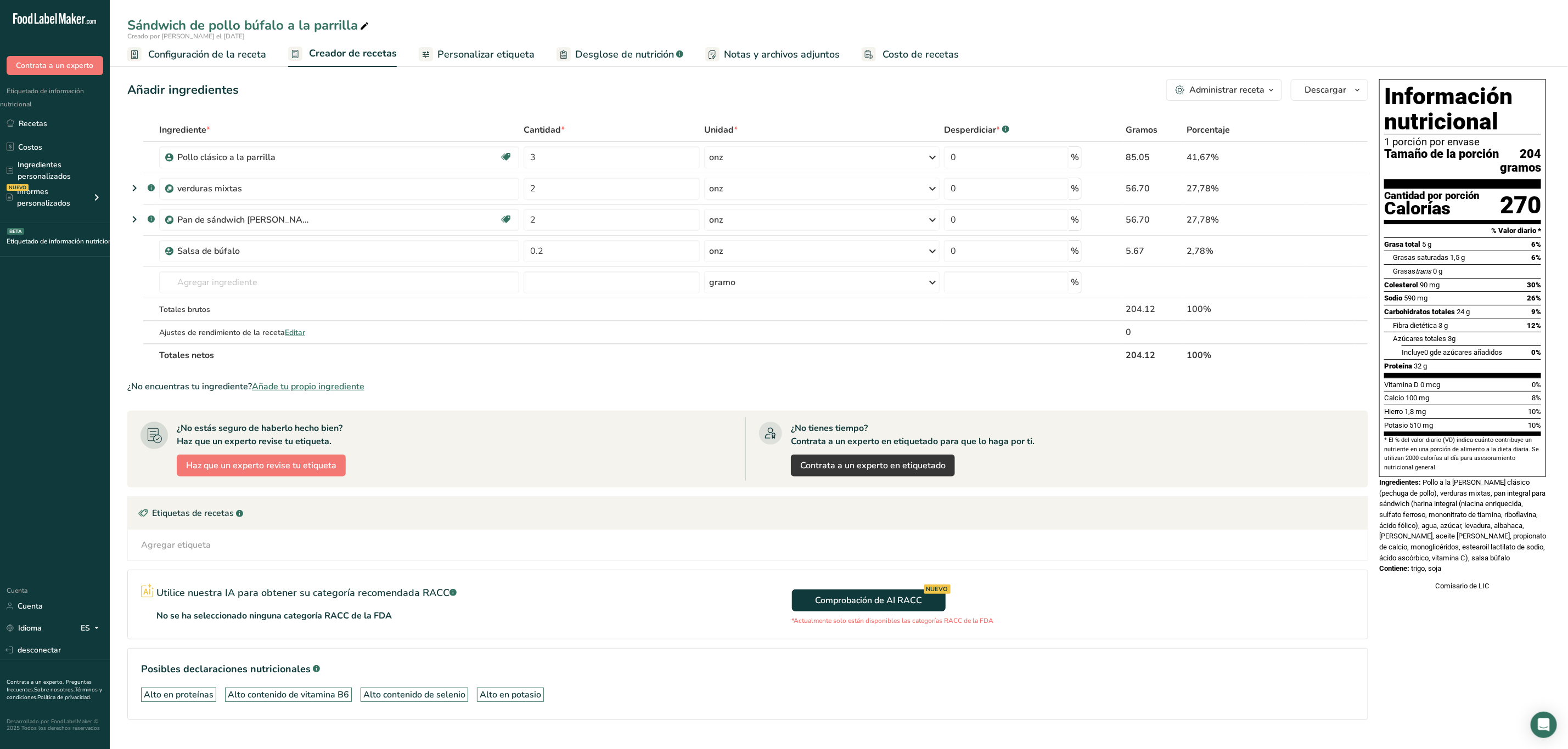
drag, startPoint x: 1426, startPoint y: 496, endPoint x: 1443, endPoint y: 588, distance: 93.6
click at [1443, 588] on div "Información nutricional 1 porción por envase Tamaño de la porción 204 gramos Ca…" at bounding box center [1462, 335] width 176 height 521
copy div "Pollo a la [PERSON_NAME] clásico (pechuga de pollo), verduras mixtas, pan integ…"
click at [1496, 498] on font "Pollo a la [PERSON_NAME] clásico (pechuga de pollo), verduras mixtas, pan integ…" at bounding box center [1462, 520] width 167 height 84
click at [1497, 514] on div "Ingredientes: Pollo a la [PERSON_NAME] clásico (pechuga de pollo), verduras mix…" at bounding box center [1462, 521] width 167 height 87
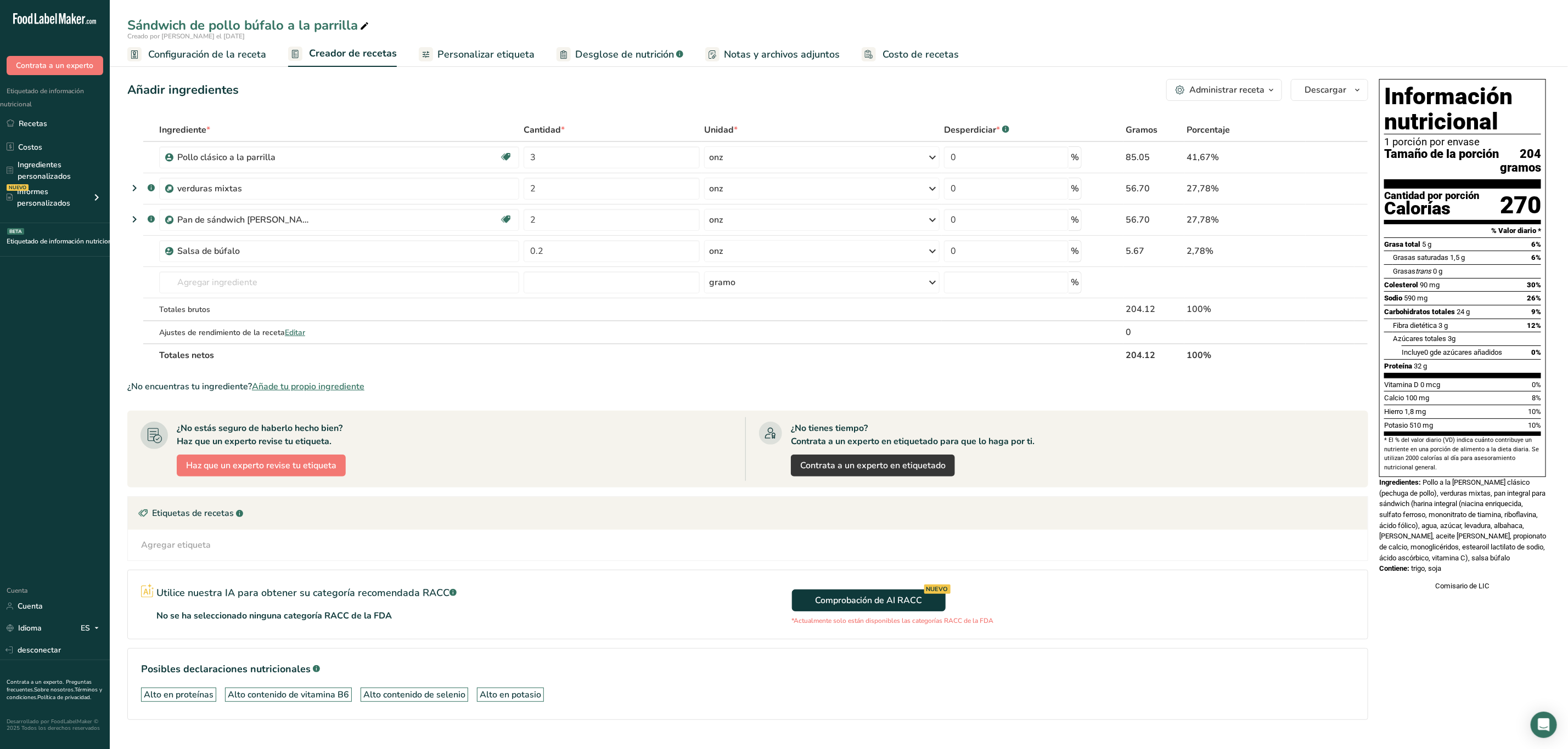
drag, startPoint x: 56, startPoint y: 123, endPoint x: 94, endPoint y: 110, distance: 40.2
click at [56, 123] on link "Recetas" at bounding box center [55, 123] width 110 height 21
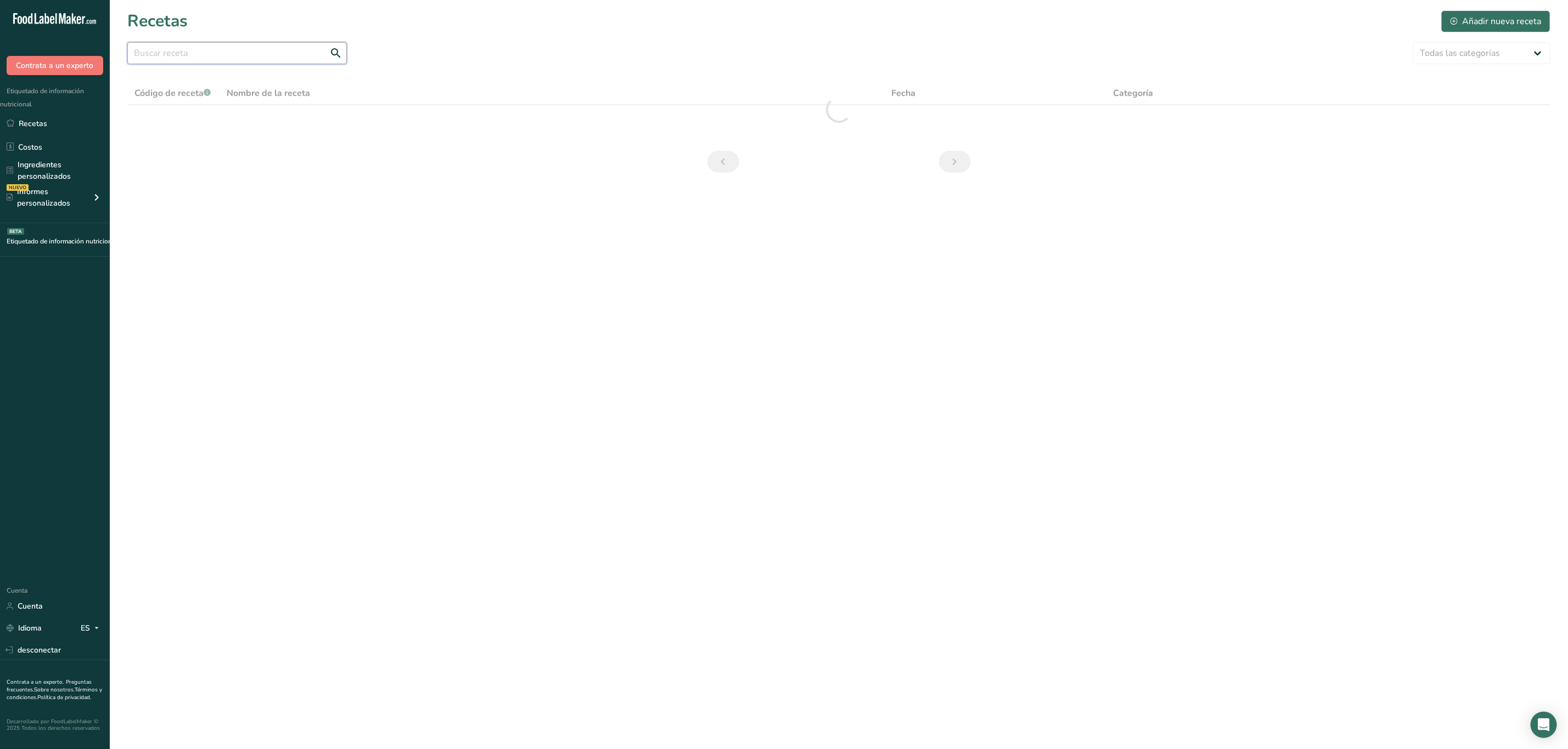
click at [186, 54] on input "text" at bounding box center [237, 53] width 219 height 22
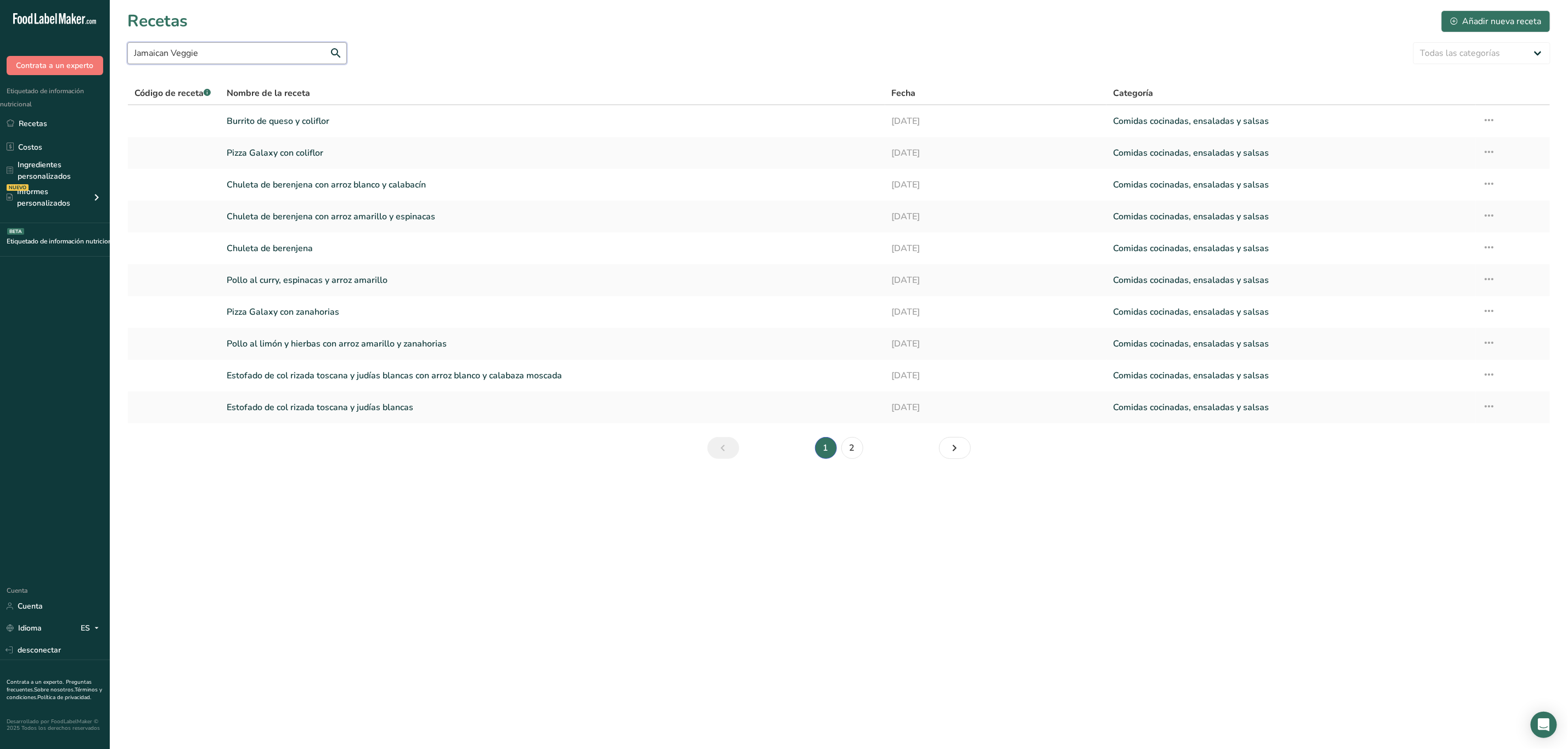
type input "Jamaican Veggie"
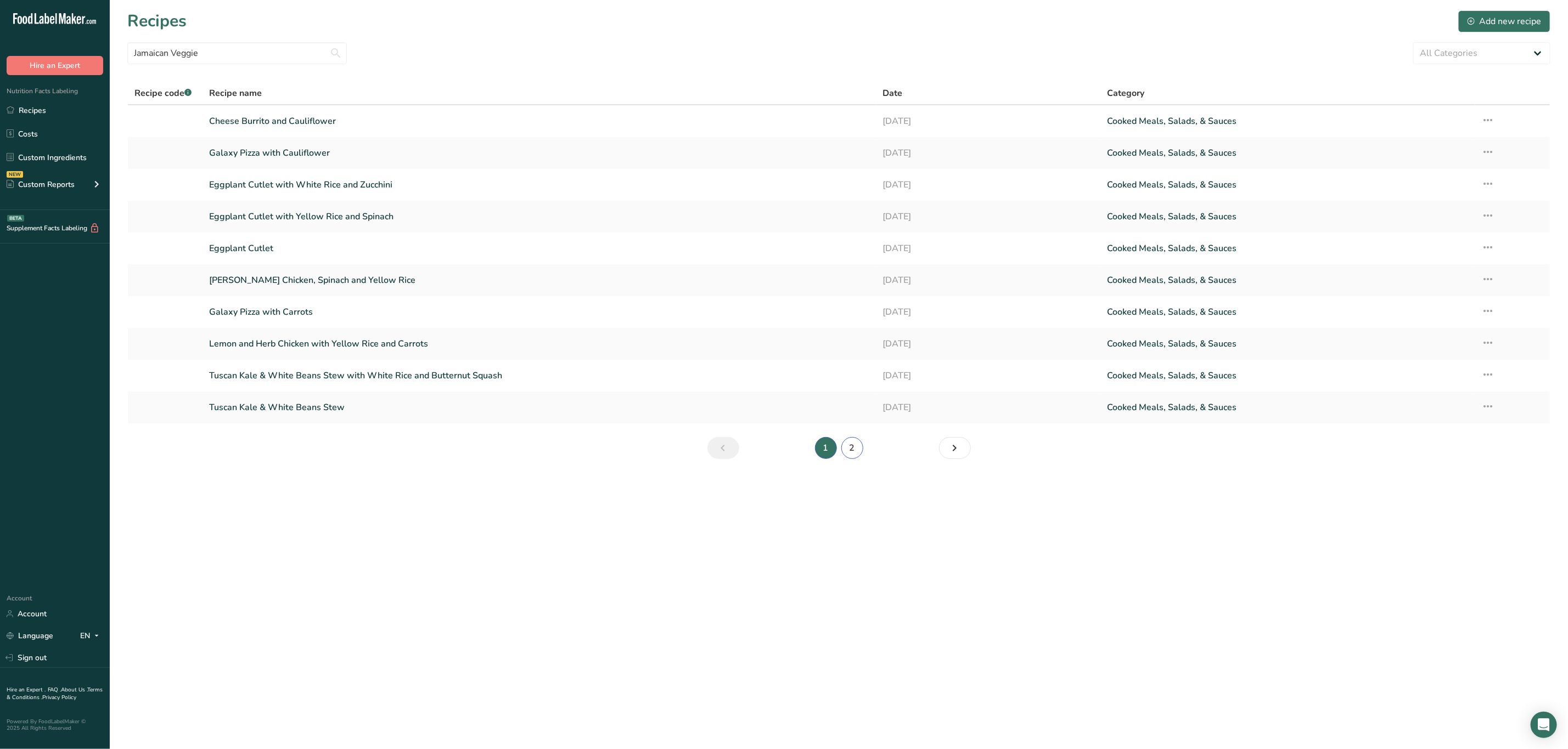
click at [841, 448] on link "2" at bounding box center [852, 448] width 22 height 22
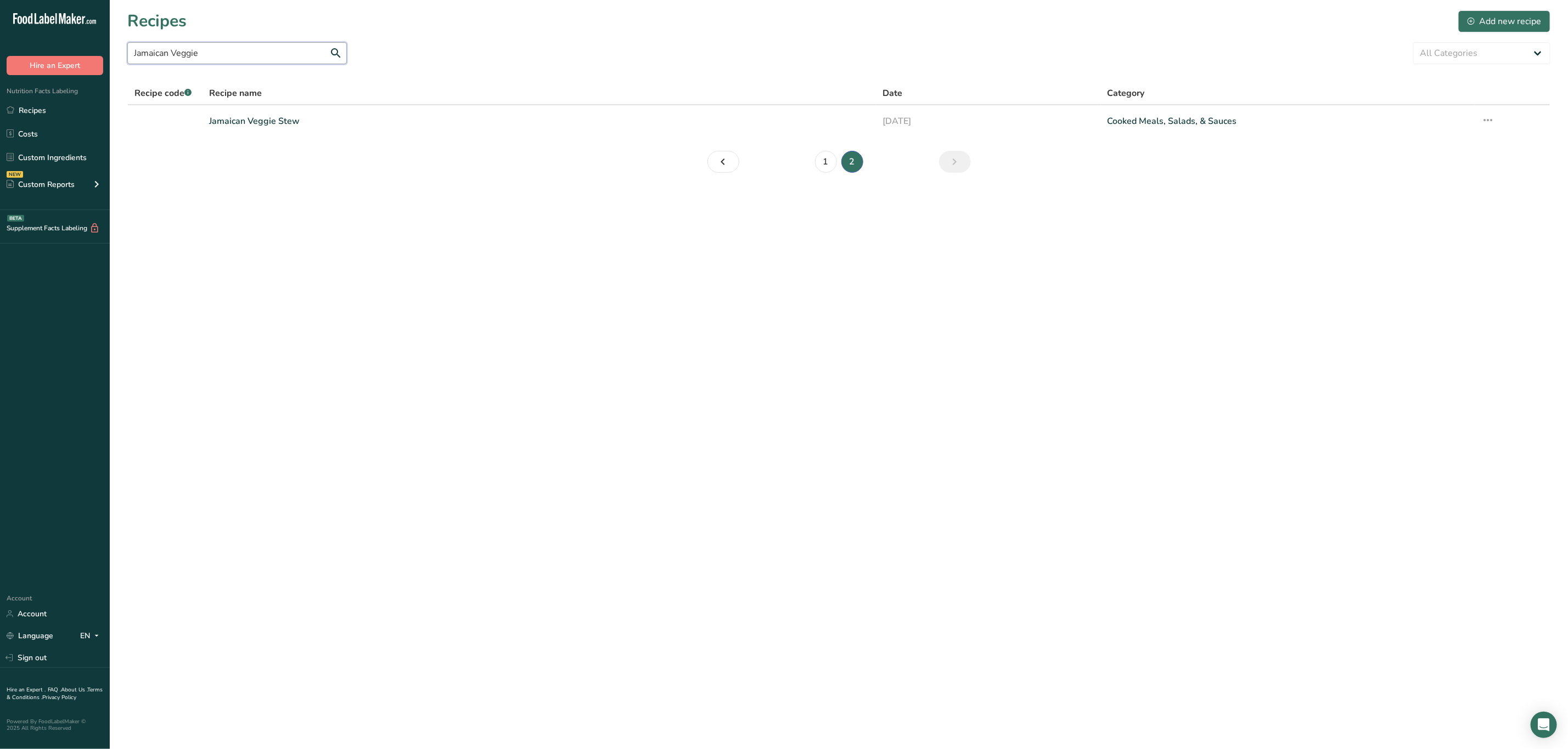
click at [219, 46] on input "Jamaican Veggie" at bounding box center [237, 53] width 219 height 22
click at [834, 162] on link "1" at bounding box center [826, 161] width 22 height 22
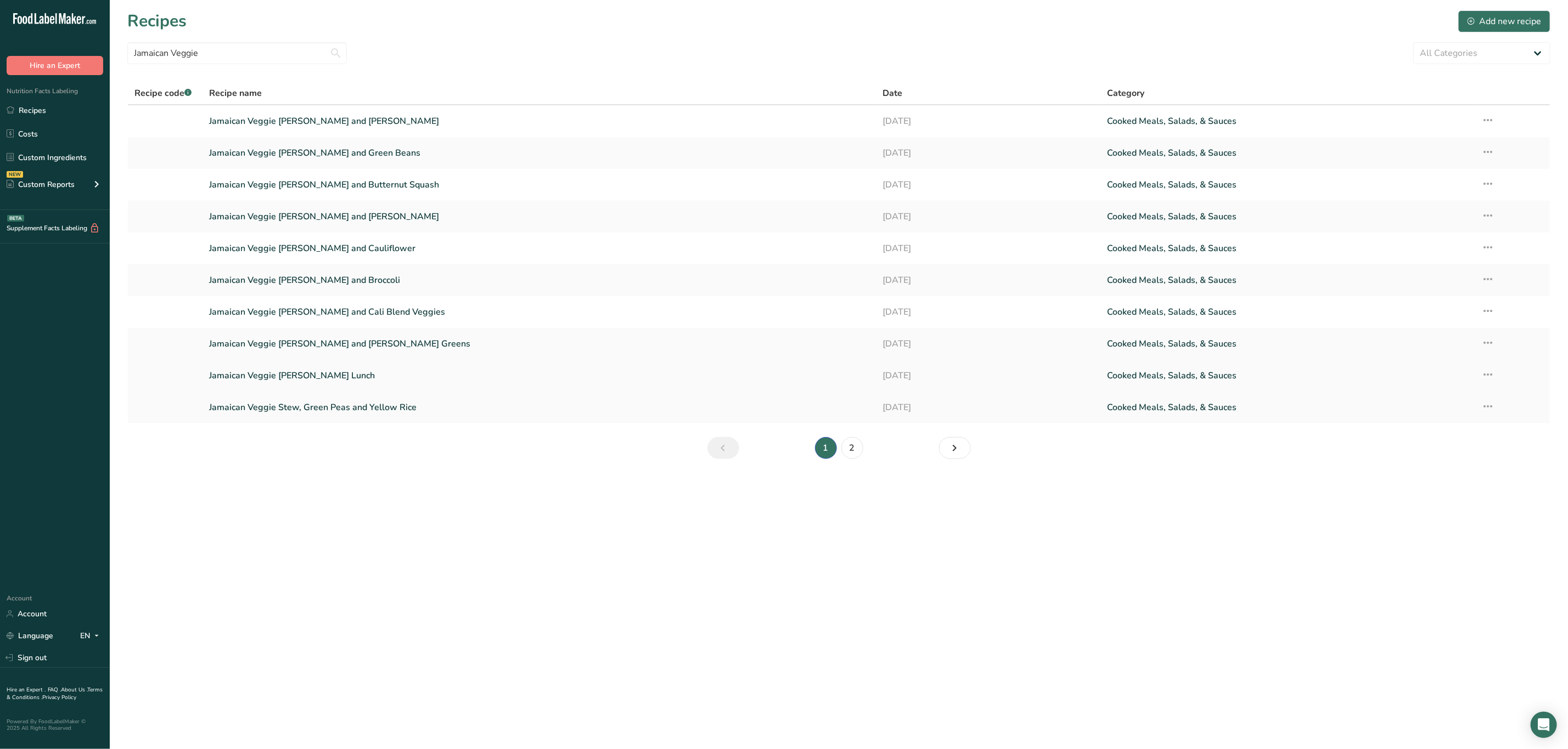
click at [295, 365] on link "Jamaican Veggie [PERSON_NAME] Lunch" at bounding box center [539, 376] width 660 height 23
